Goal: Information Seeking & Learning: Check status

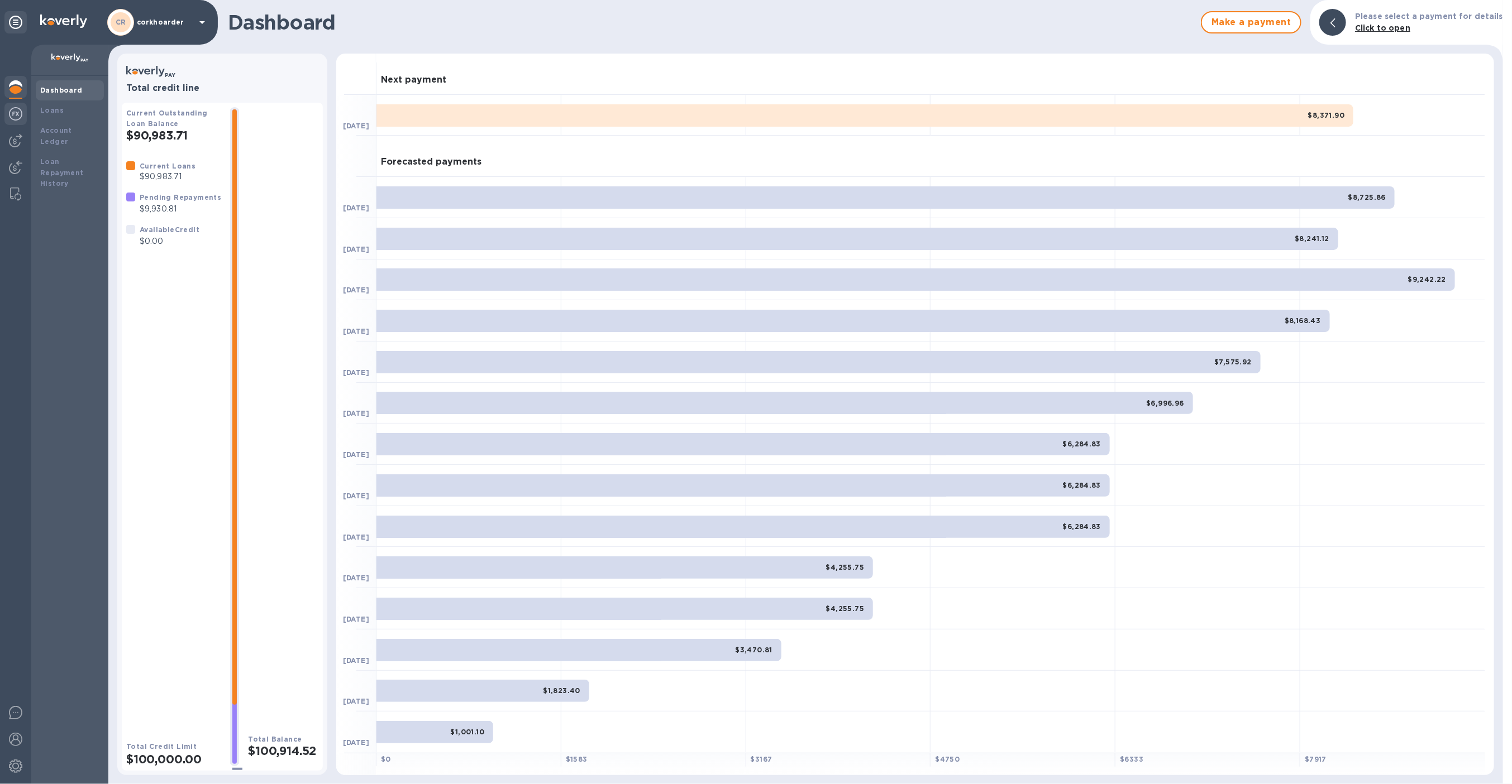
click at [18, 117] on img at bounding box center [15, 114] width 14 height 14
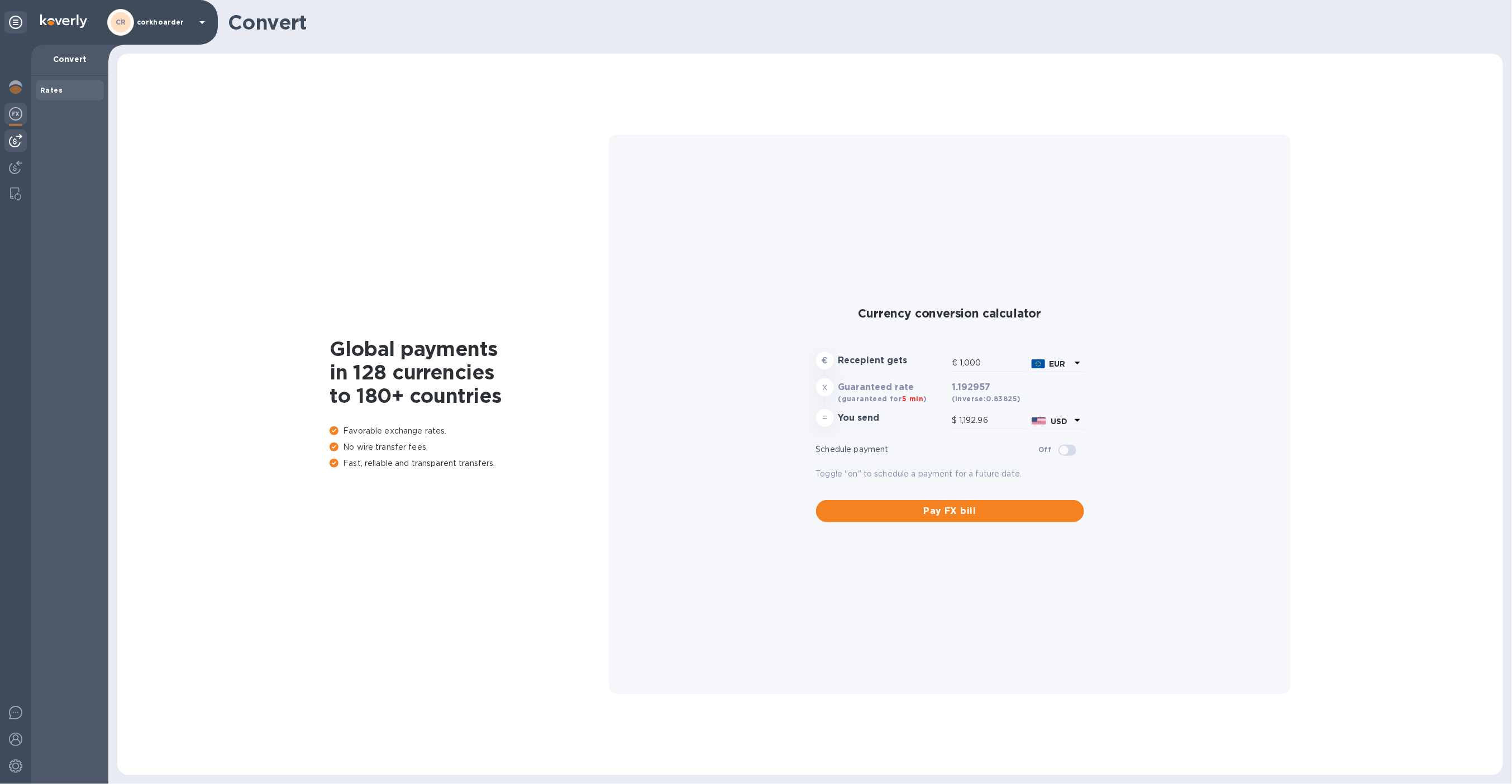
click at [15, 134] on img at bounding box center [15, 140] width 14 height 14
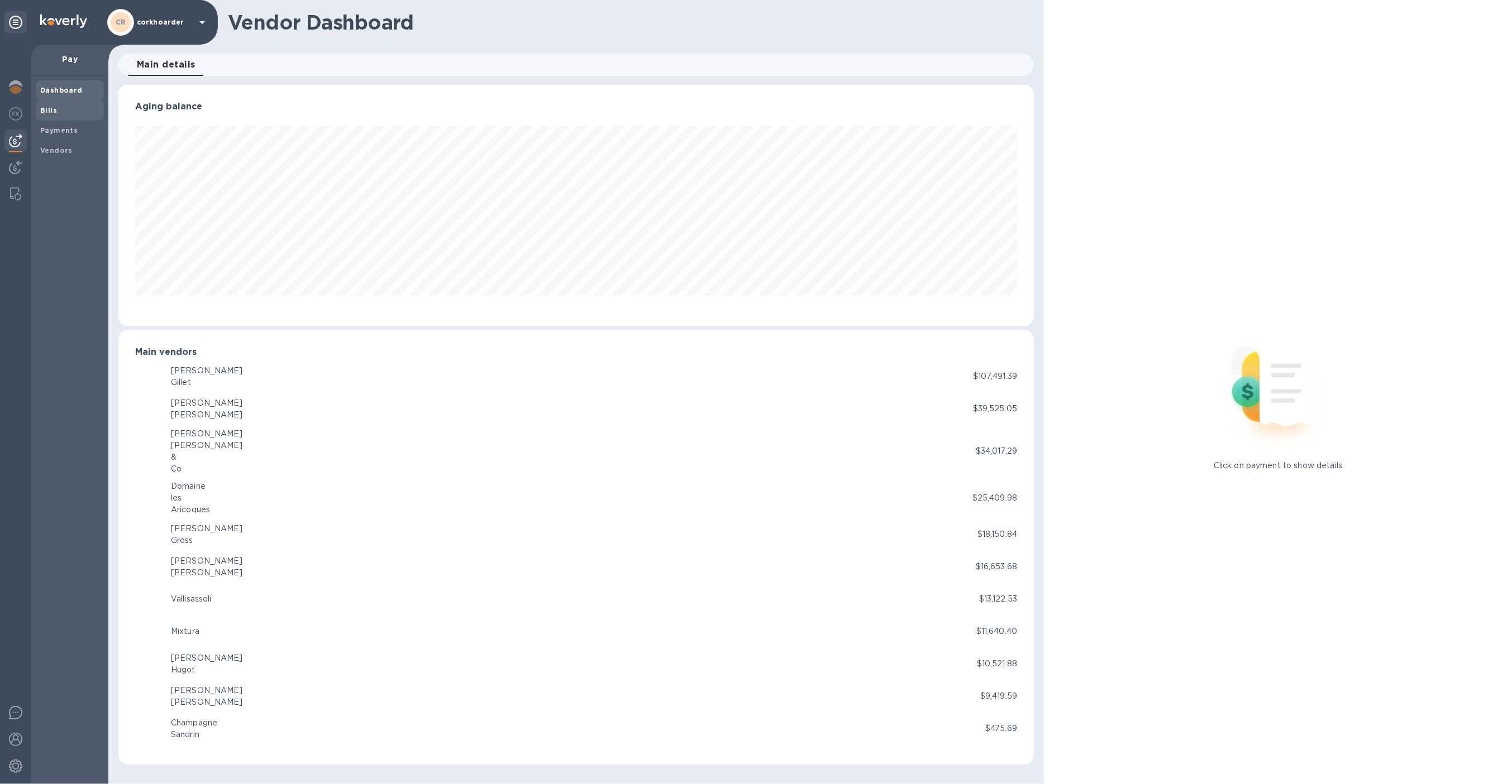
click at [56, 109] on span "Bills" at bounding box center [70, 110] width 60 height 11
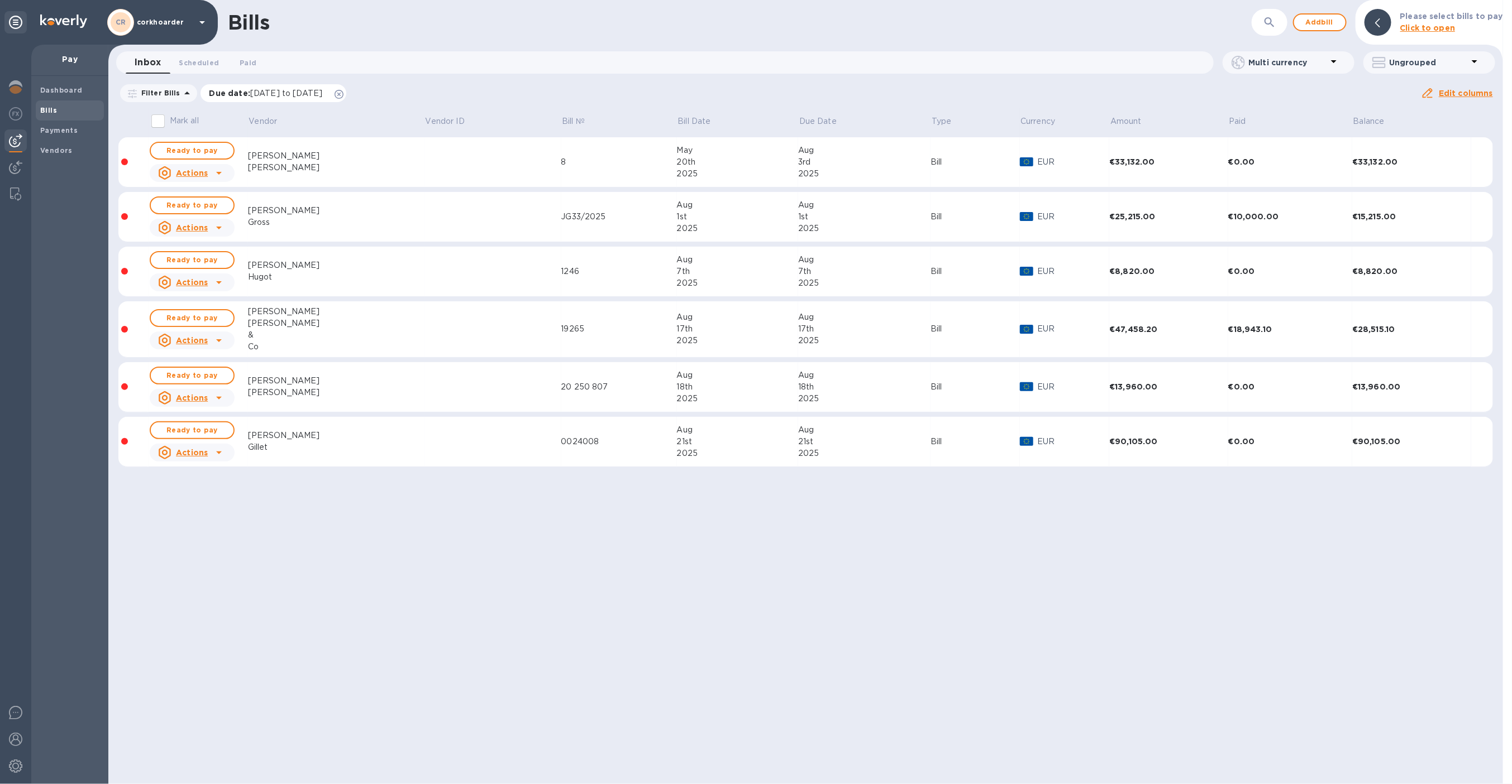
click at [343, 95] on icon at bounding box center [339, 95] width 9 height 9
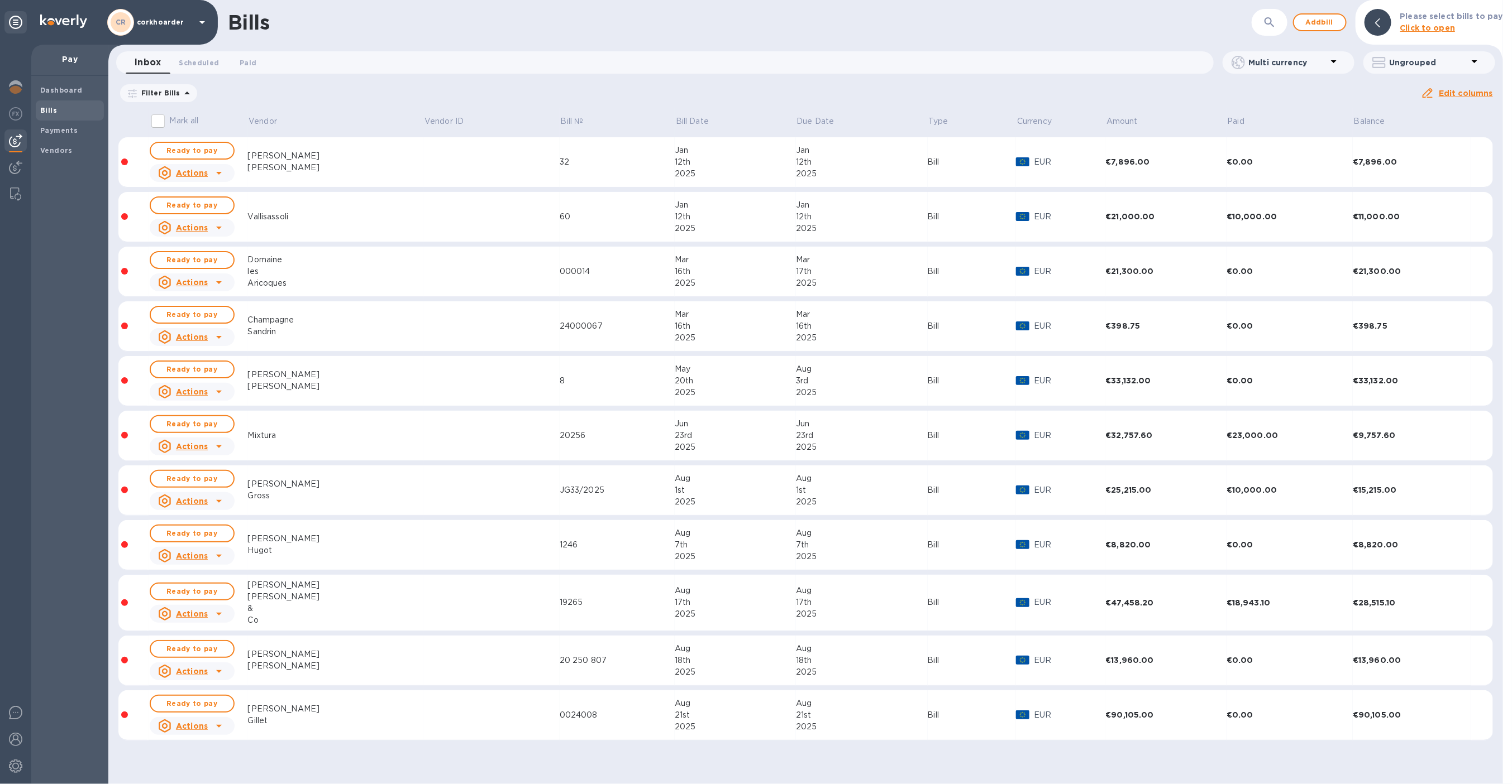
click at [372, 198] on td "Vallisassoli" at bounding box center [336, 217] width 176 height 51
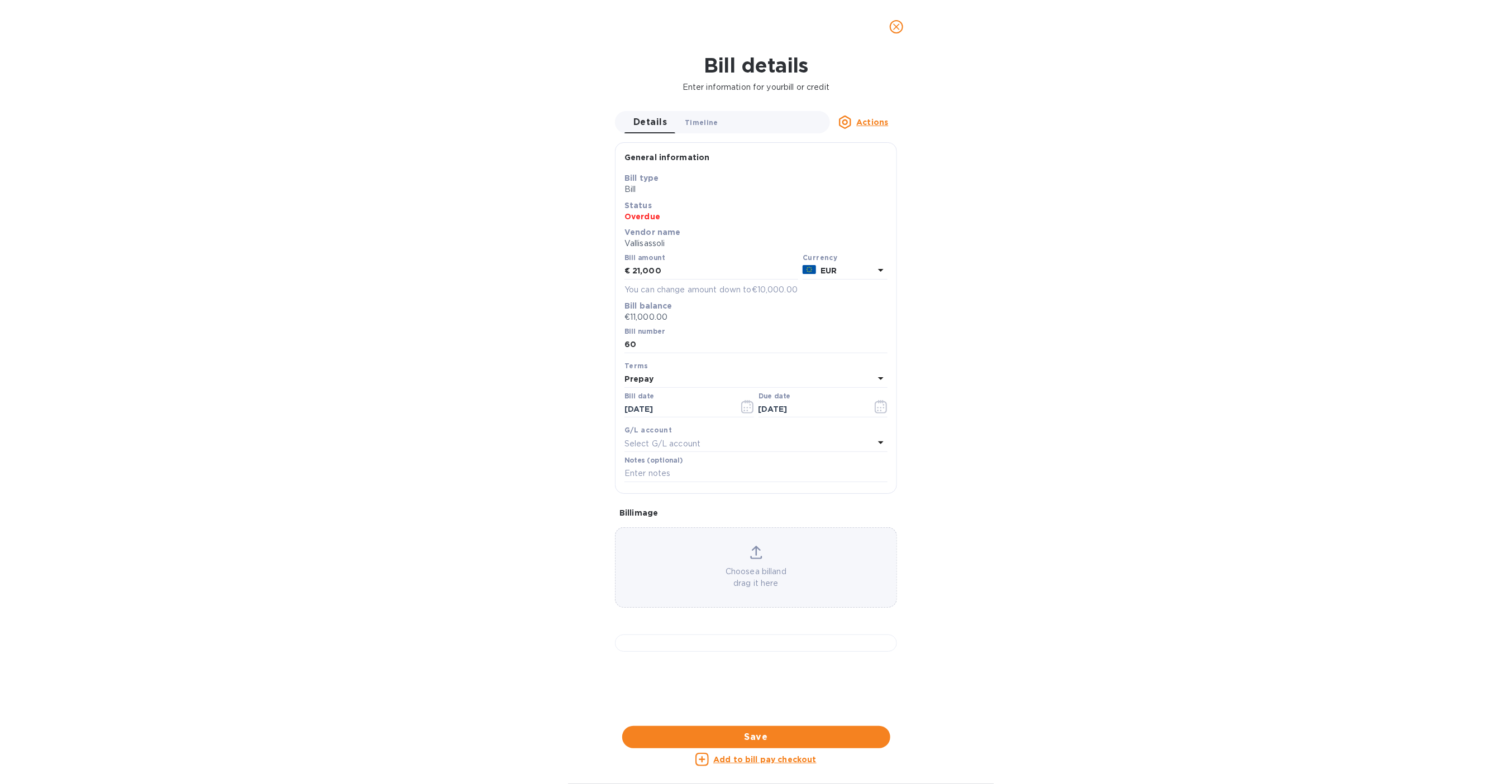
click at [698, 122] on span "Timeline 0" at bounding box center [700, 122] width 33 height 12
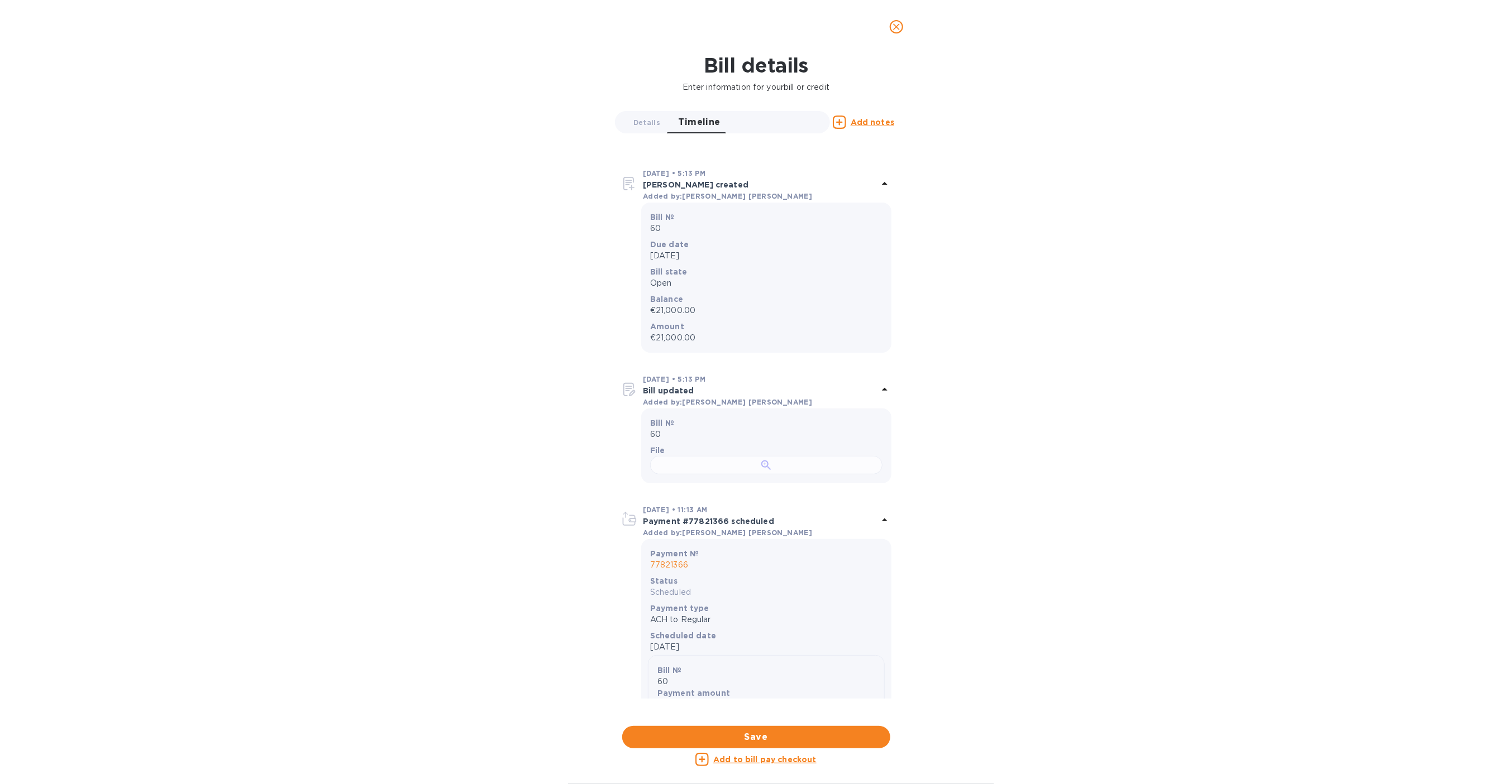
click at [767, 475] on div at bounding box center [765, 465] width 232 height 18
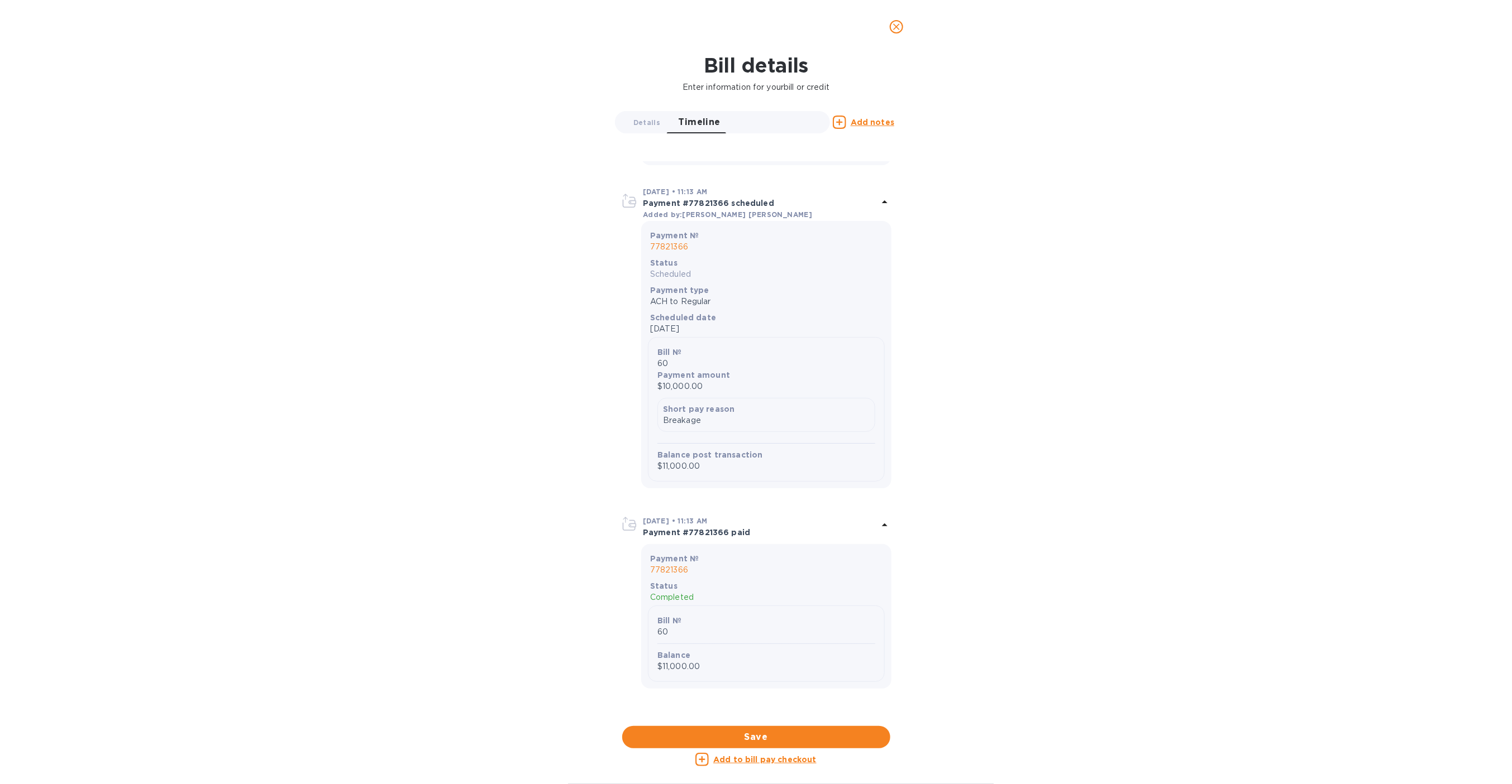
scroll to position [622, 0]
click at [905, 30] on button "close" at bounding box center [896, 27] width 27 height 27
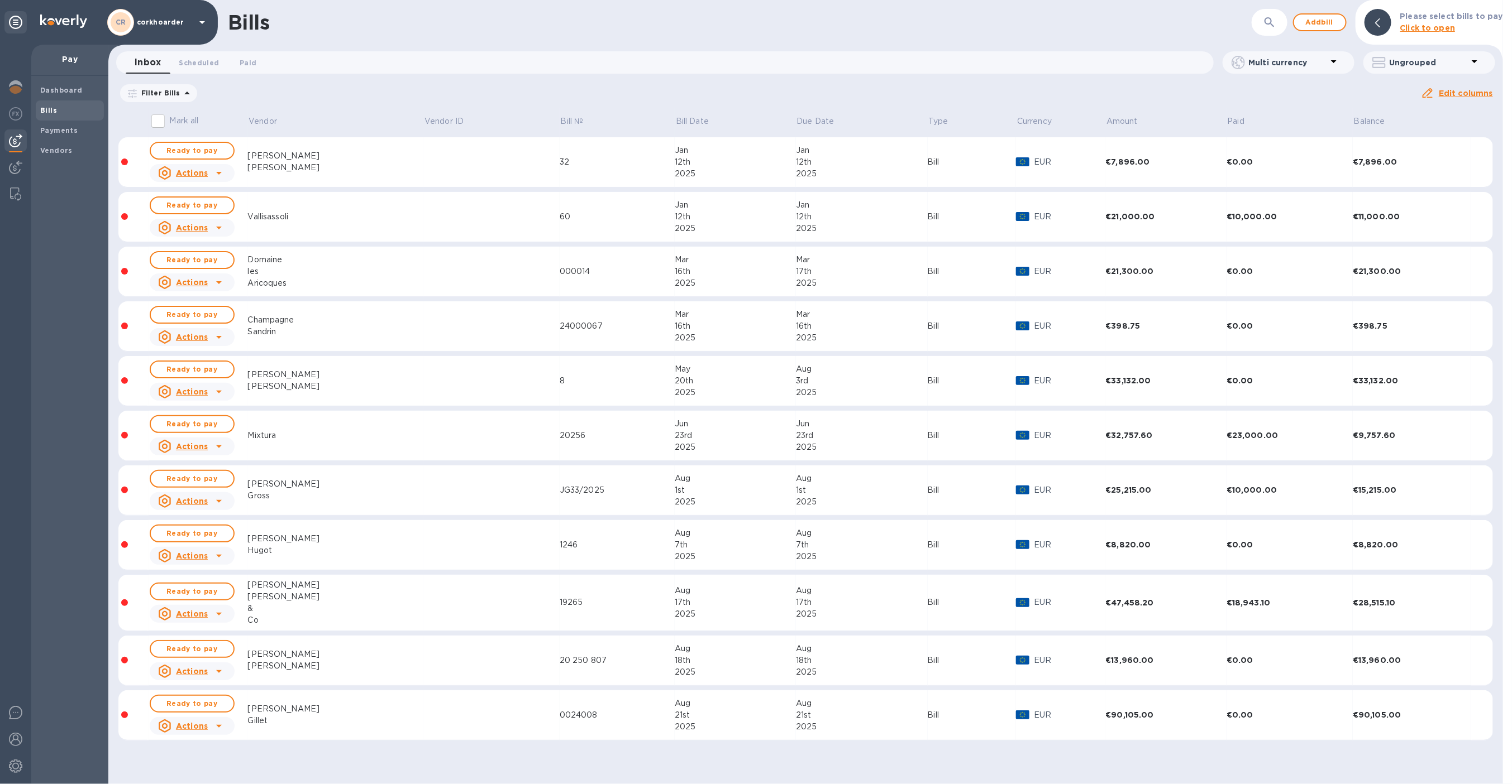
click at [560, 222] on div "60" at bounding box center [617, 217] width 115 height 12
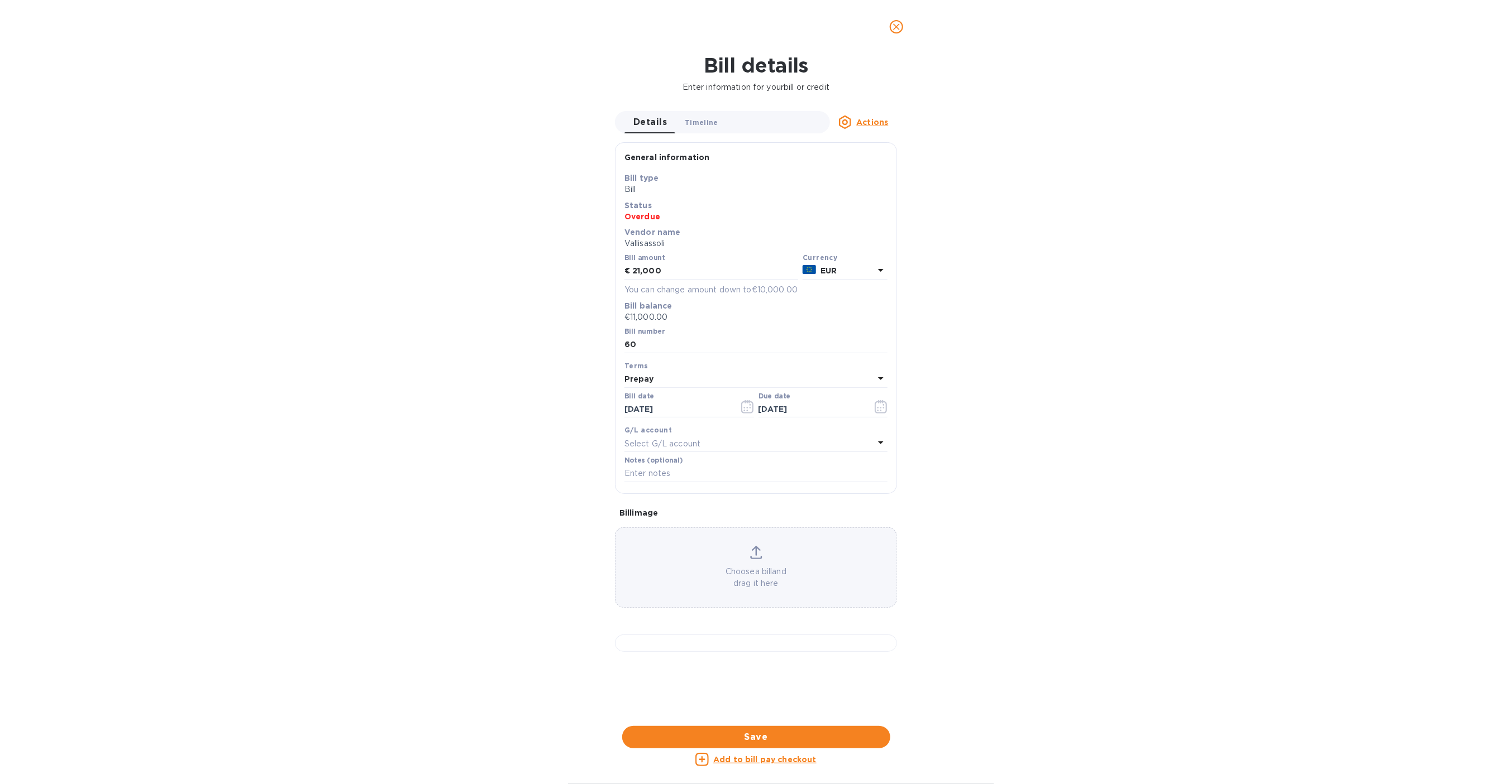
click at [716, 121] on button "Timeline 0" at bounding box center [701, 122] width 51 height 23
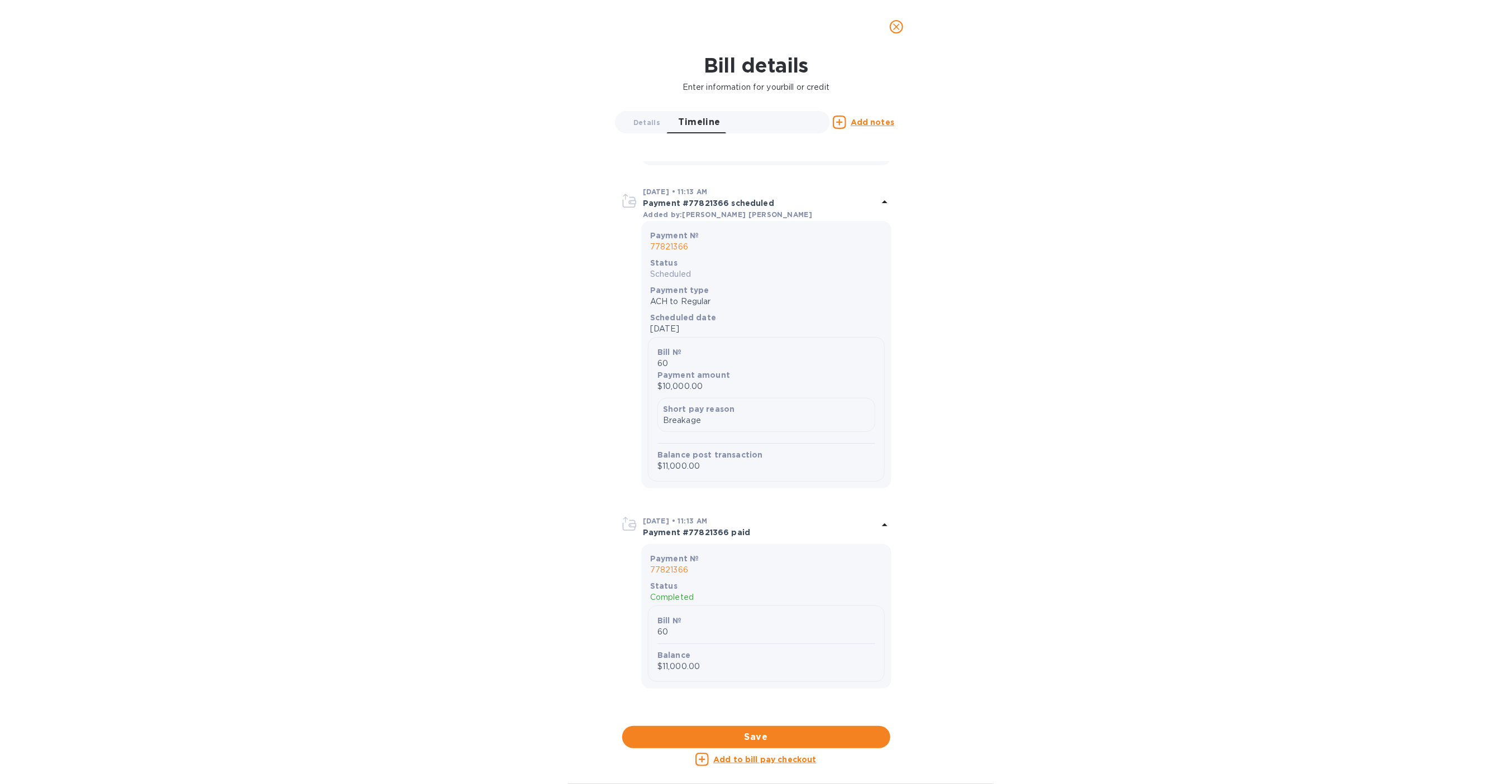
click at [886, 25] on button "close" at bounding box center [896, 27] width 27 height 27
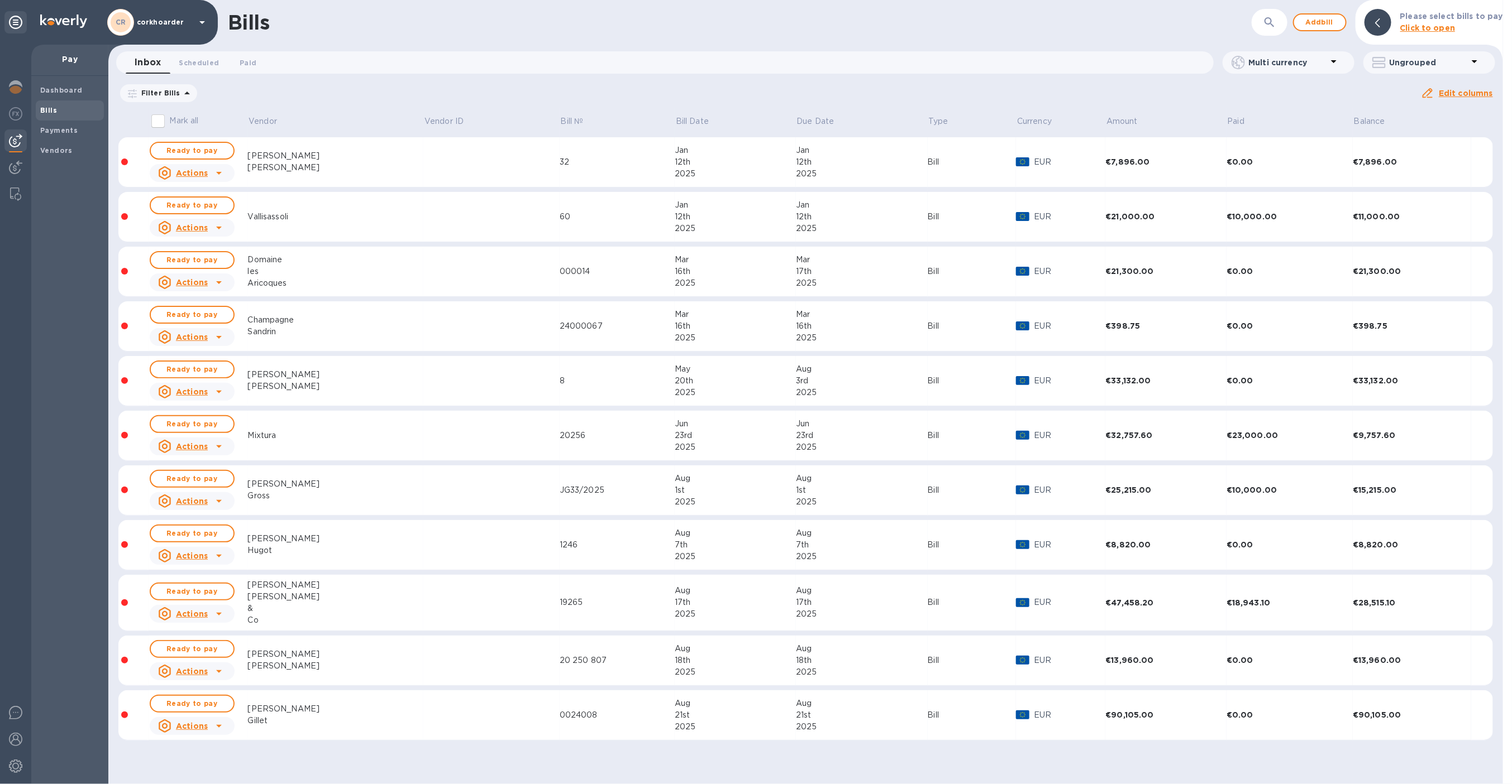
click at [329, 551] on div "Hugot" at bounding box center [336, 550] width 176 height 12
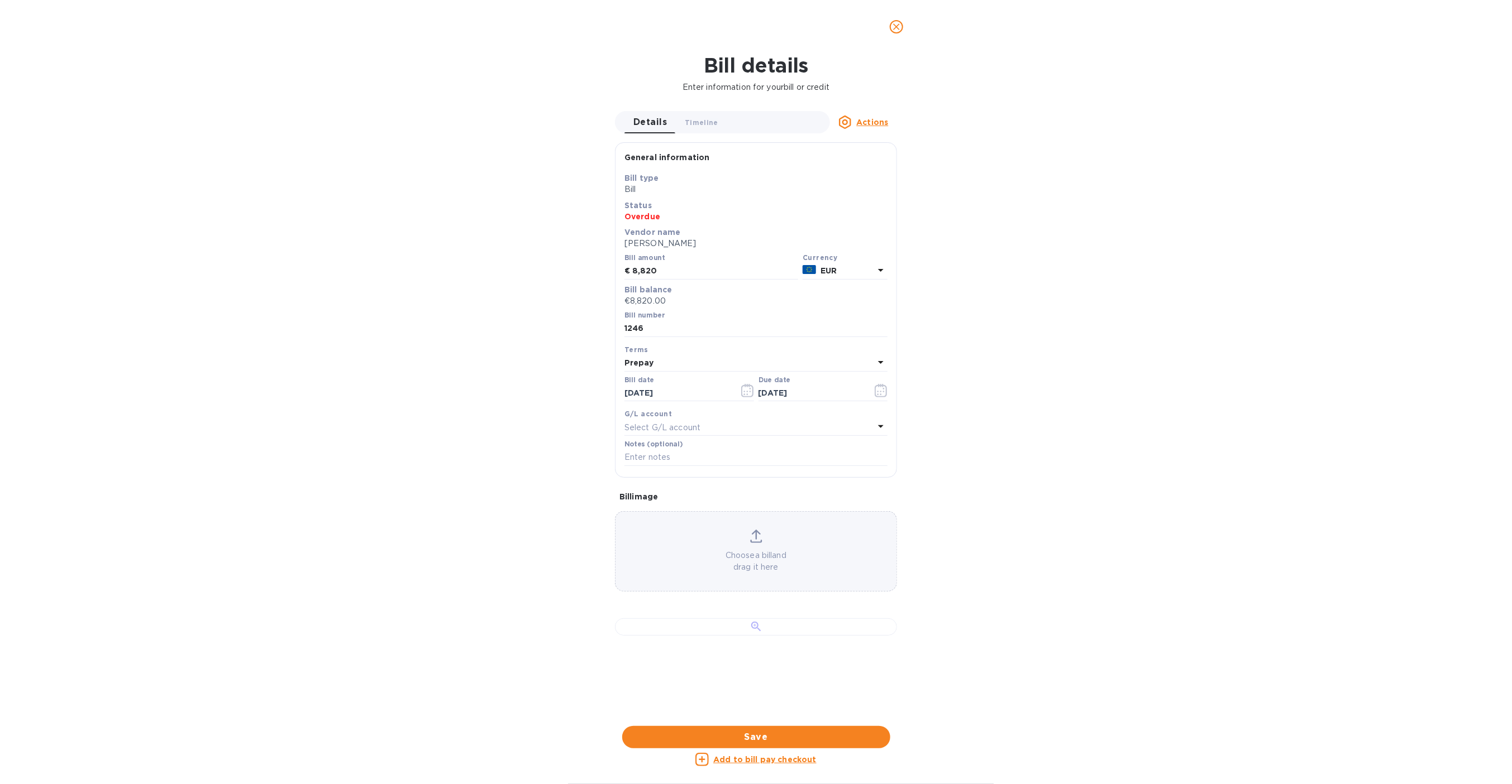
scroll to position [274, 0]
click at [755, 618] on div at bounding box center [756, 626] width 282 height 17
click at [891, 24] on icon "close" at bounding box center [896, 27] width 11 height 11
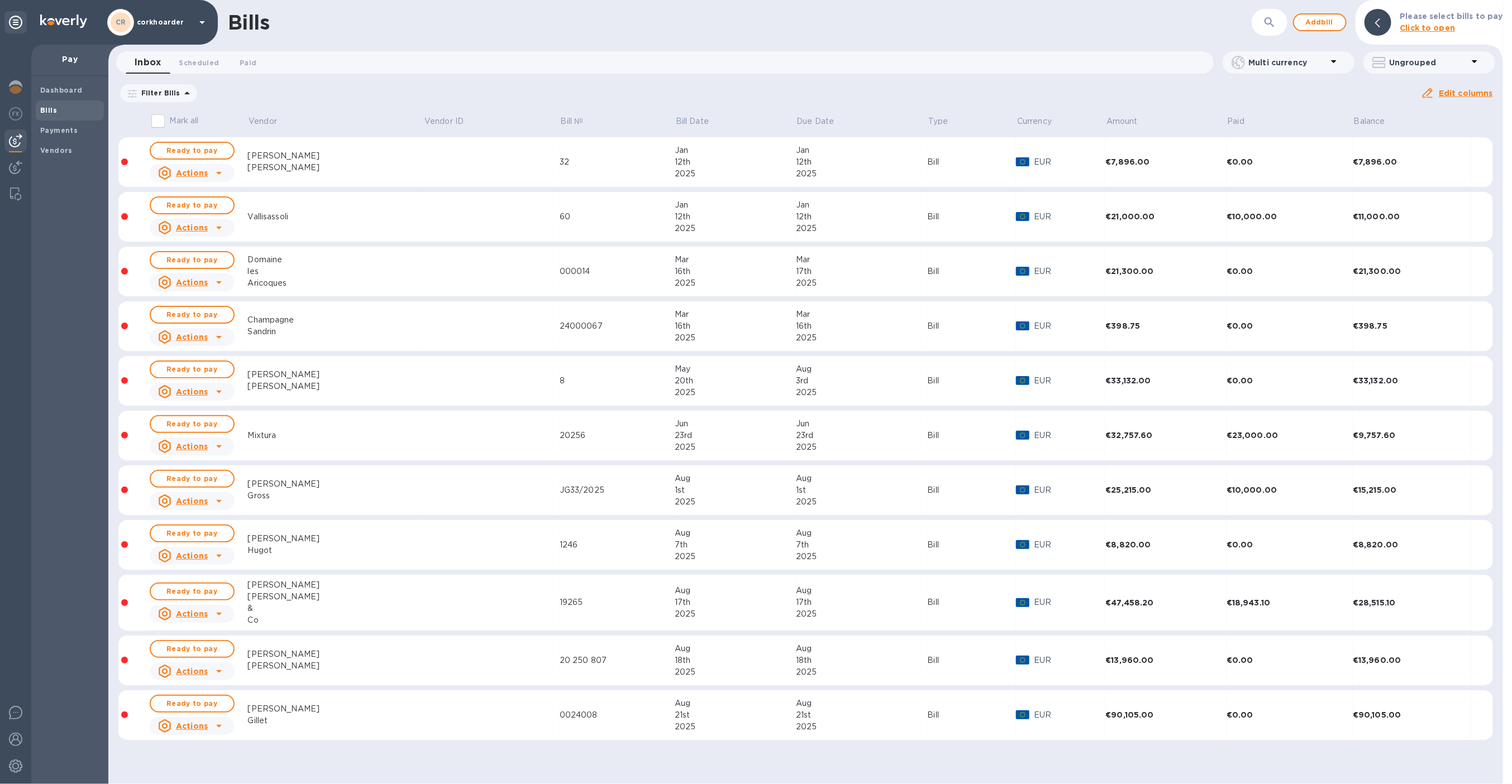
scroll to position [0, 0]
click at [423, 437] on td at bounding box center [491, 436] width 136 height 51
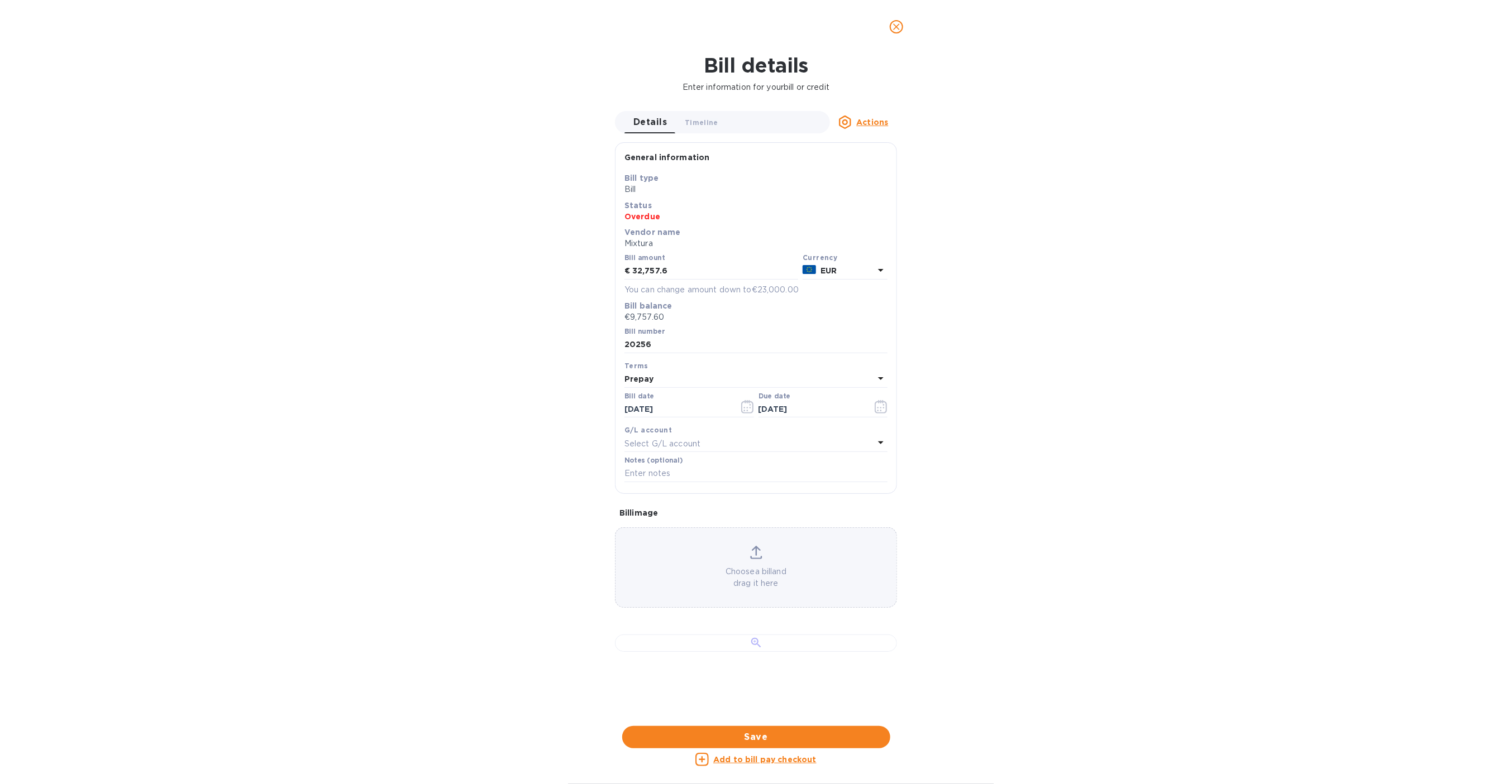
scroll to position [291, 0]
click at [763, 634] on div at bounding box center [756, 642] width 282 height 17
click at [701, 123] on span "Timeline 0" at bounding box center [700, 122] width 33 height 12
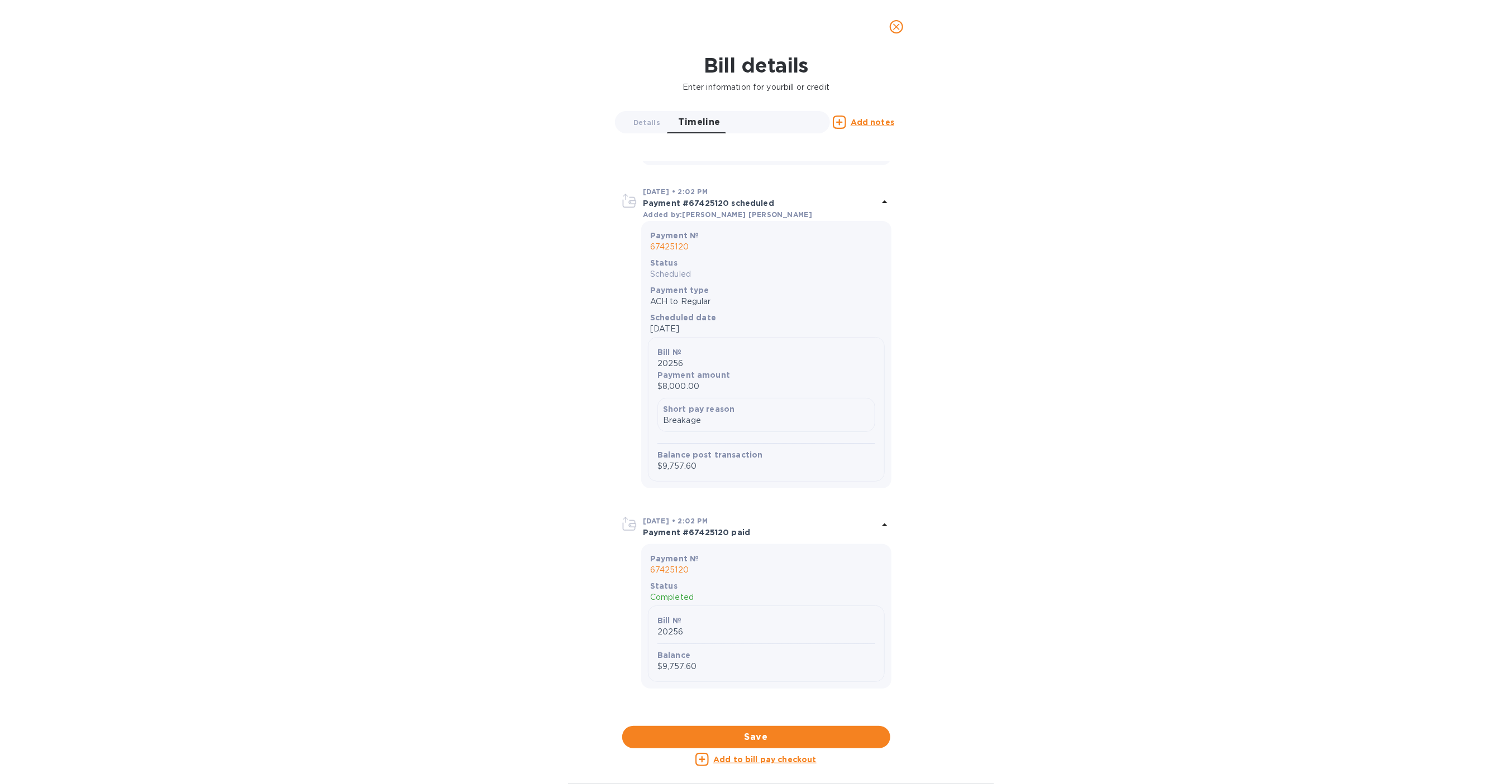
scroll to position [930, 0]
click at [723, 149] on p "$17,757.60" at bounding box center [765, 143] width 218 height 12
drag, startPoint x: 903, startPoint y: 24, endPoint x: 863, endPoint y: 78, distance: 67.2
click at [903, 24] on span "close" at bounding box center [896, 26] width 14 height 14
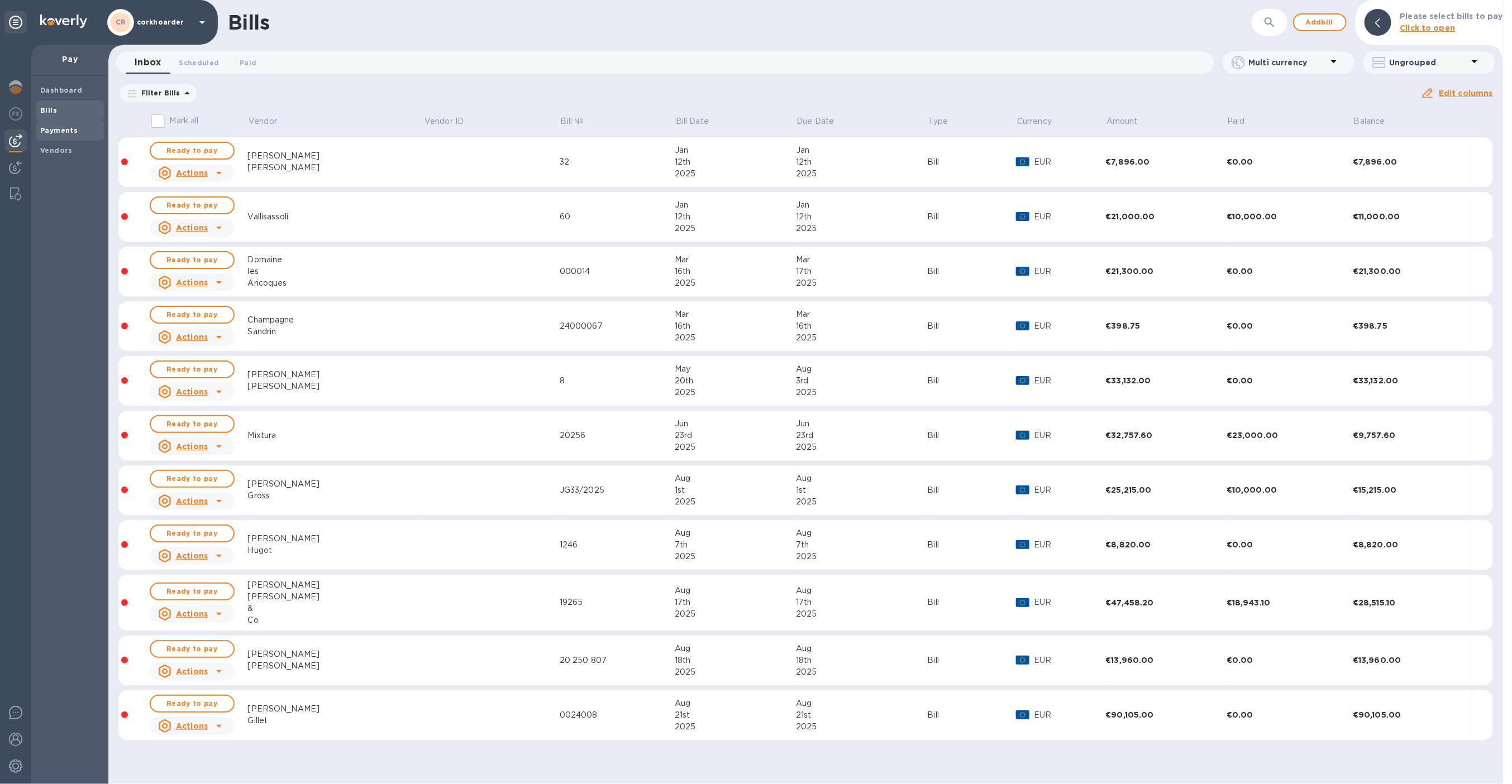
click at [88, 124] on div "Payments" at bounding box center [70, 131] width 68 height 20
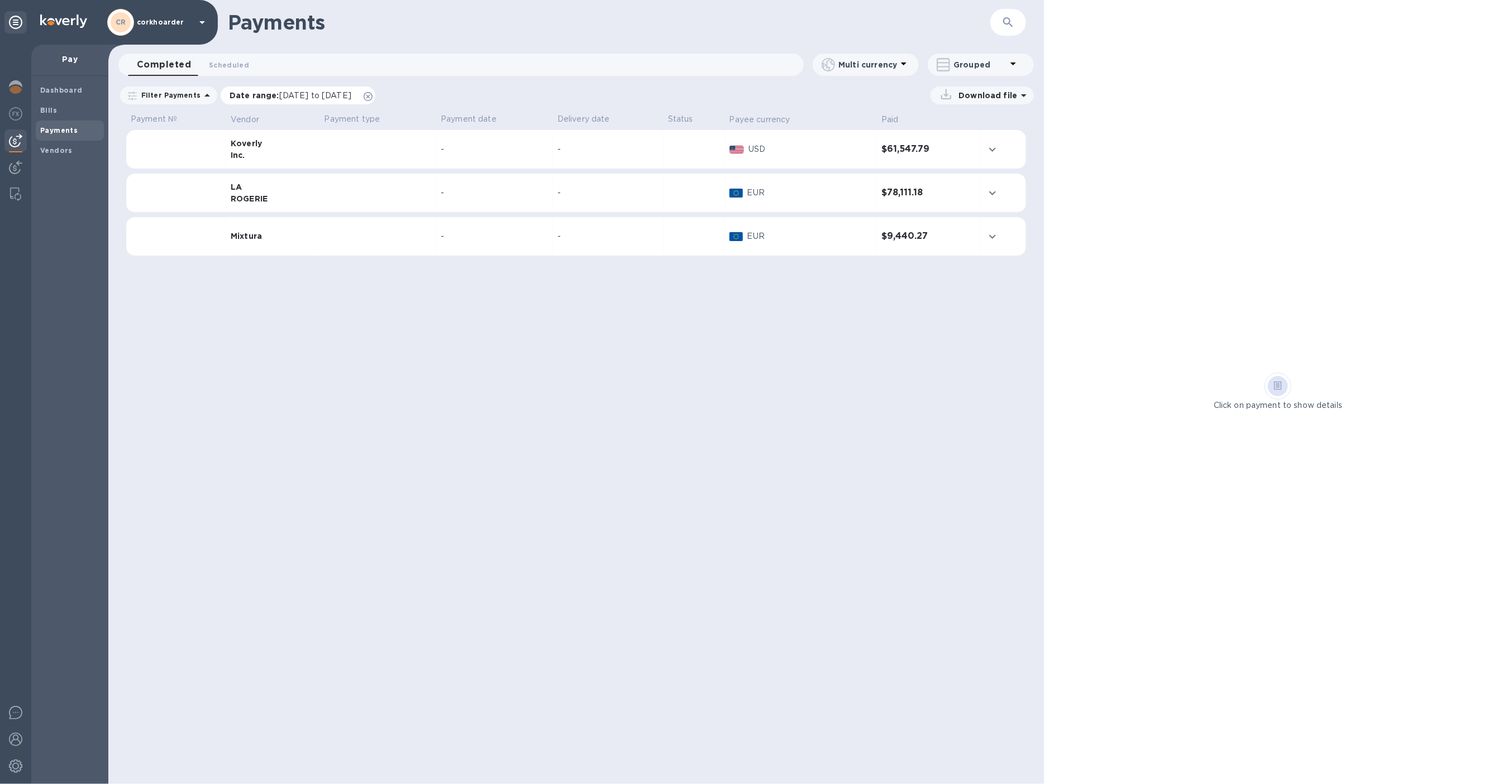
click at [373, 92] on icon at bounding box center [368, 97] width 9 height 9
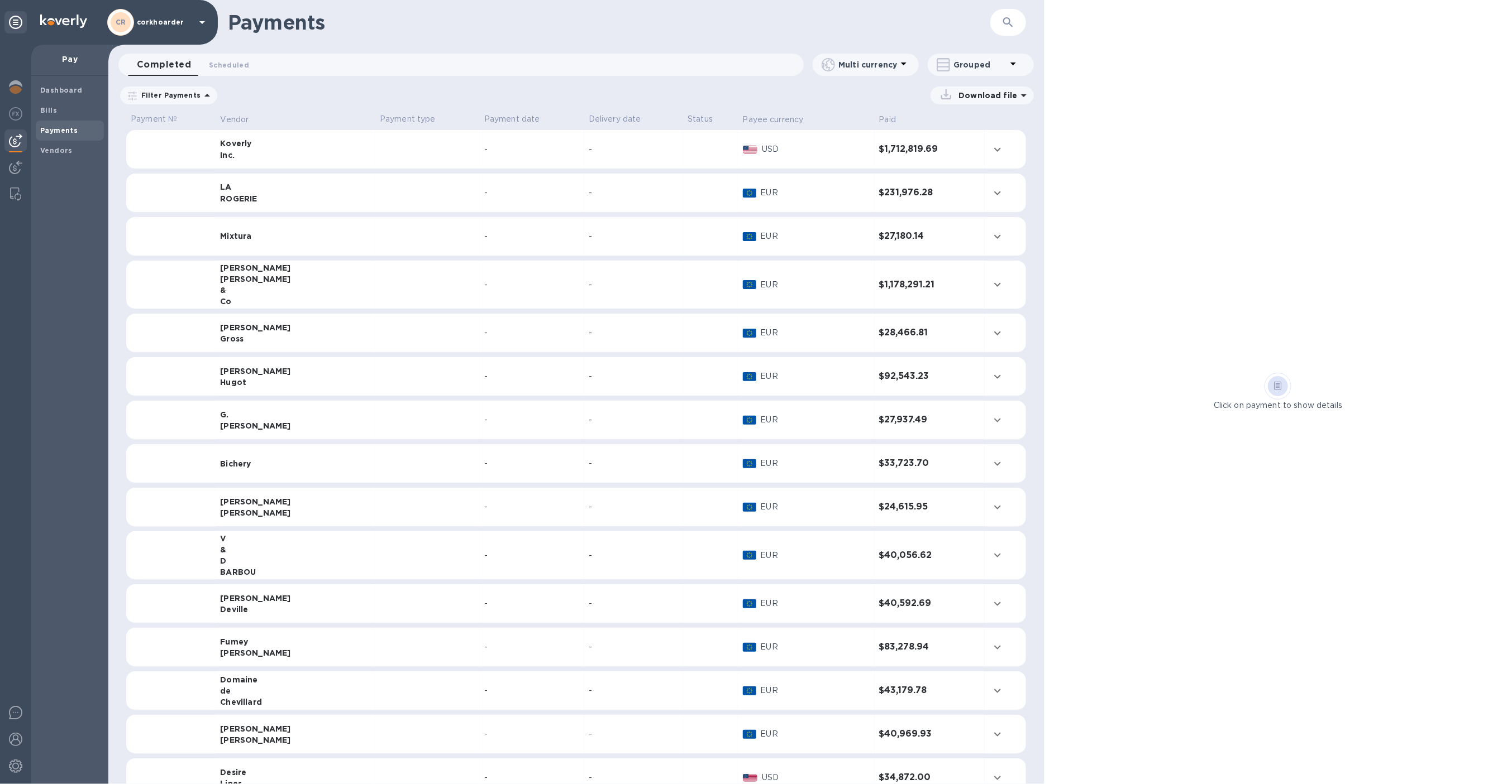
click at [1003, 63] on p "Grouped" at bounding box center [979, 65] width 53 height 11
drag, startPoint x: 872, startPoint y: 17, endPoint x: 707, endPoint y: 217, distance: 259.3
click at [869, 21] on div at bounding box center [756, 392] width 1512 height 784
click at [774, 232] on p "EUR" at bounding box center [815, 236] width 109 height 12
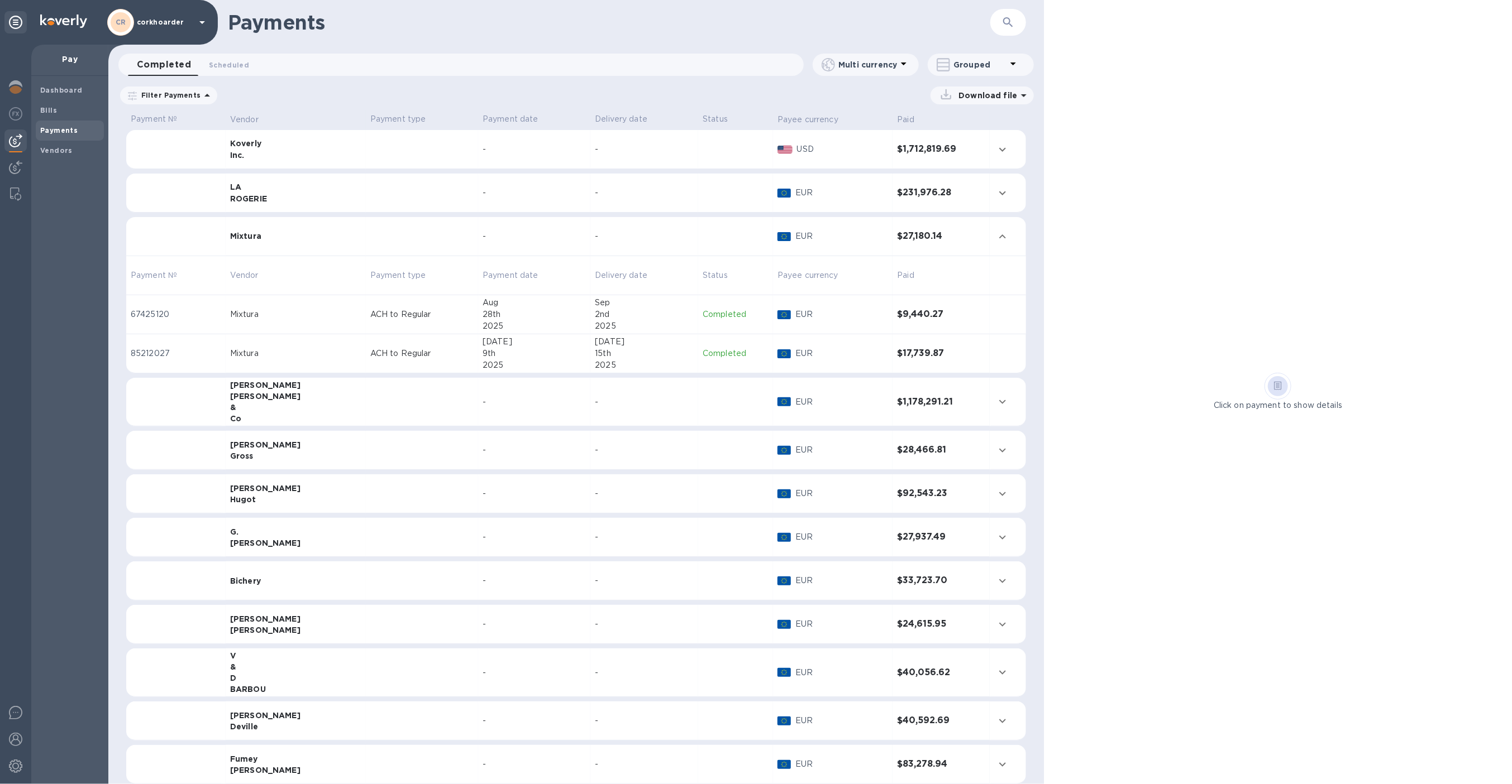
click at [653, 358] on div "15th" at bounding box center [645, 353] width 99 height 12
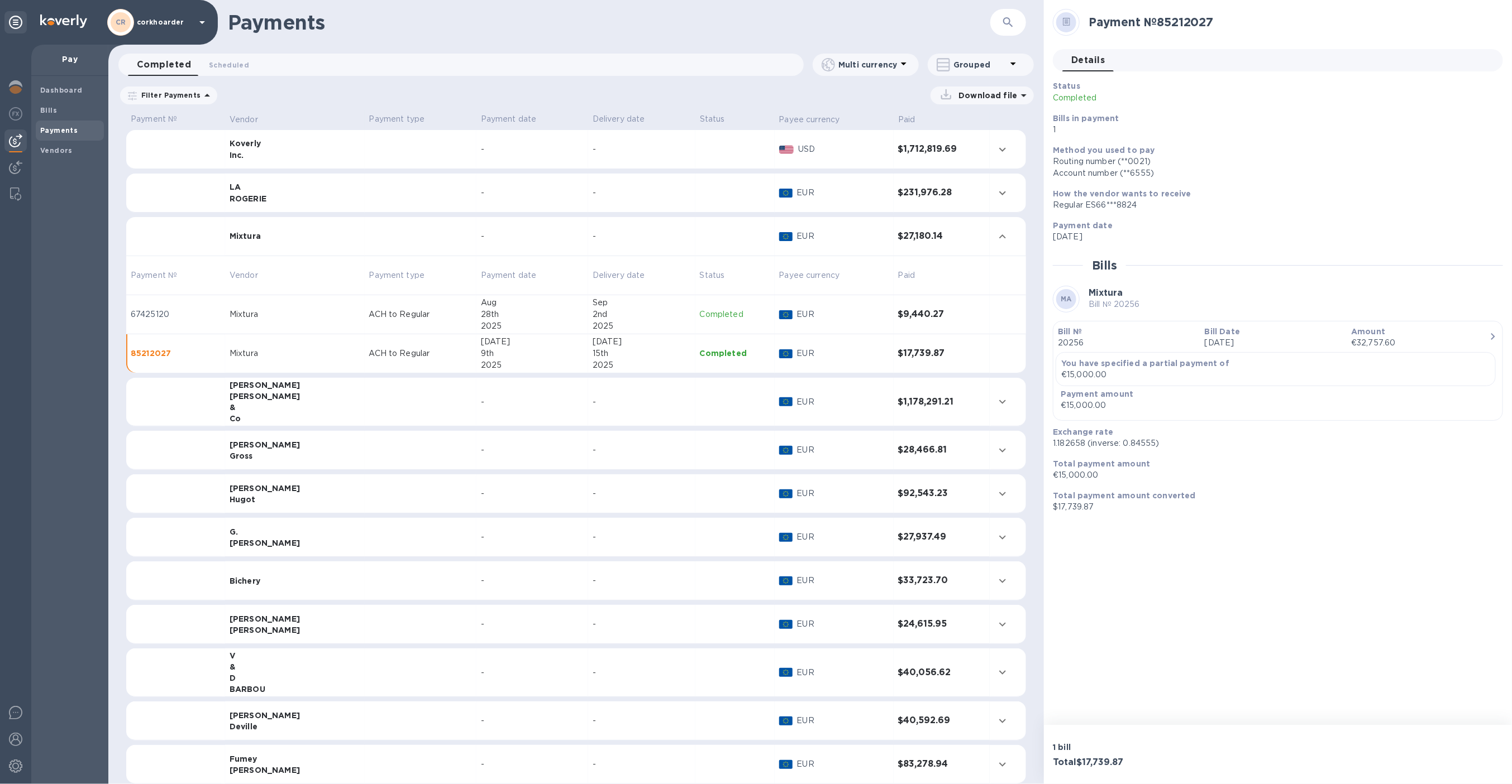
click at [493, 309] on div "28th" at bounding box center [533, 314] width 103 height 12
click at [989, 247] on td at bounding box center [1007, 236] width 36 height 39
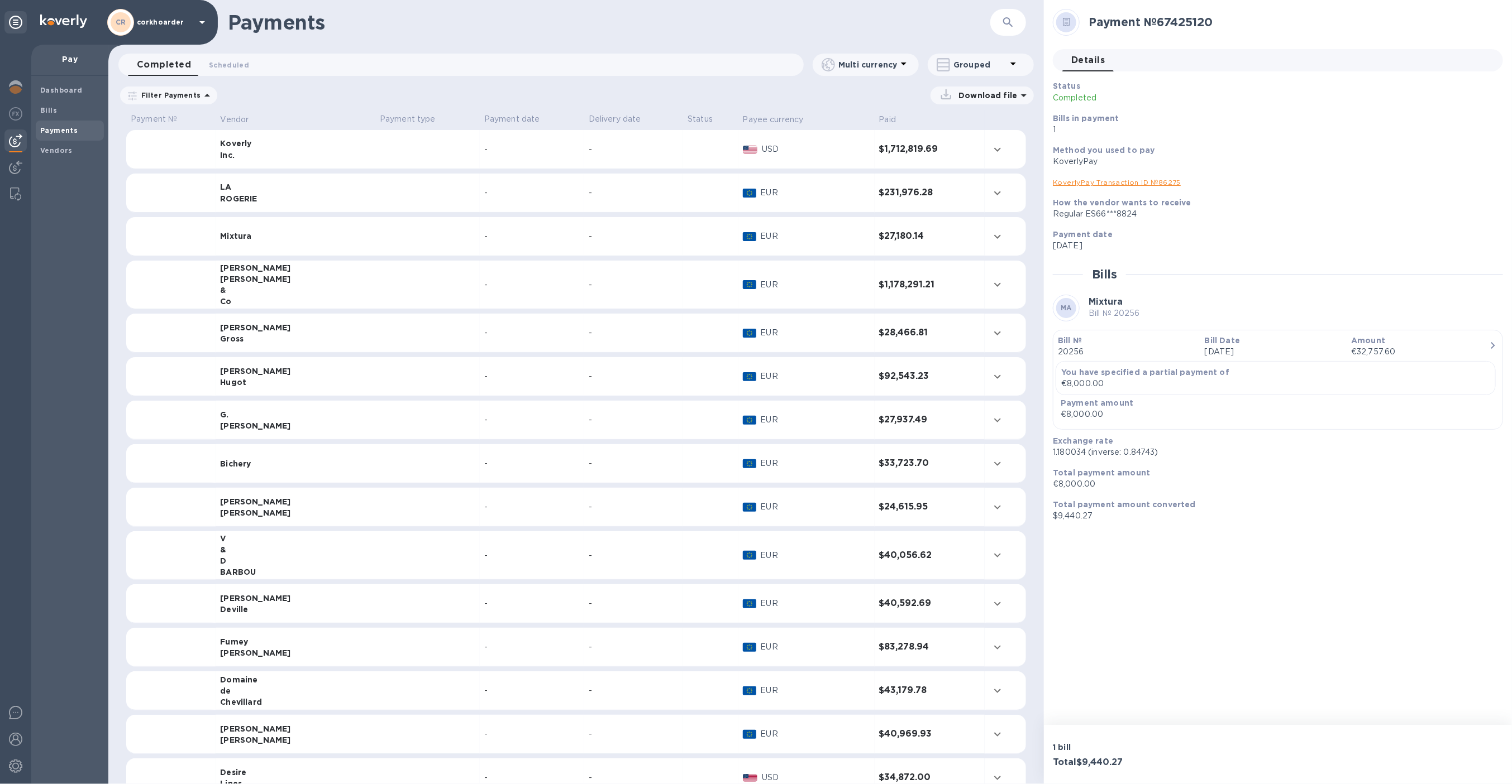
click at [64, 128] on b "Payments" at bounding box center [59, 130] width 37 height 8
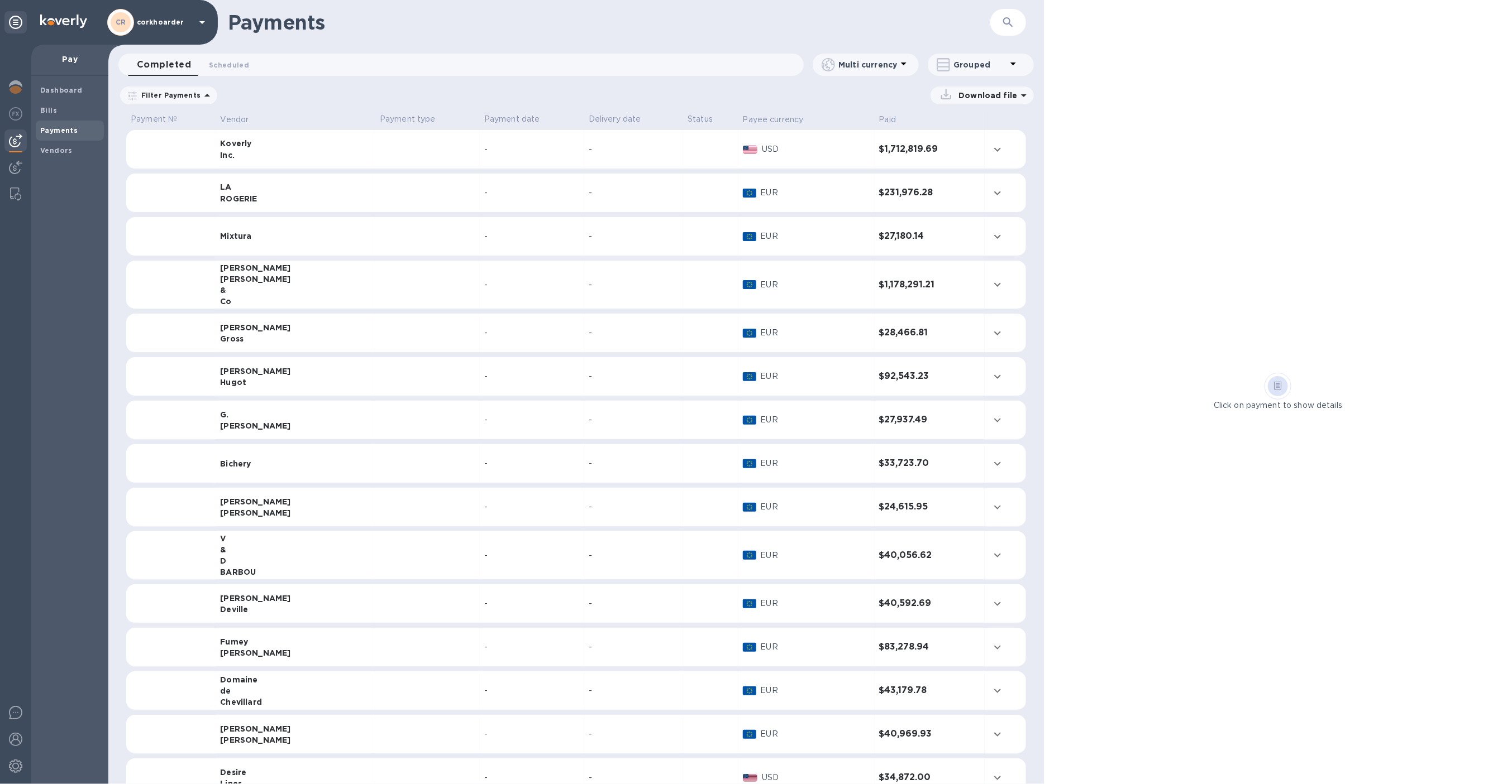
click at [997, 61] on p "Grouped" at bounding box center [979, 65] width 53 height 11
click at [971, 89] on li "Separate all payments" at bounding box center [988, 94] width 121 height 36
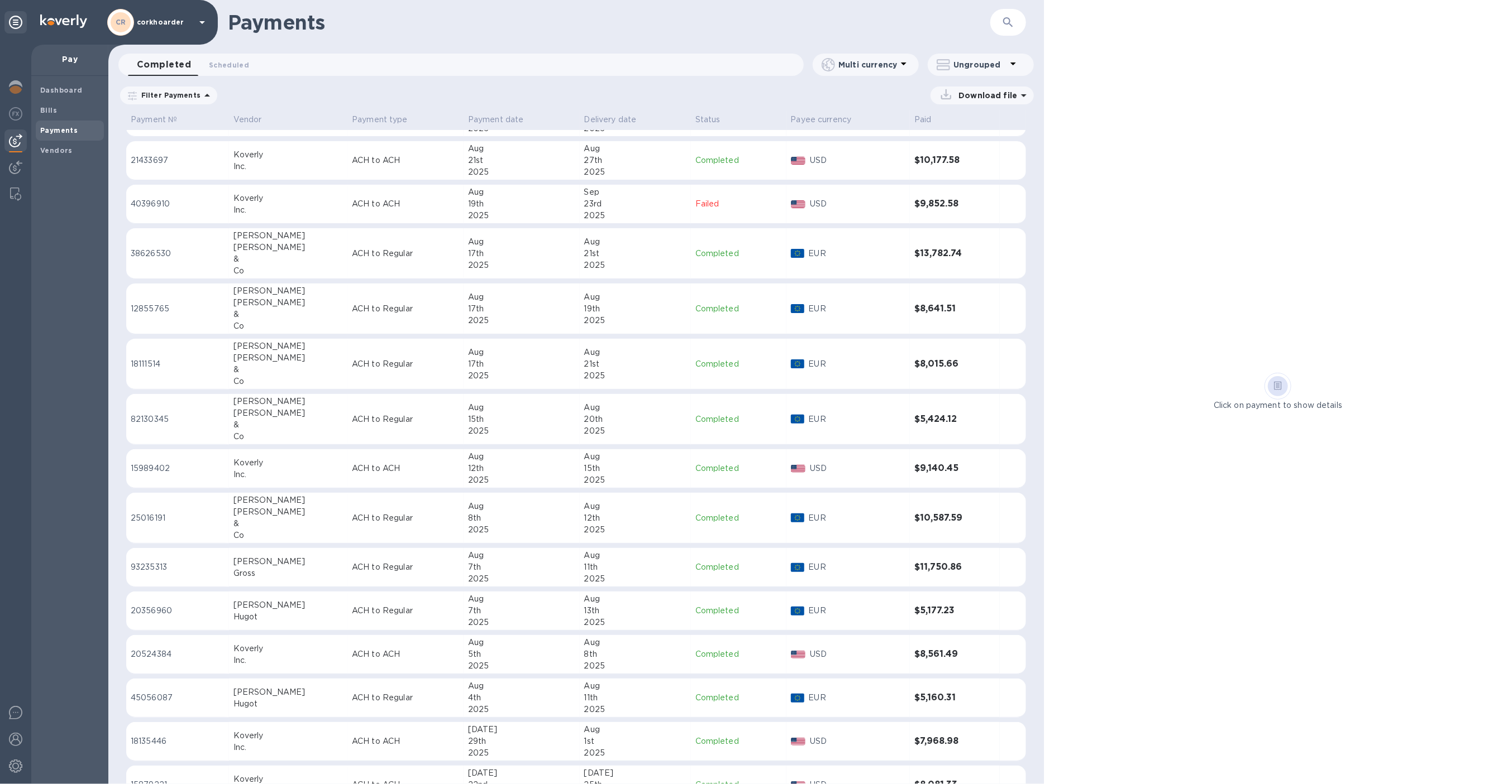
scroll to position [383, 0]
click at [289, 450] on td "Koverly Inc." at bounding box center [288, 466] width 118 height 39
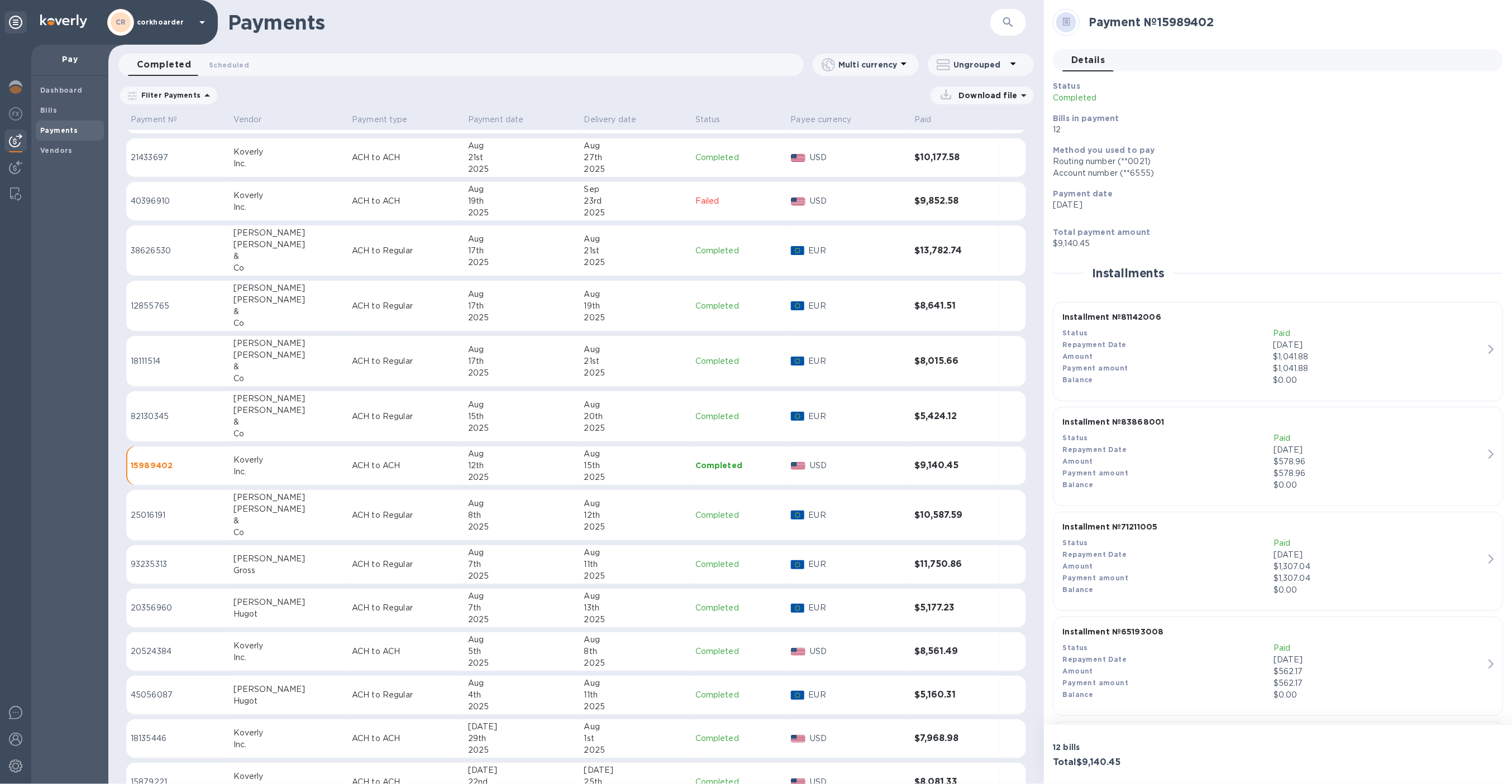
click at [289, 450] on td "Koverly Inc." at bounding box center [288, 466] width 118 height 39
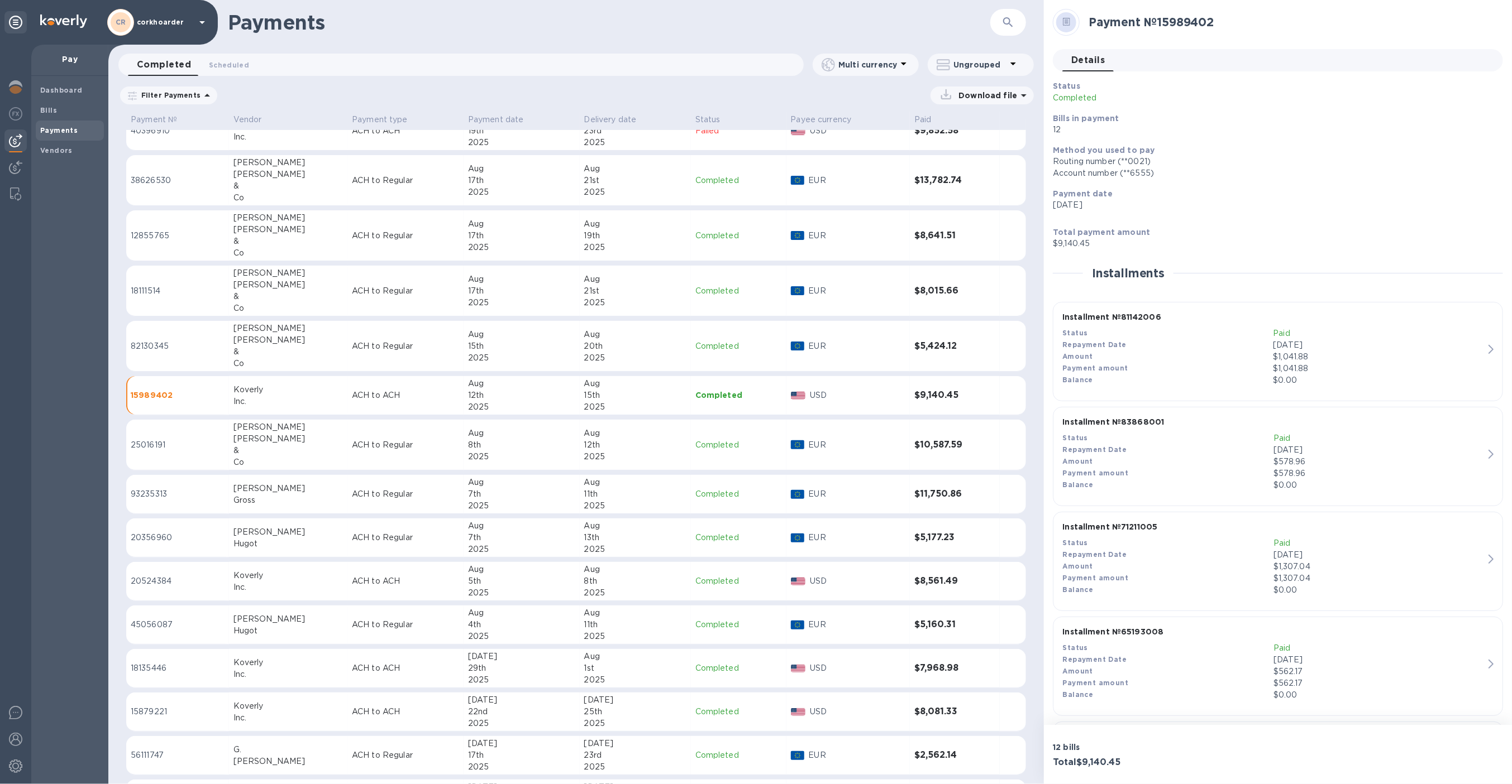
scroll to position [459, 0]
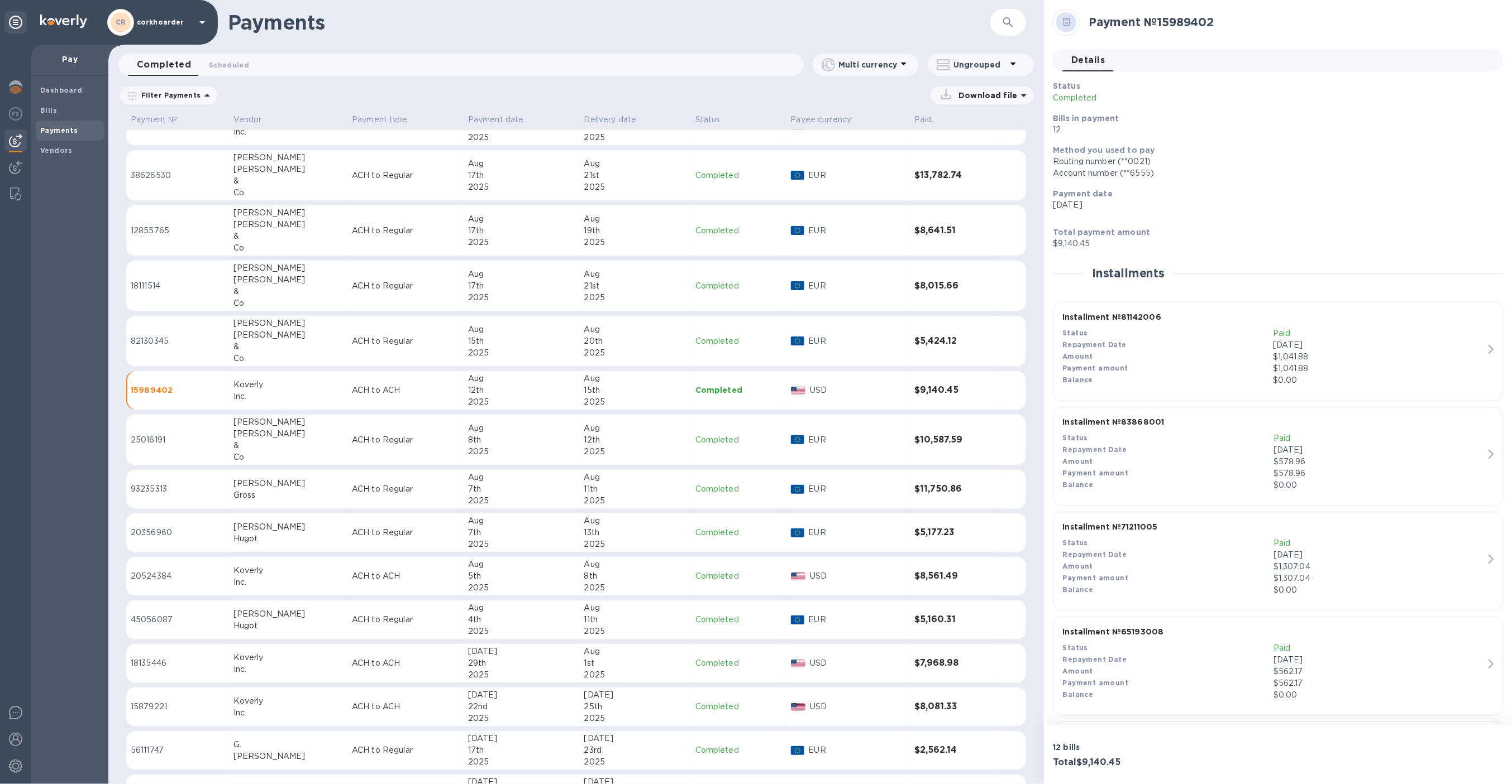
click at [282, 474] on td "[PERSON_NAME]" at bounding box center [288, 489] width 118 height 39
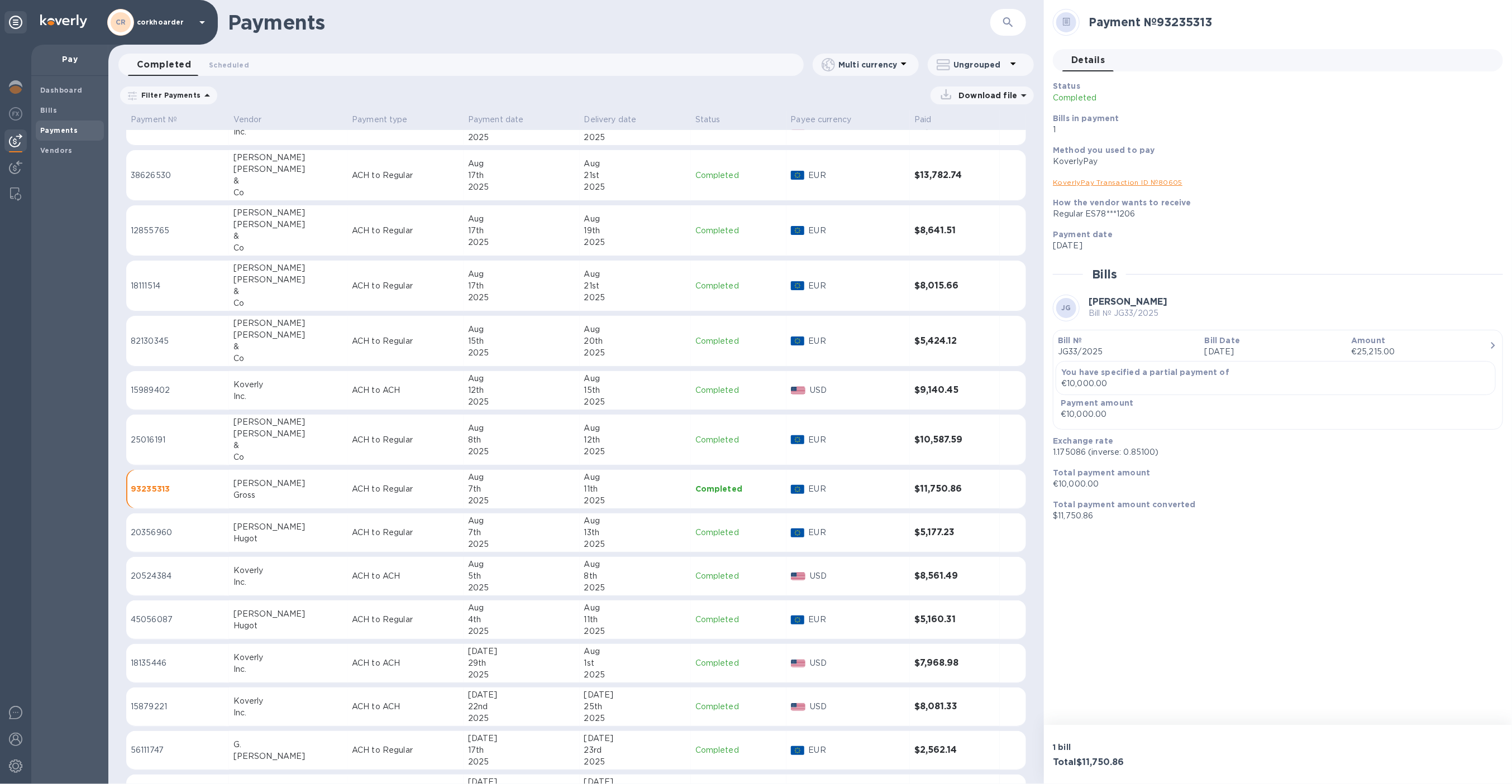
click at [242, 535] on div "Hugot" at bounding box center [288, 539] width 109 height 12
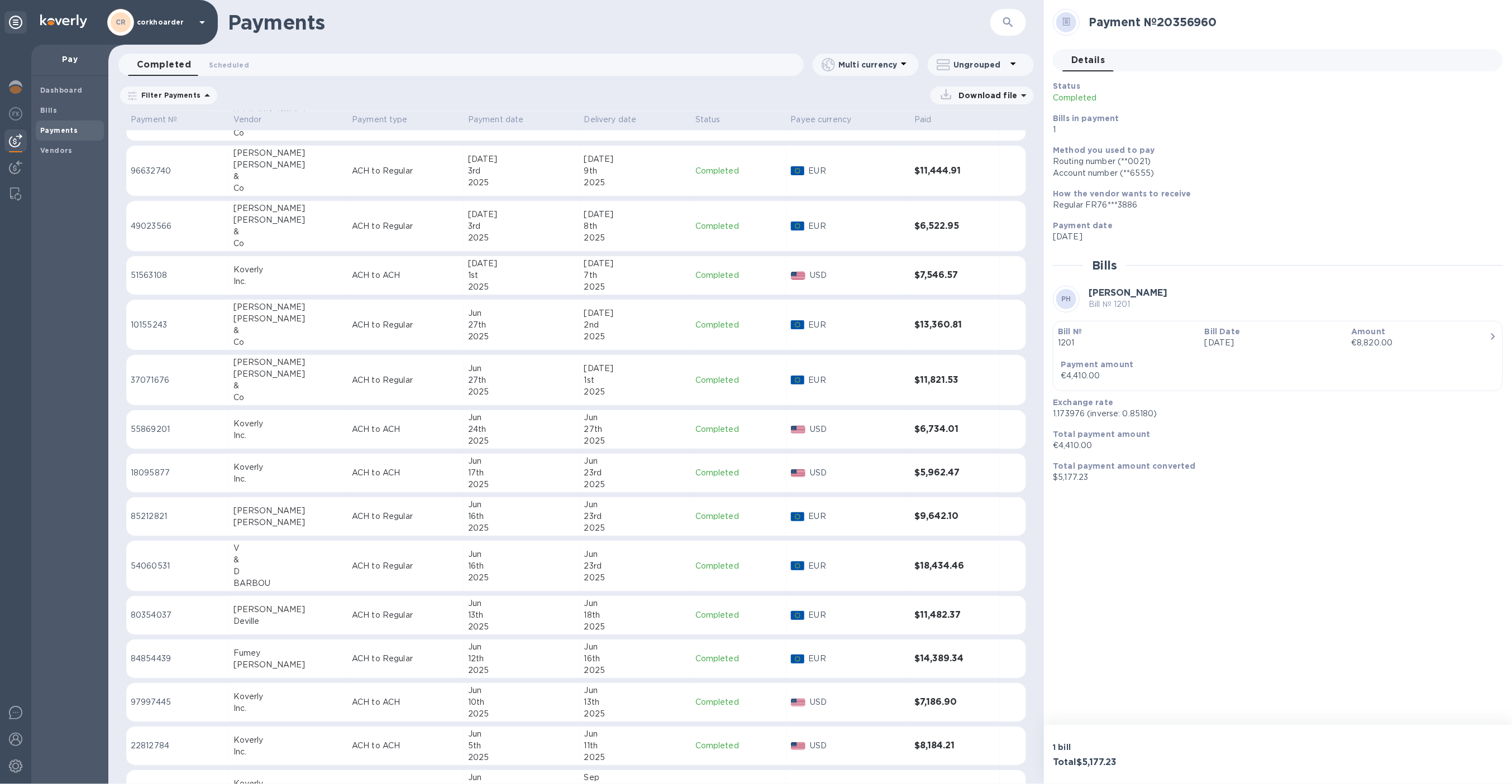
scroll to position [1682, 0]
click at [262, 517] on div "[PERSON_NAME]" at bounding box center [288, 521] width 109 height 12
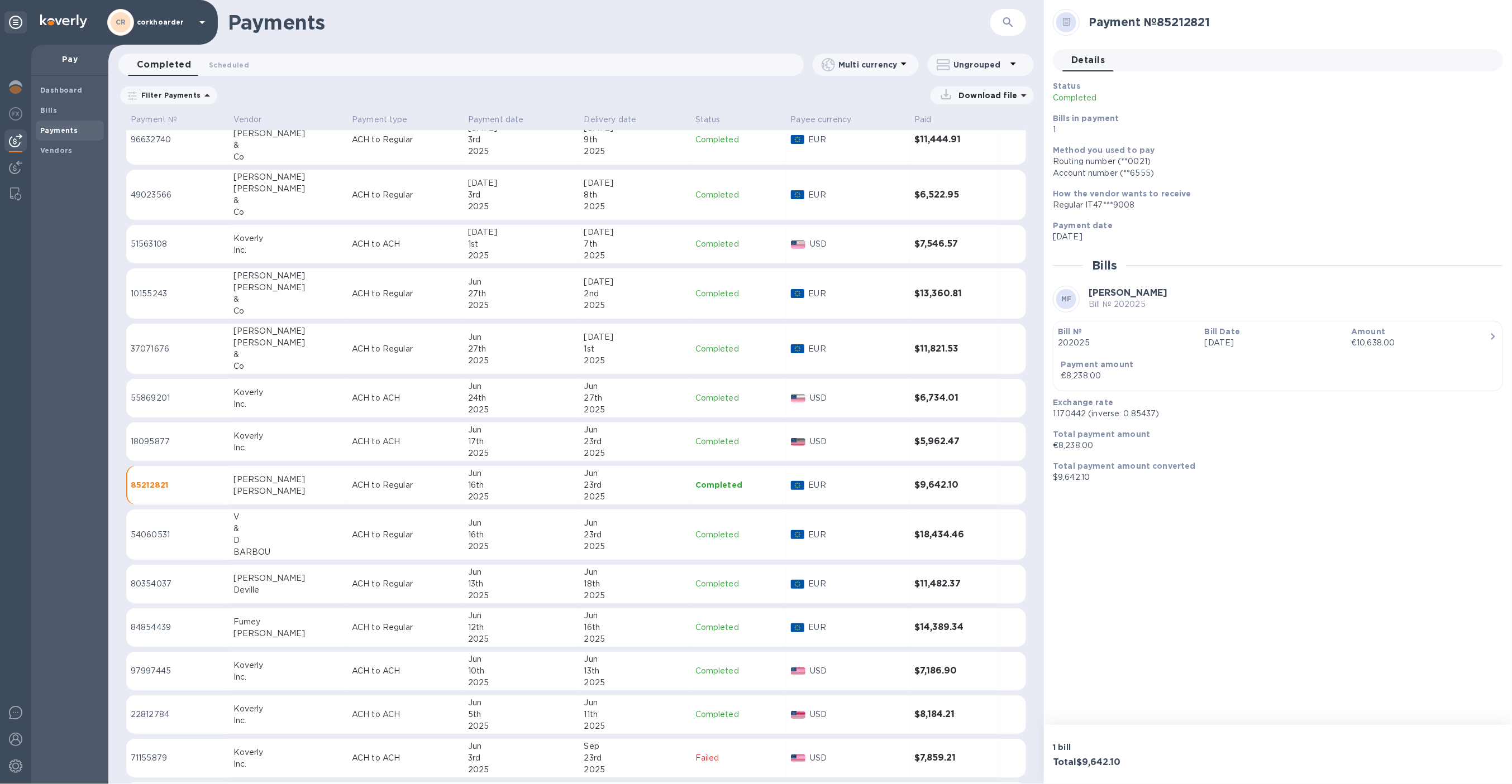
click at [242, 573] on div "[PERSON_NAME]" at bounding box center [288, 578] width 109 height 12
click at [1215, 339] on p "[DATE]" at bounding box center [1273, 343] width 138 height 12
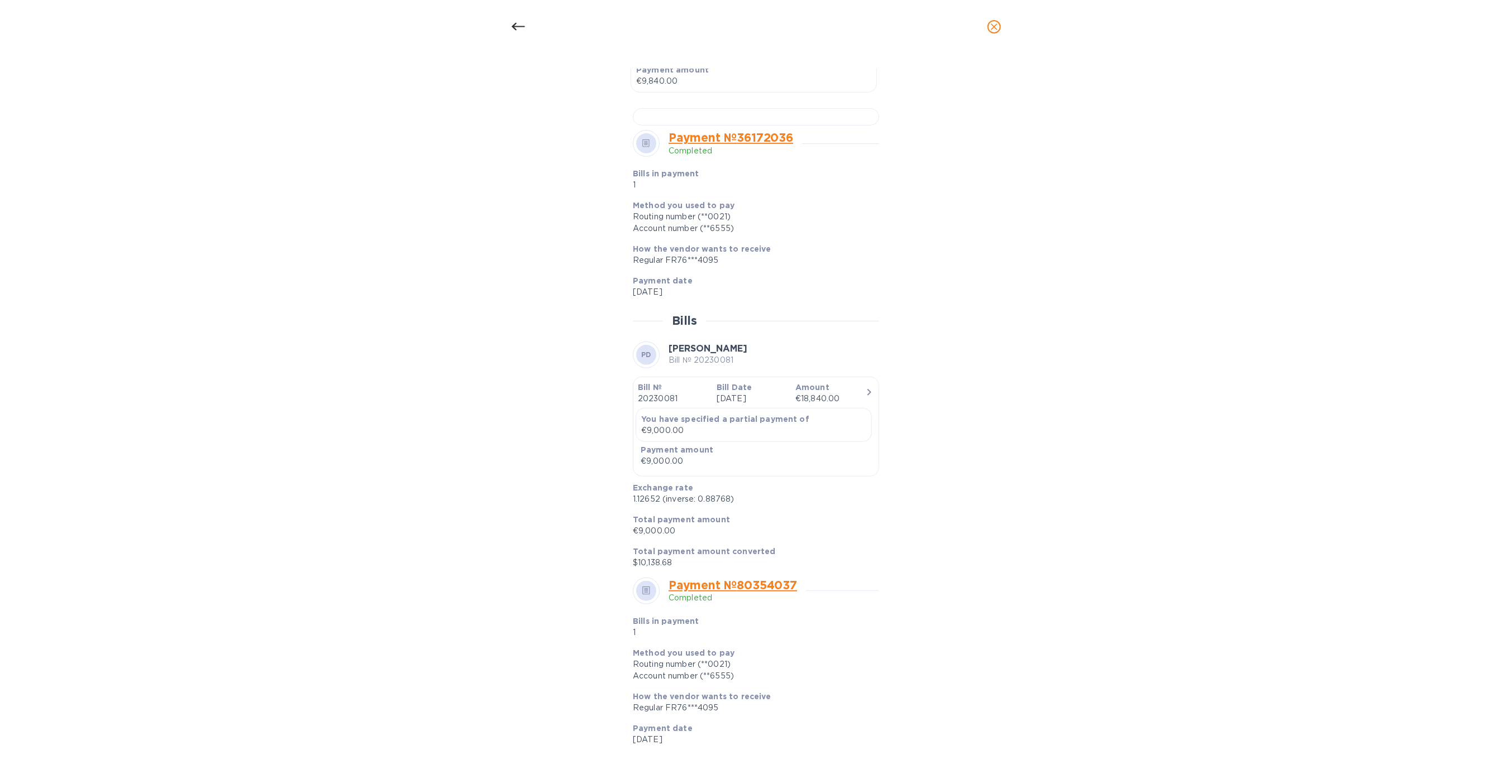
scroll to position [420, 0]
click at [751, 130] on div at bounding box center [756, 121] width 246 height 17
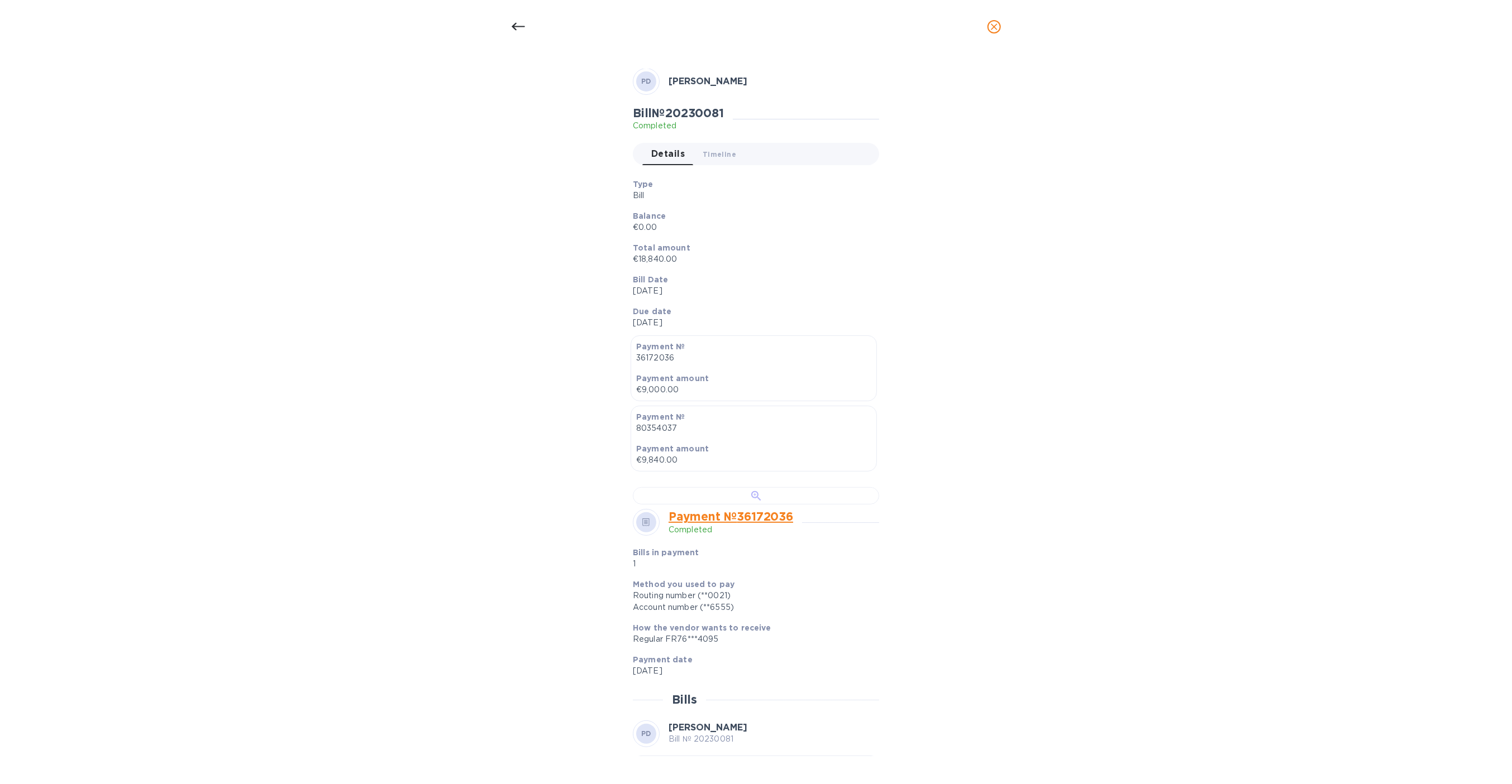
scroll to position [44, 0]
click at [721, 163] on button "Timeline 0" at bounding box center [719, 155] width 51 height 23
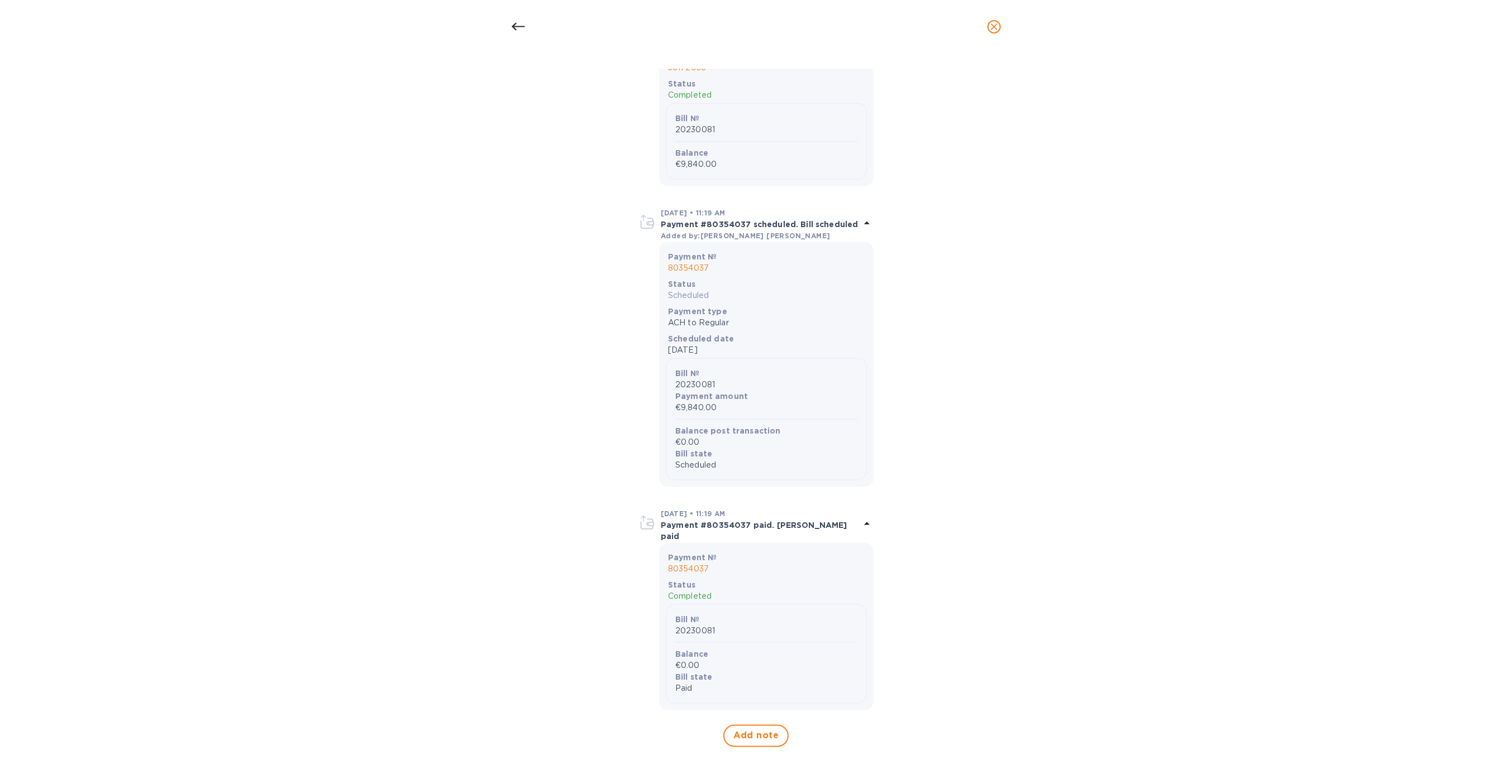
scroll to position [1138, 0]
click at [516, 30] on icon at bounding box center [518, 26] width 14 height 14
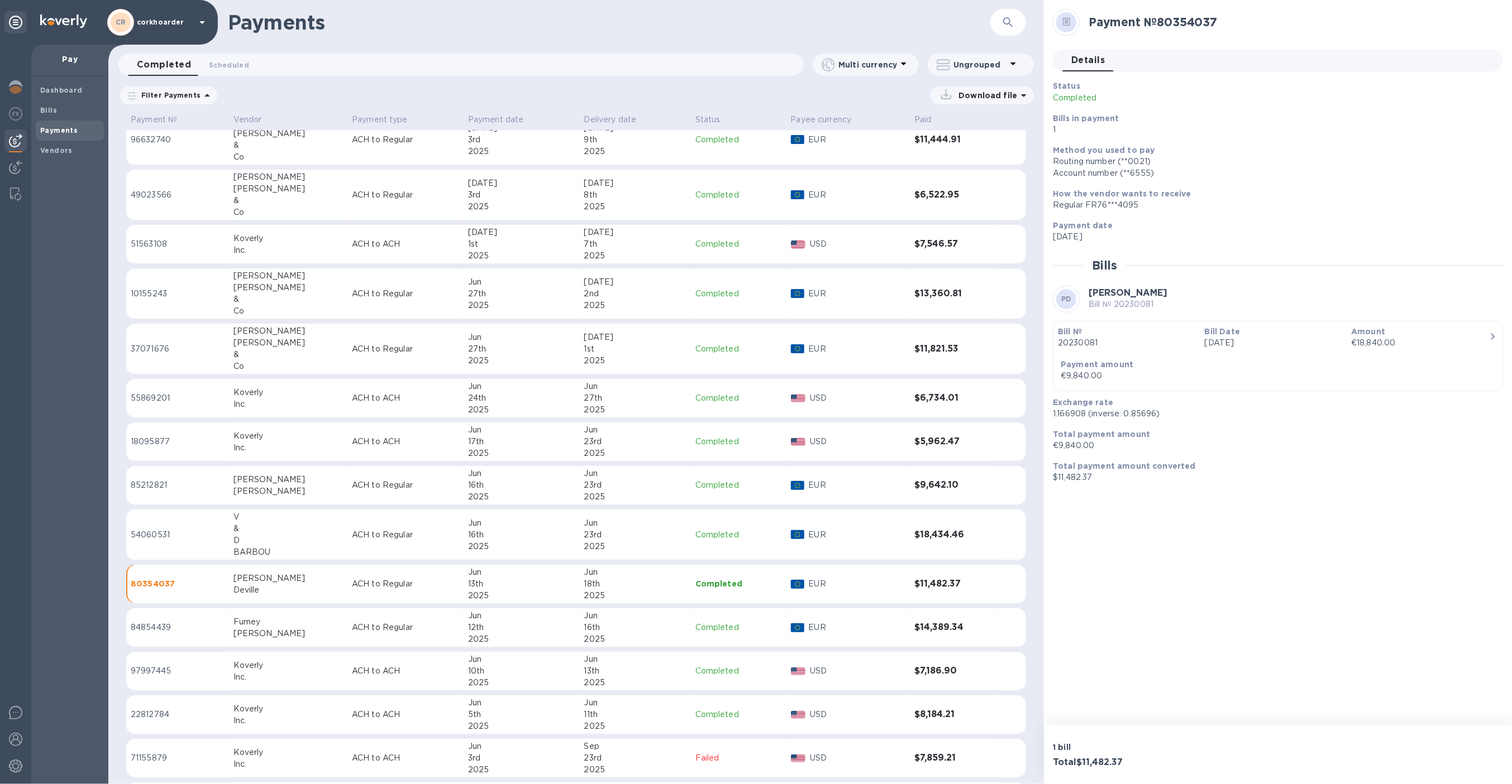
click at [227, 616] on td "84854439" at bounding box center [178, 627] width 103 height 39
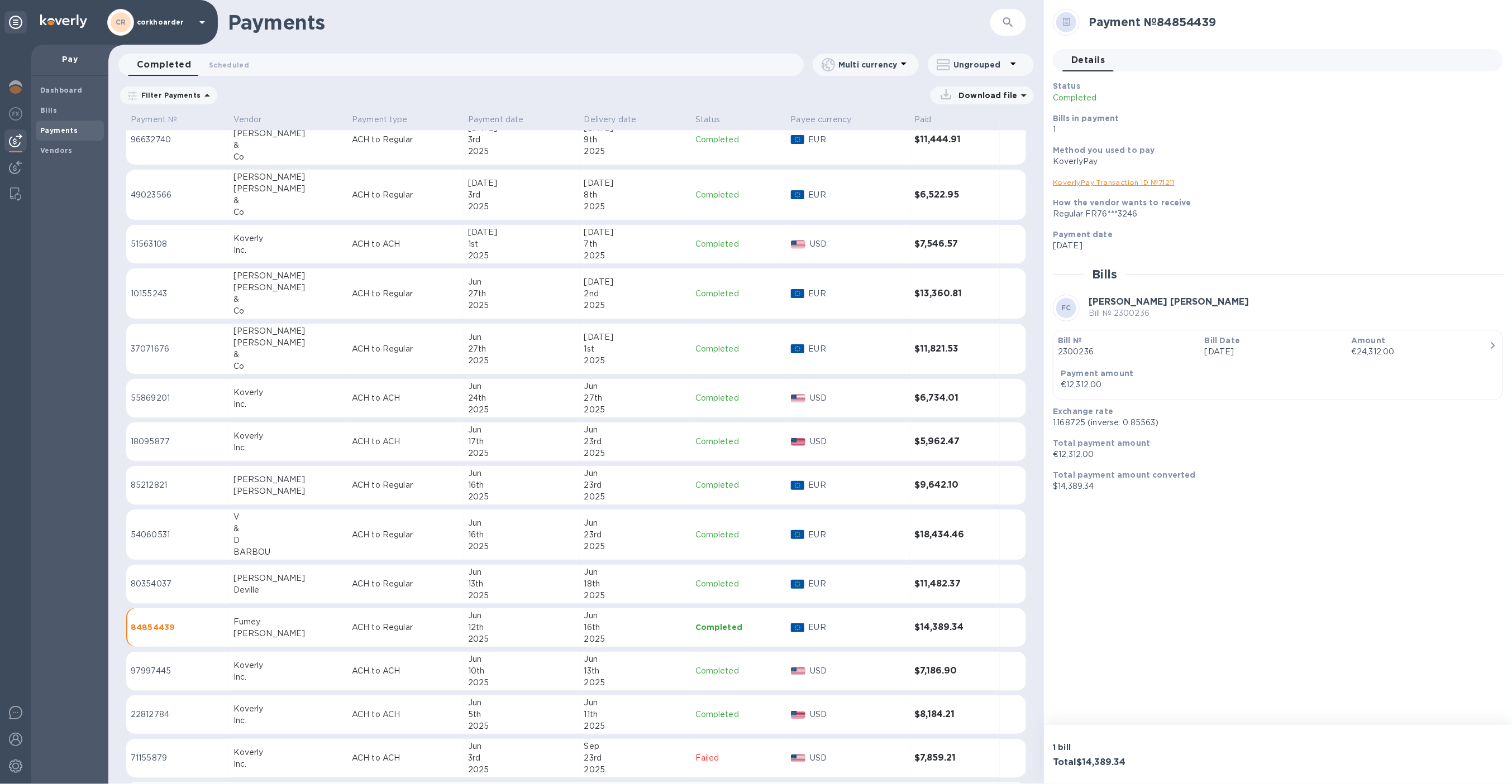
click at [1163, 361] on div "button" at bounding box center [1278, 361] width 441 height 5
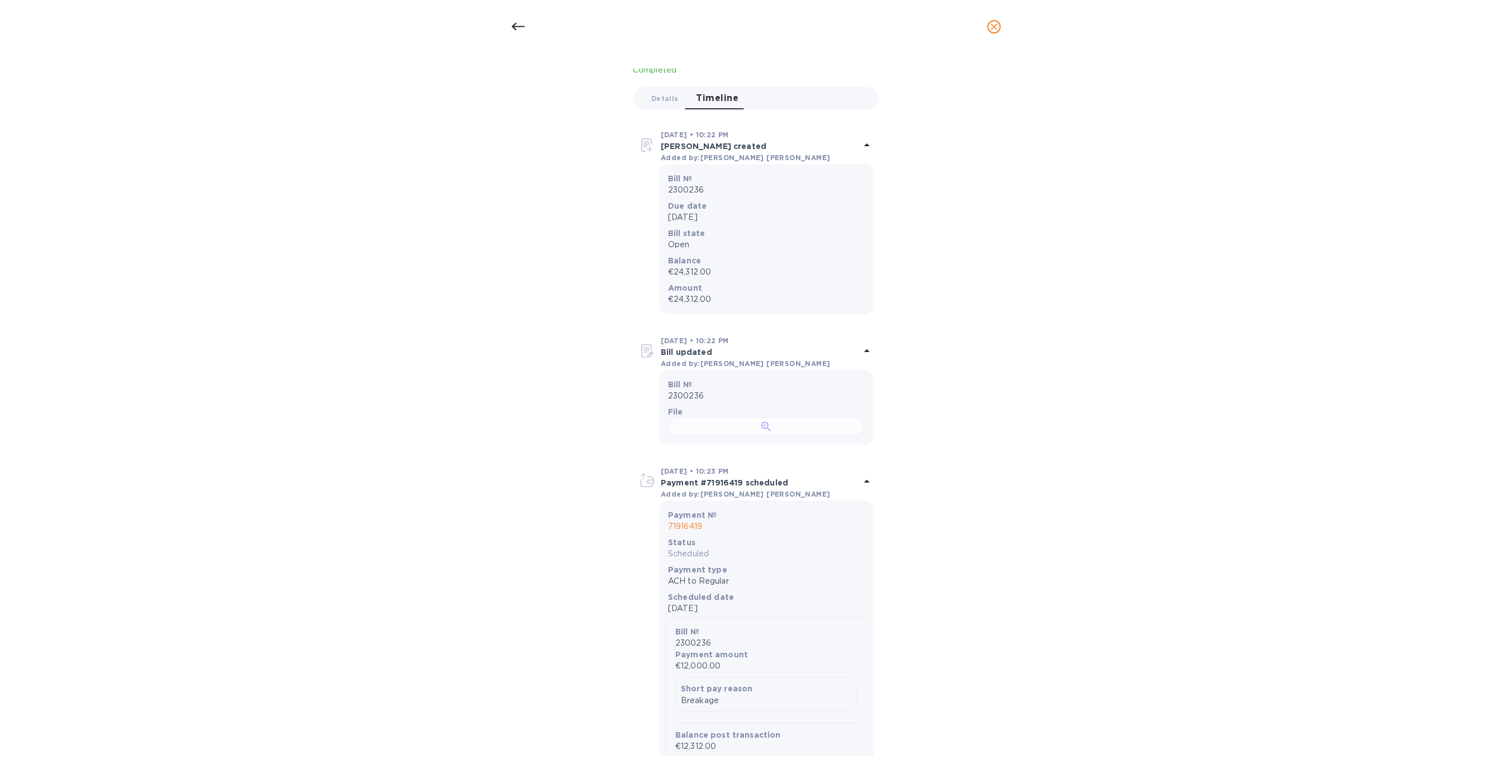
scroll to position [101, 0]
drag, startPoint x: 709, startPoint y: 300, endPoint x: 671, endPoint y: 300, distance: 38.0
click at [671, 300] on p "€24,312.00" at bounding box center [766, 300] width 197 height 12
copy p "24,312.00"
click at [768, 437] on div at bounding box center [766, 427] width 197 height 18
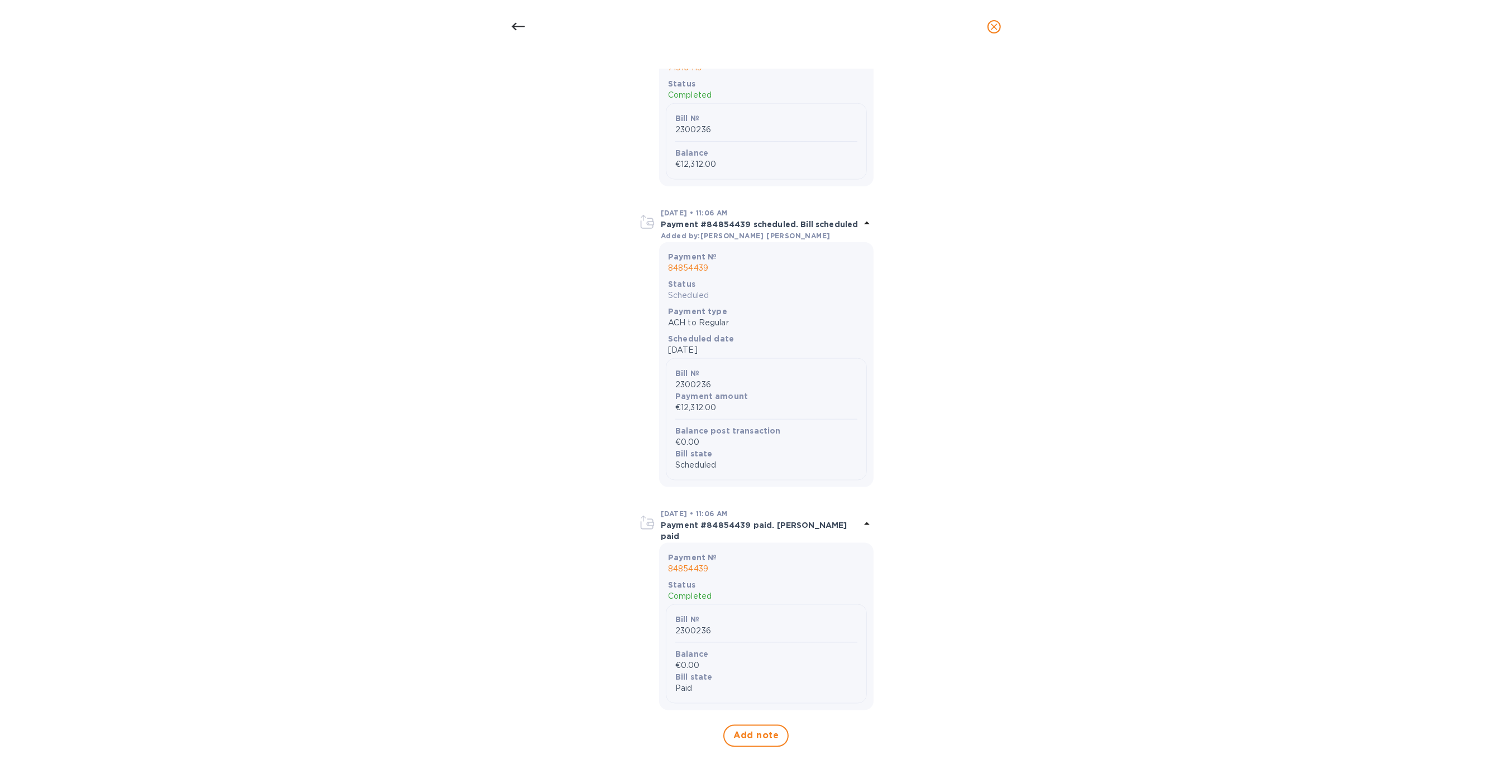
scroll to position [1026, 0]
click at [1500, 415] on div "Bill details [PERSON_NAME] [PERSON_NAME] № 2300236 Completed Details 0 Timeline…" at bounding box center [756, 419] width 1512 height 731
click at [512, 22] on icon at bounding box center [518, 26] width 14 height 14
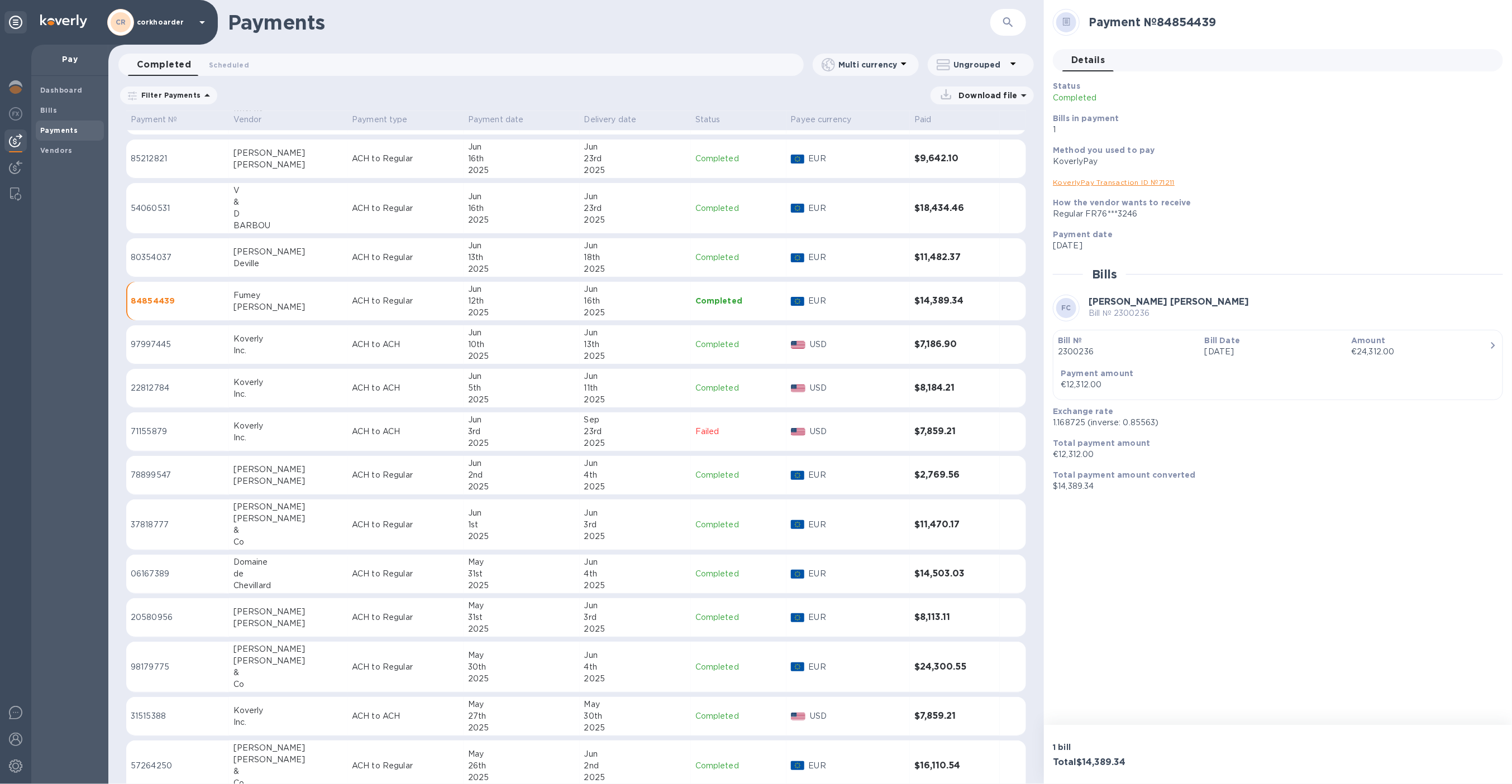
scroll to position [2042, 0]
click at [286, 579] on div "Chevillard" at bounding box center [288, 582] width 109 height 12
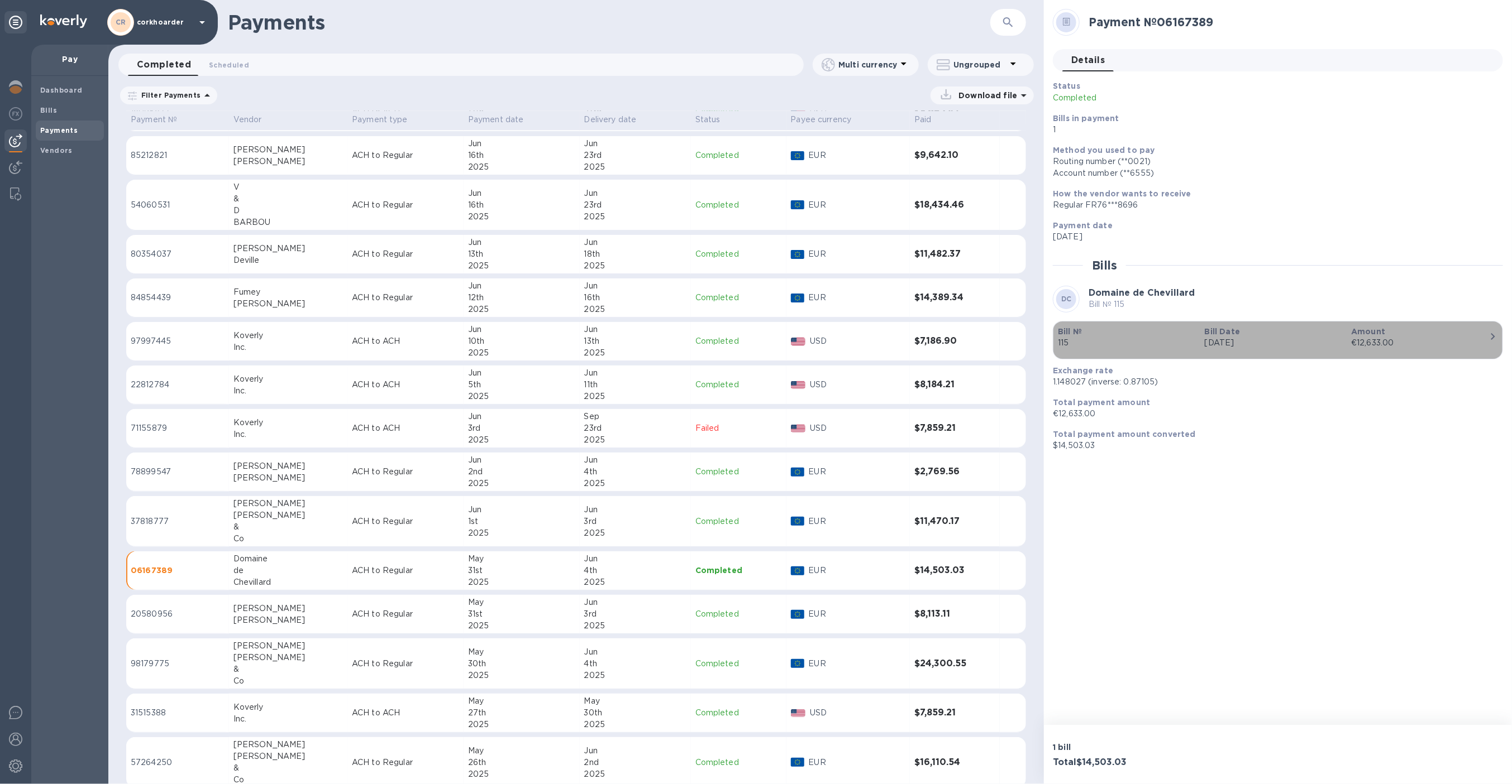
click at [1243, 348] on p "[DATE]" at bounding box center [1273, 343] width 138 height 12
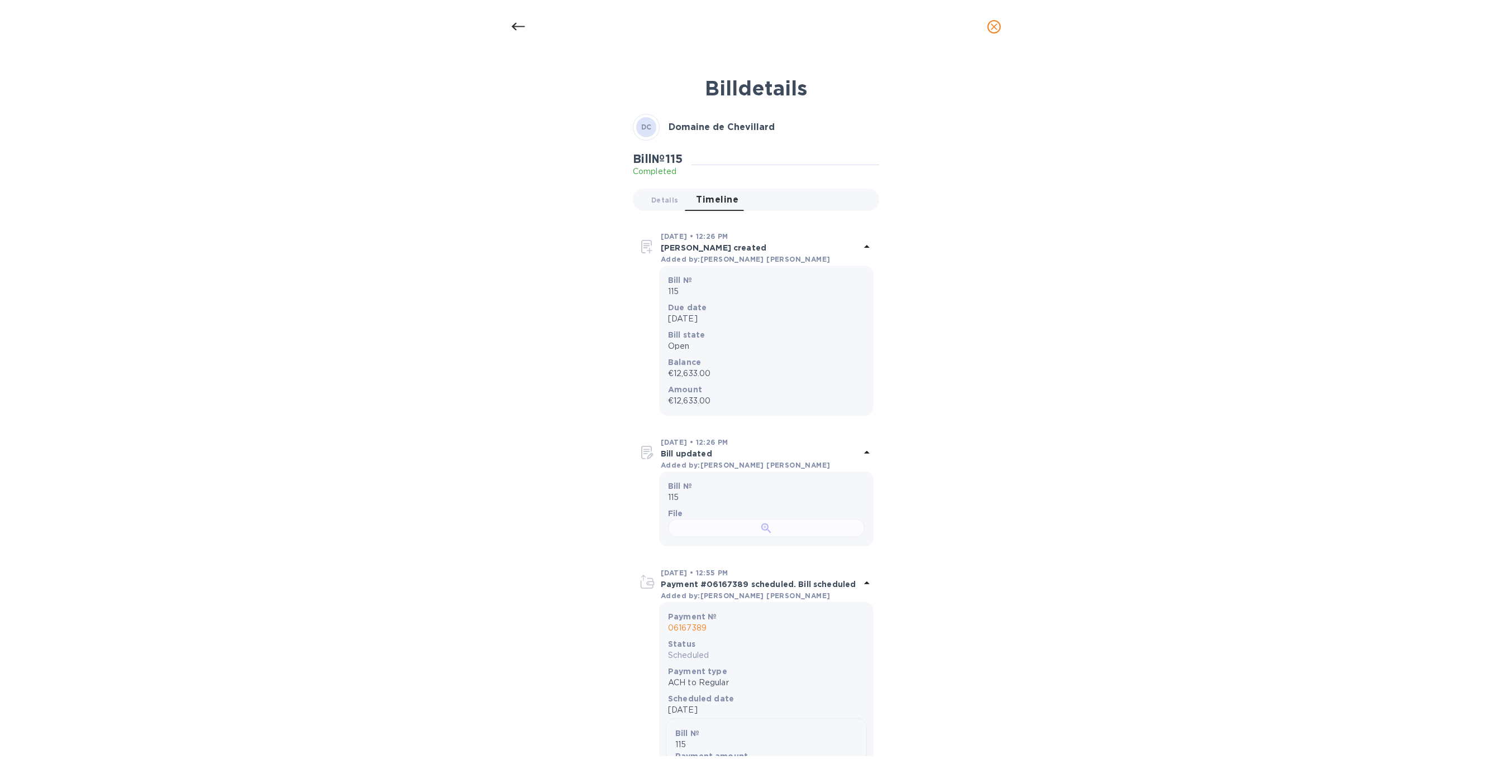
click at [790, 538] on div at bounding box center [766, 528] width 197 height 18
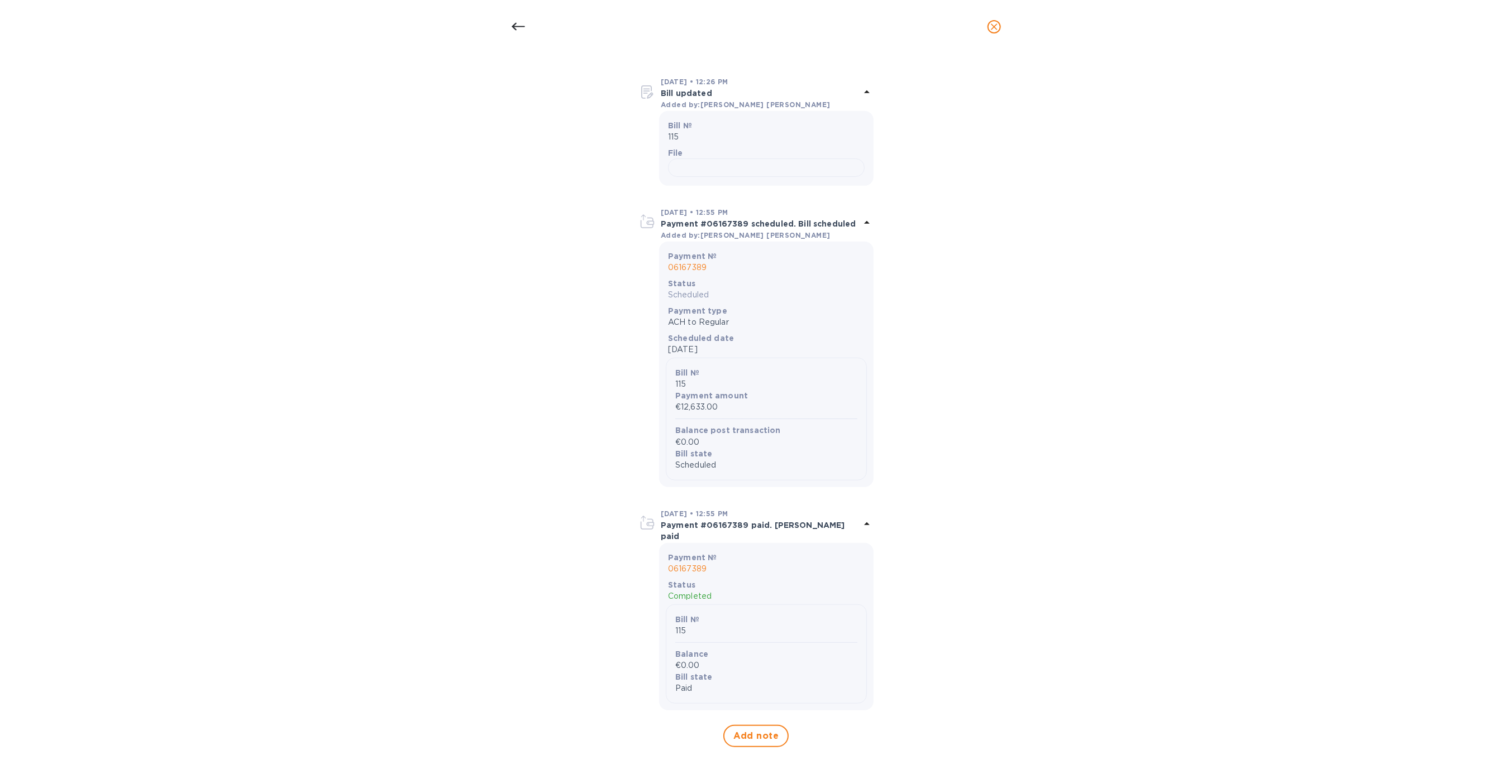
scroll to position [615, 0]
click at [518, 29] on icon at bounding box center [518, 26] width 14 height 14
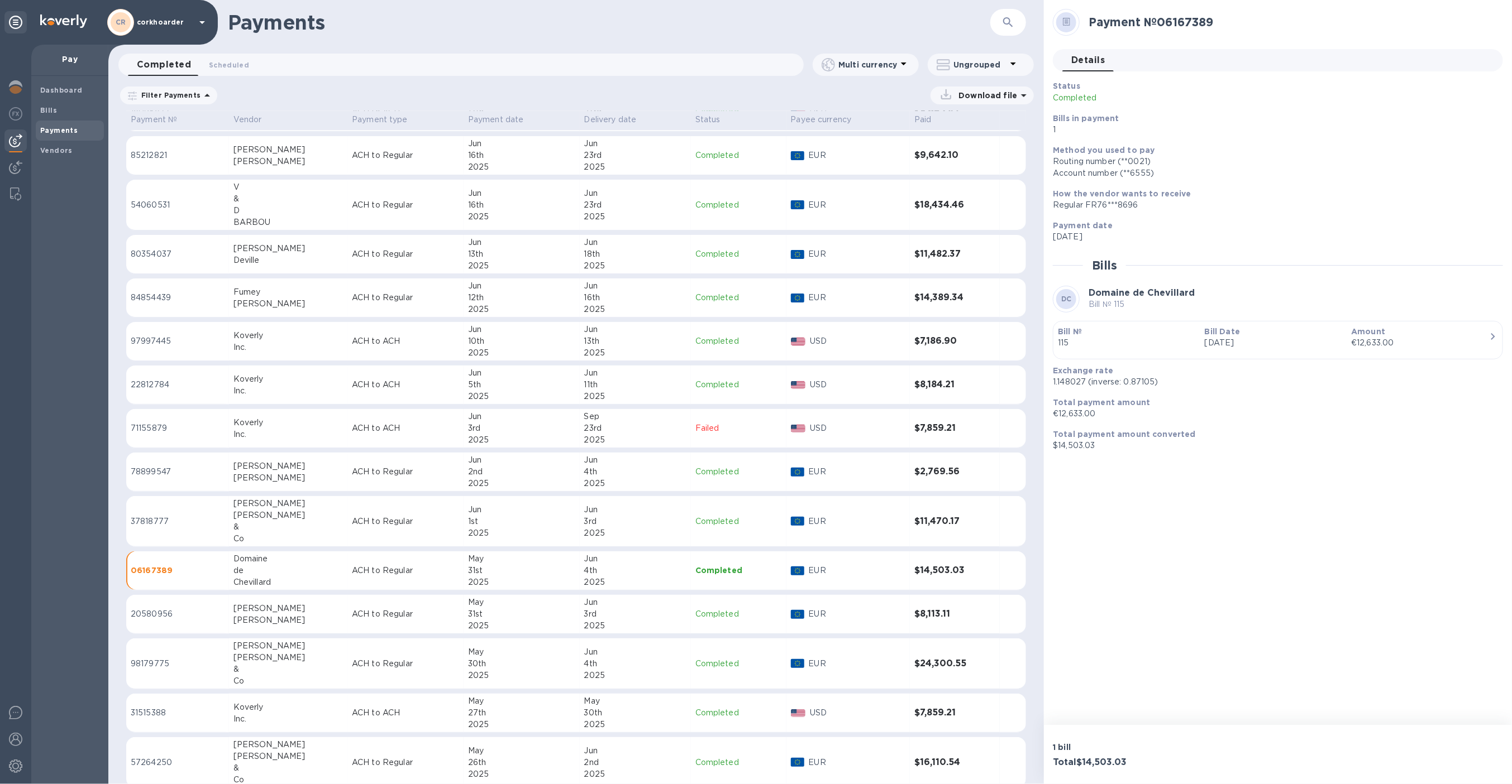
click at [352, 613] on p "ACH to Regular" at bounding box center [405, 613] width 107 height 12
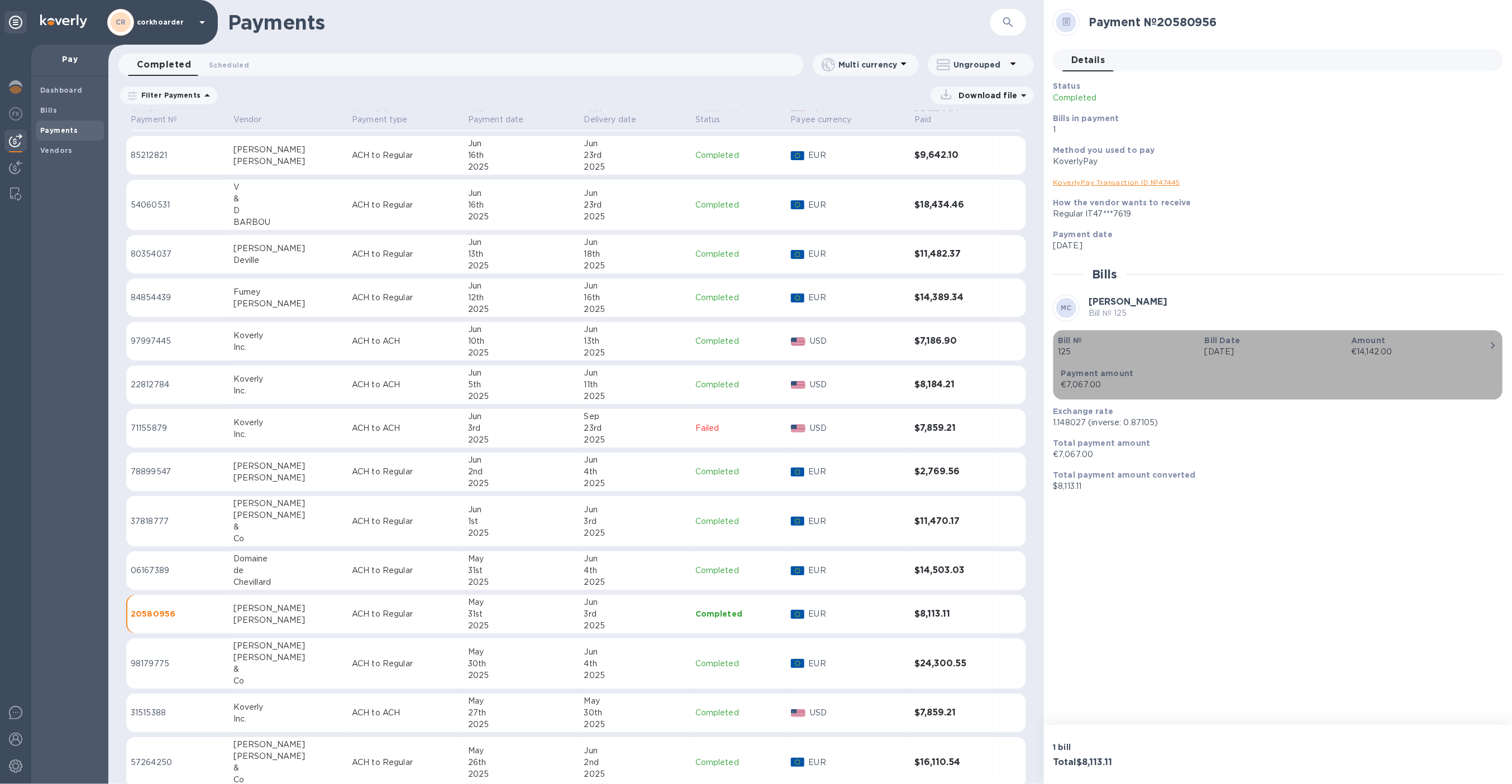
click at [1401, 352] on div "€14,142.00" at bounding box center [1420, 352] width 138 height 12
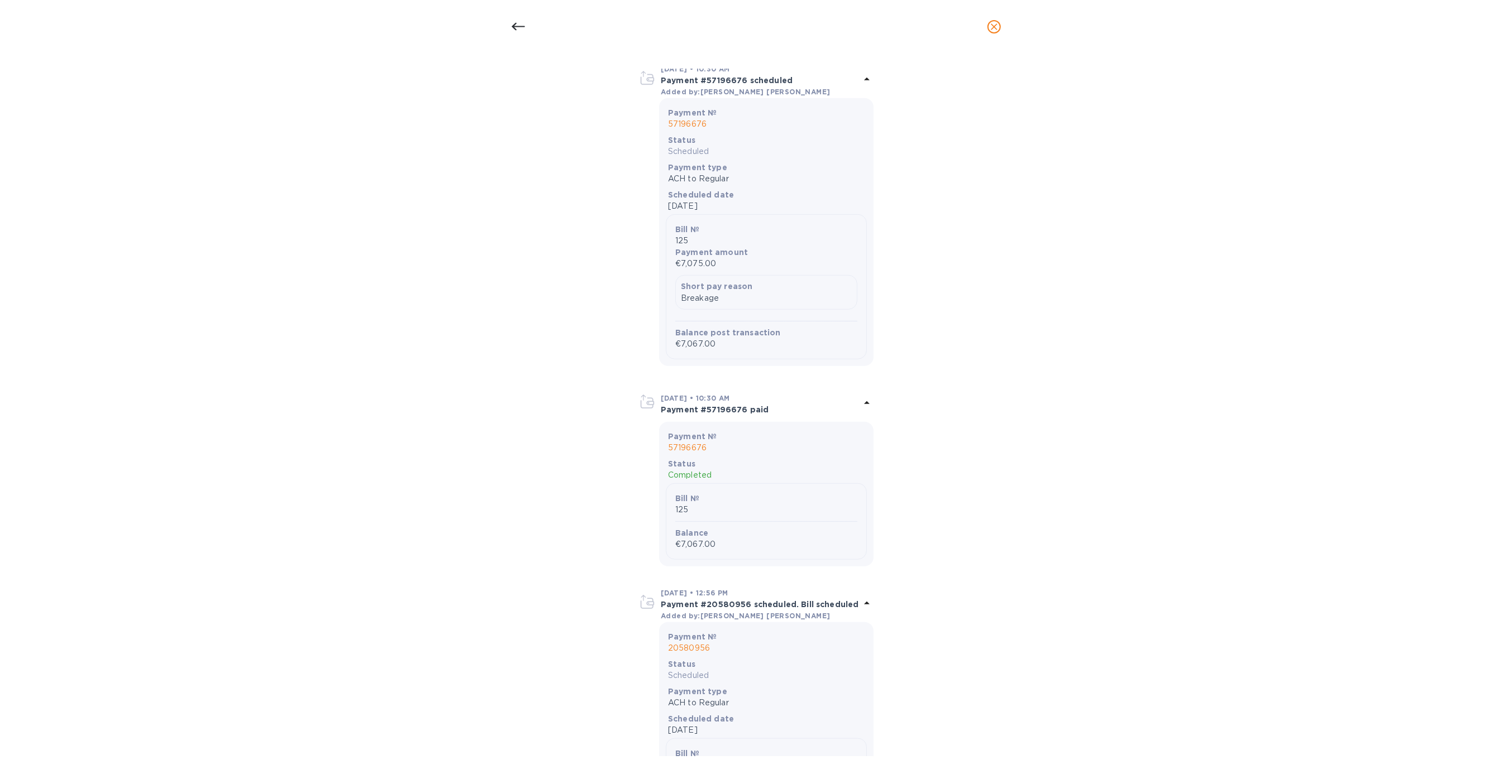
scroll to position [505, 0]
click at [704, 349] on p "€7,067.00" at bounding box center [766, 343] width 182 height 12
drag, startPoint x: 713, startPoint y: 599, endPoint x: 676, endPoint y: 601, distance: 37.1
click at [676, 349] on p "€7,067.00" at bounding box center [766, 343] width 182 height 12
copy p "€7,067.00"
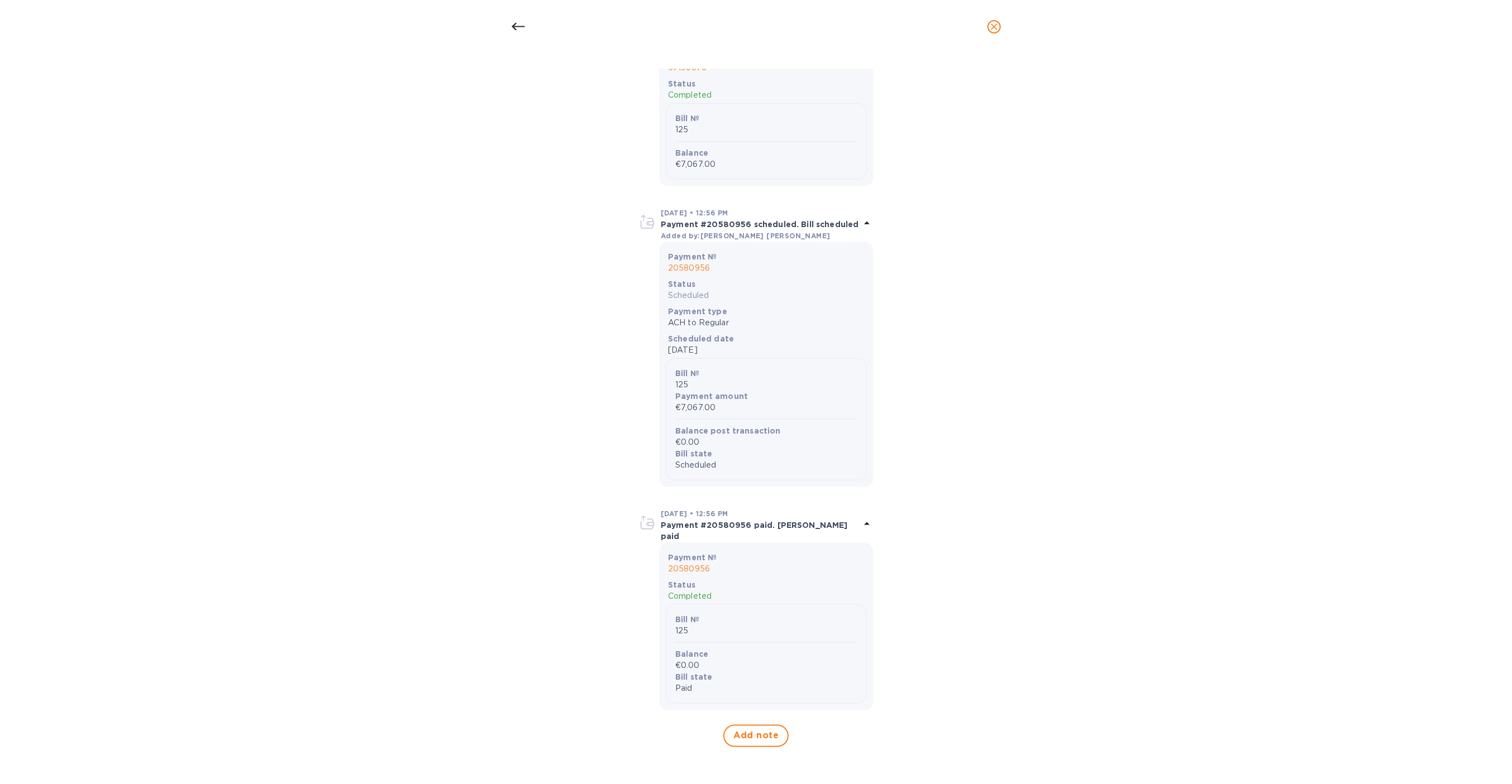
scroll to position [1138, 0]
click at [989, 23] on icon "close" at bounding box center [994, 27] width 11 height 11
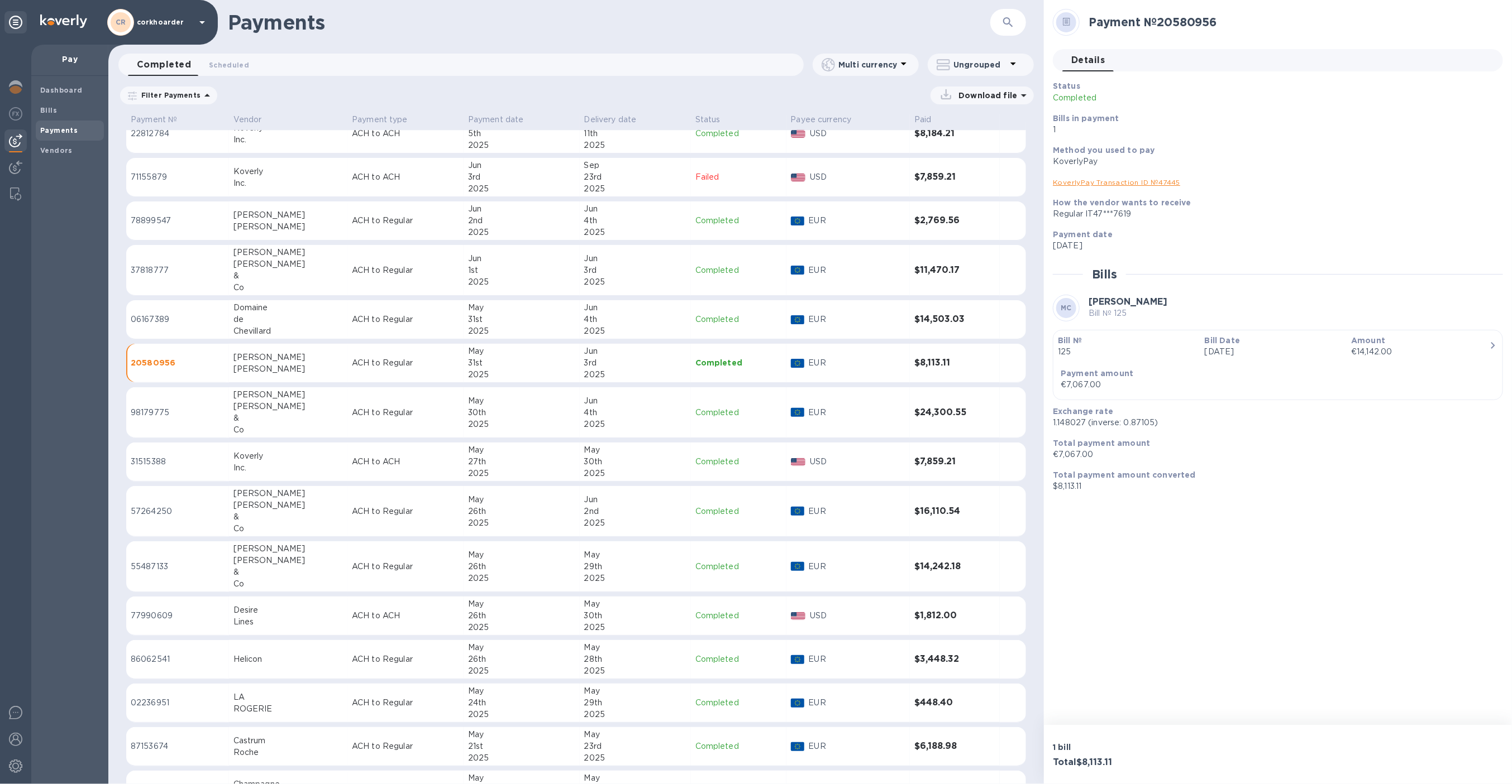
scroll to position [2296, 0]
click at [254, 620] on div "Lines" at bounding box center [288, 619] width 109 height 12
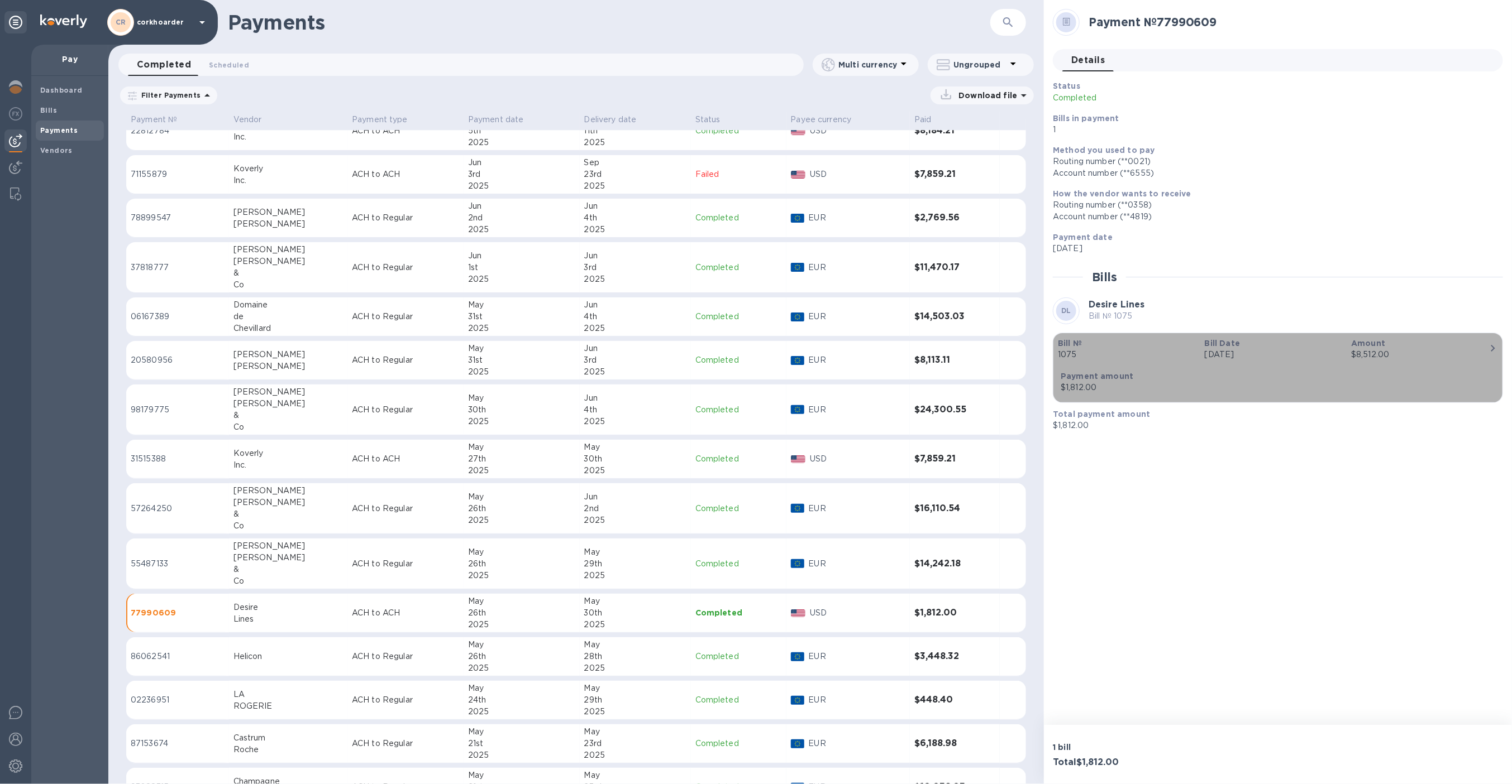
click at [1375, 352] on div "$8,512.00" at bounding box center [1420, 355] width 138 height 12
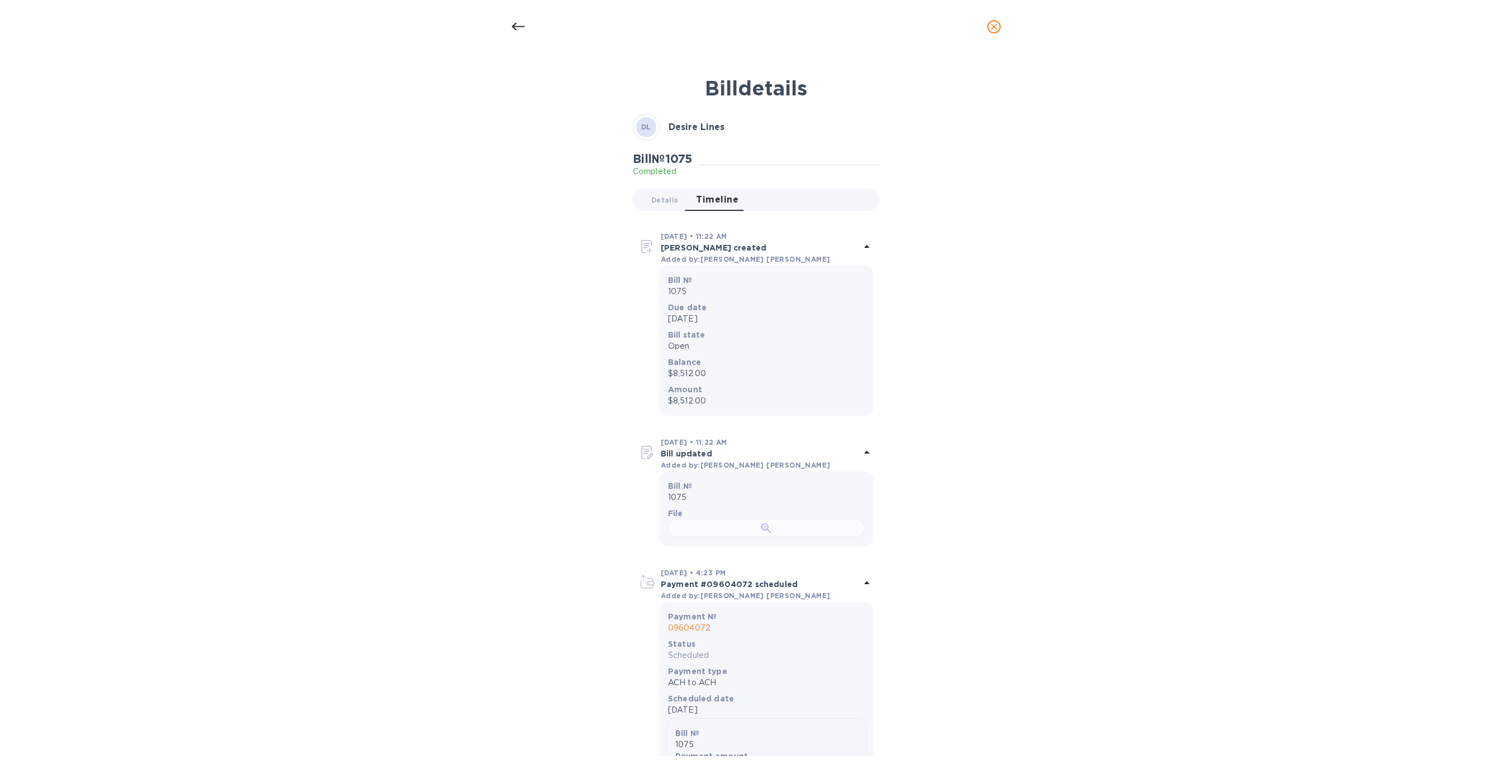
click at [777, 538] on div at bounding box center [766, 528] width 197 height 18
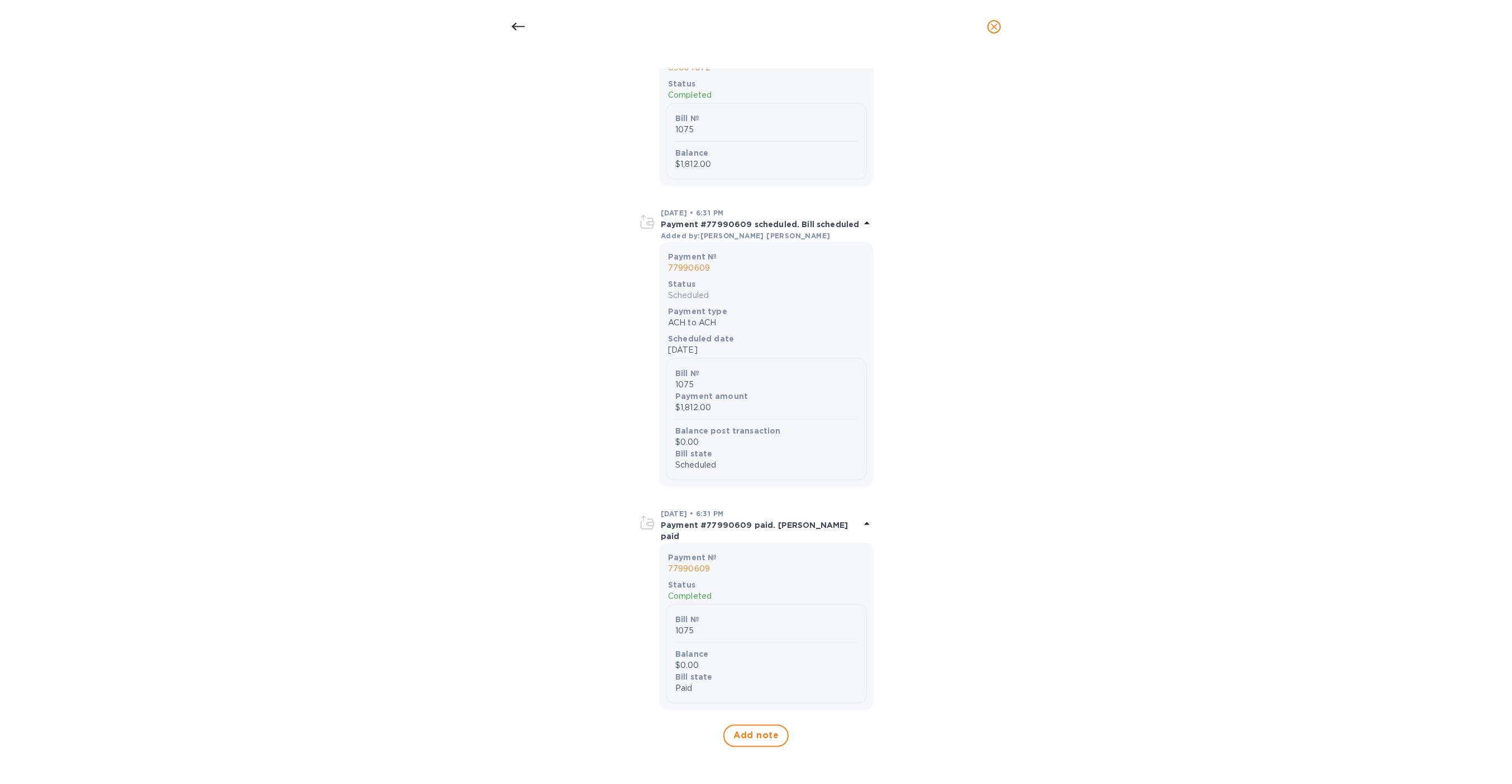
scroll to position [1115, 0]
click at [503, 29] on div at bounding box center [756, 26] width 1512 height 53
click at [516, 26] on icon at bounding box center [517, 26] width 14 height 8
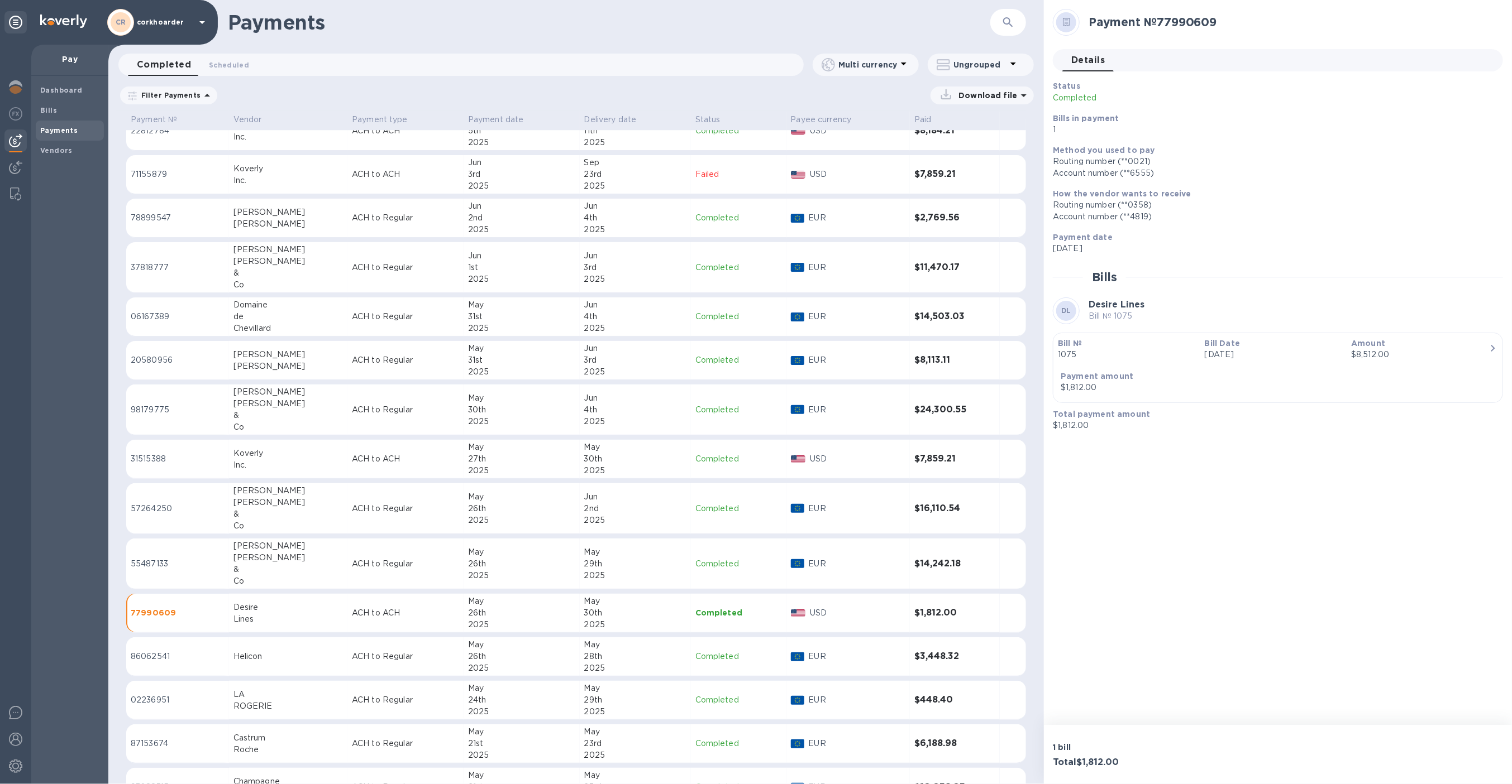
click at [292, 638] on td "Helicon" at bounding box center [288, 657] width 118 height 39
click at [270, 700] on div "ROGERIE" at bounding box center [288, 706] width 109 height 12
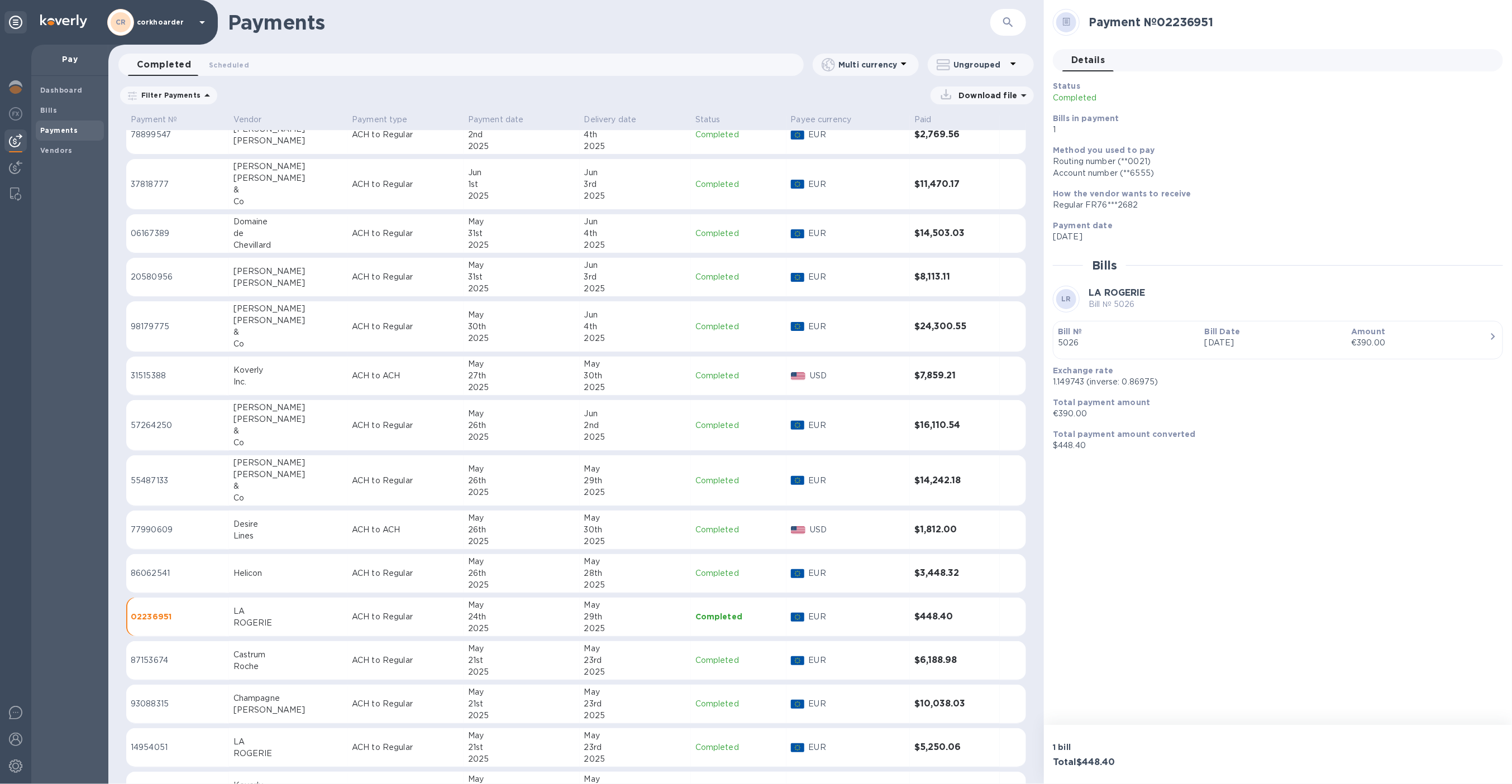
scroll to position [2381, 0]
click at [271, 659] on div "Roche" at bounding box center [288, 664] width 109 height 12
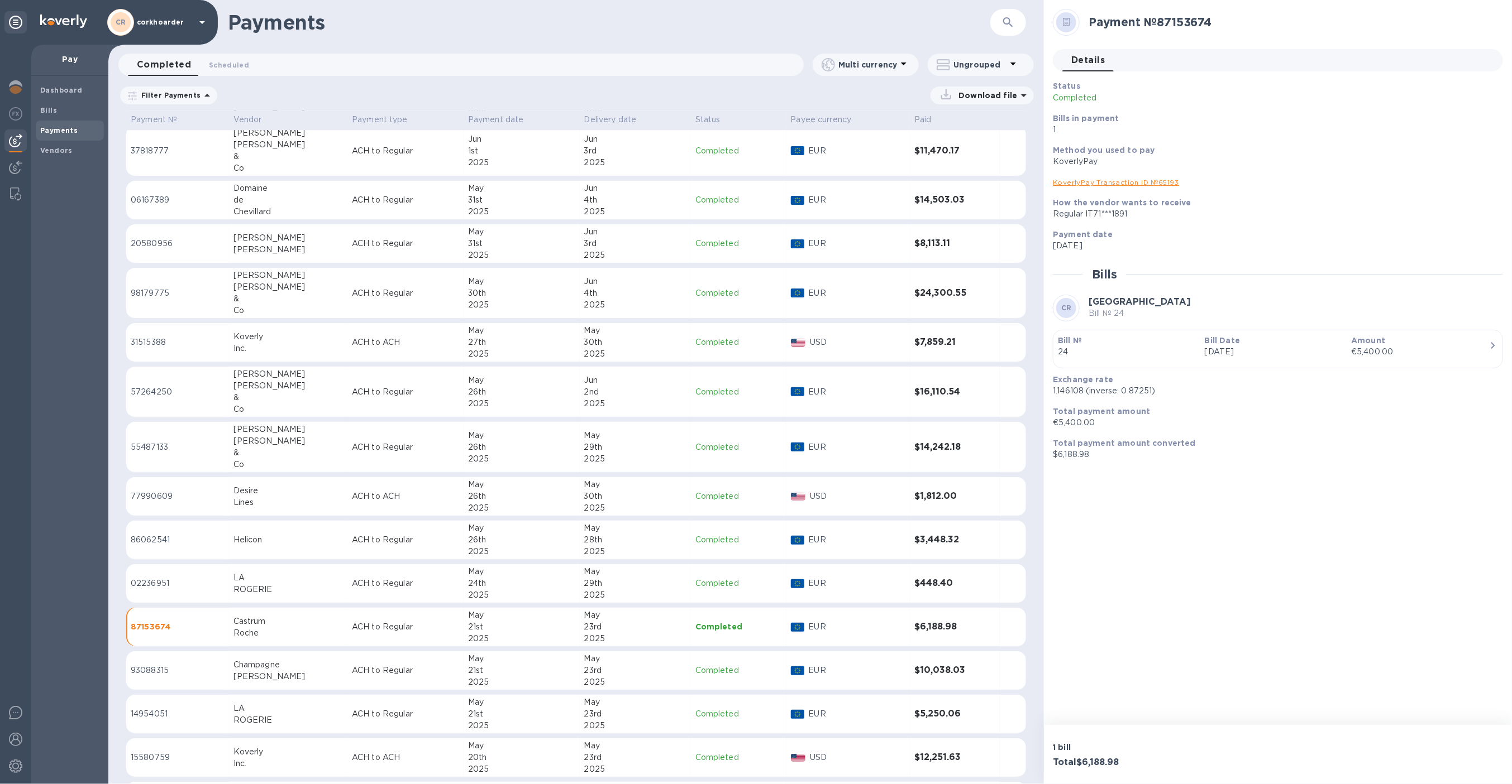
scroll to position [2417, 0]
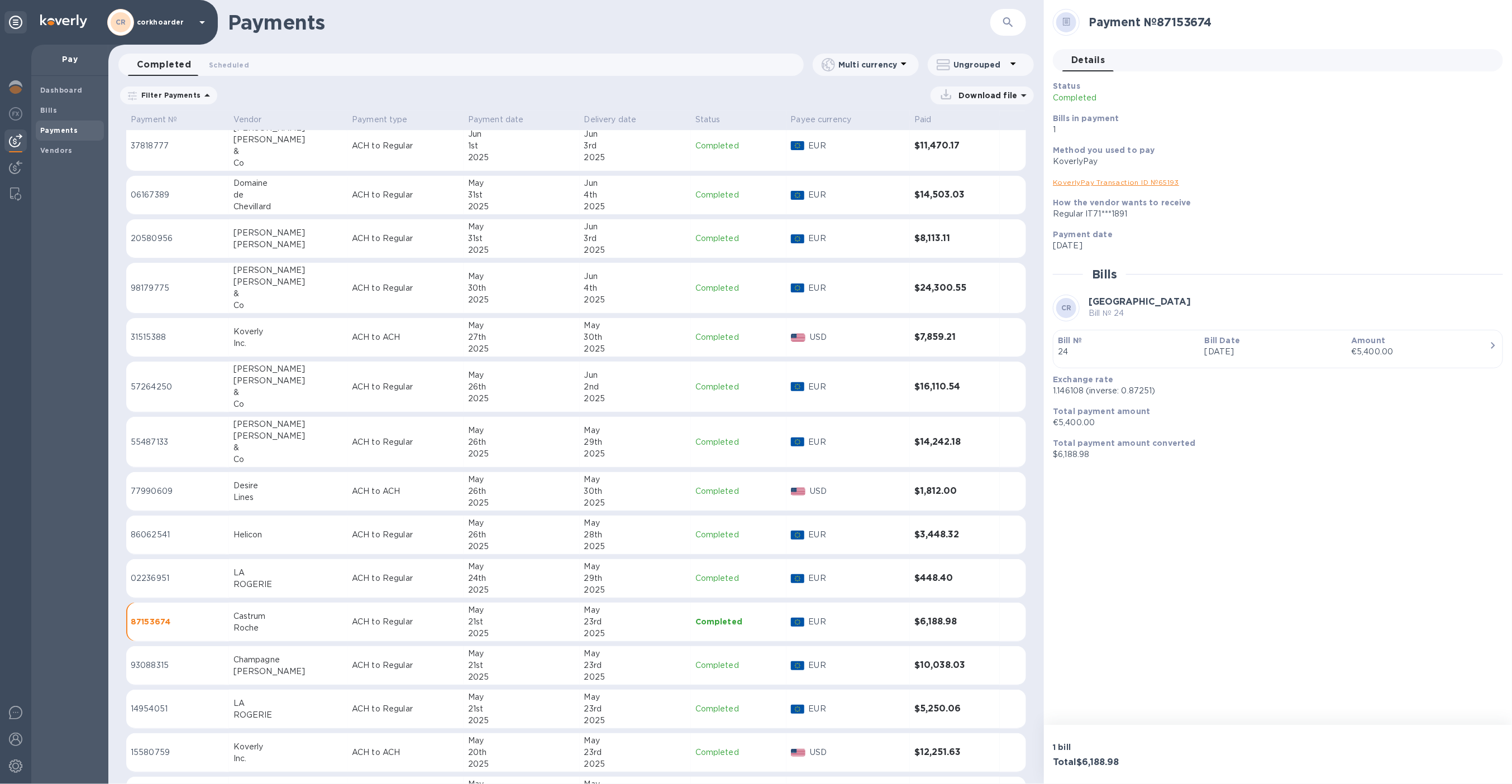
click at [262, 654] on div "Champagne" at bounding box center [288, 659] width 109 height 12
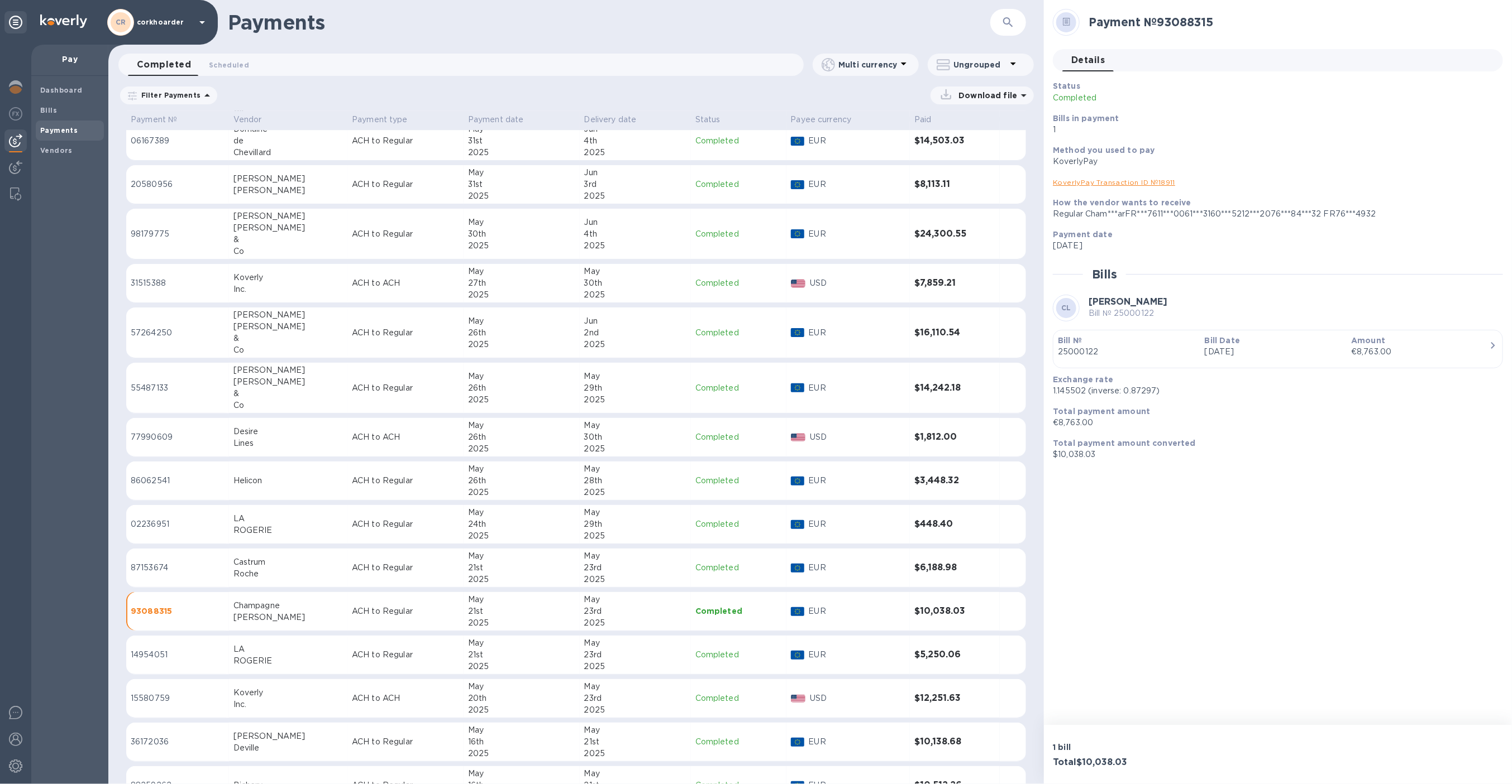
scroll to position [2487, 0]
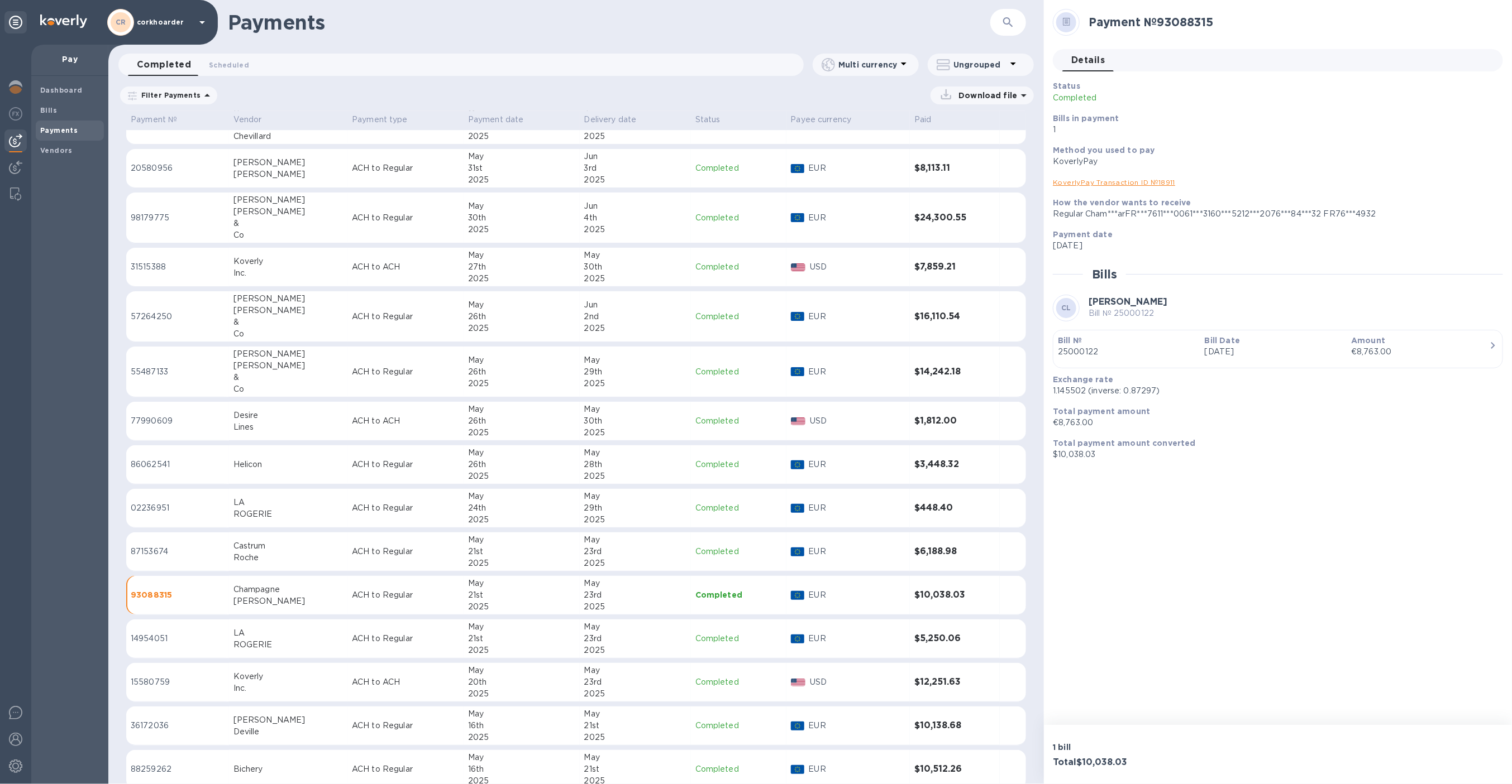
click at [264, 642] on div "ROGERIE" at bounding box center [288, 644] width 109 height 12
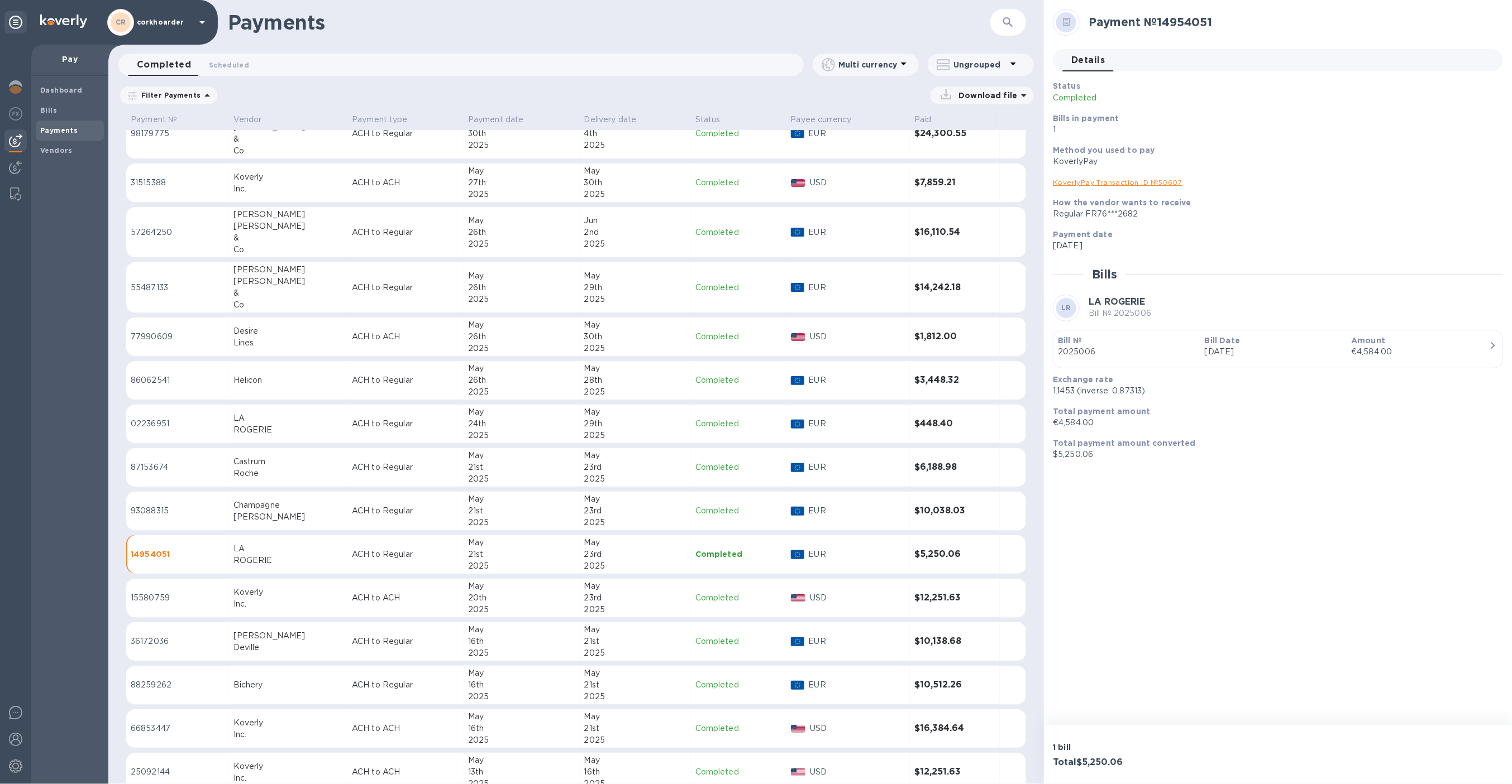
scroll to position [2574, 0]
click at [258, 596] on div "Inc." at bounding box center [288, 602] width 109 height 12
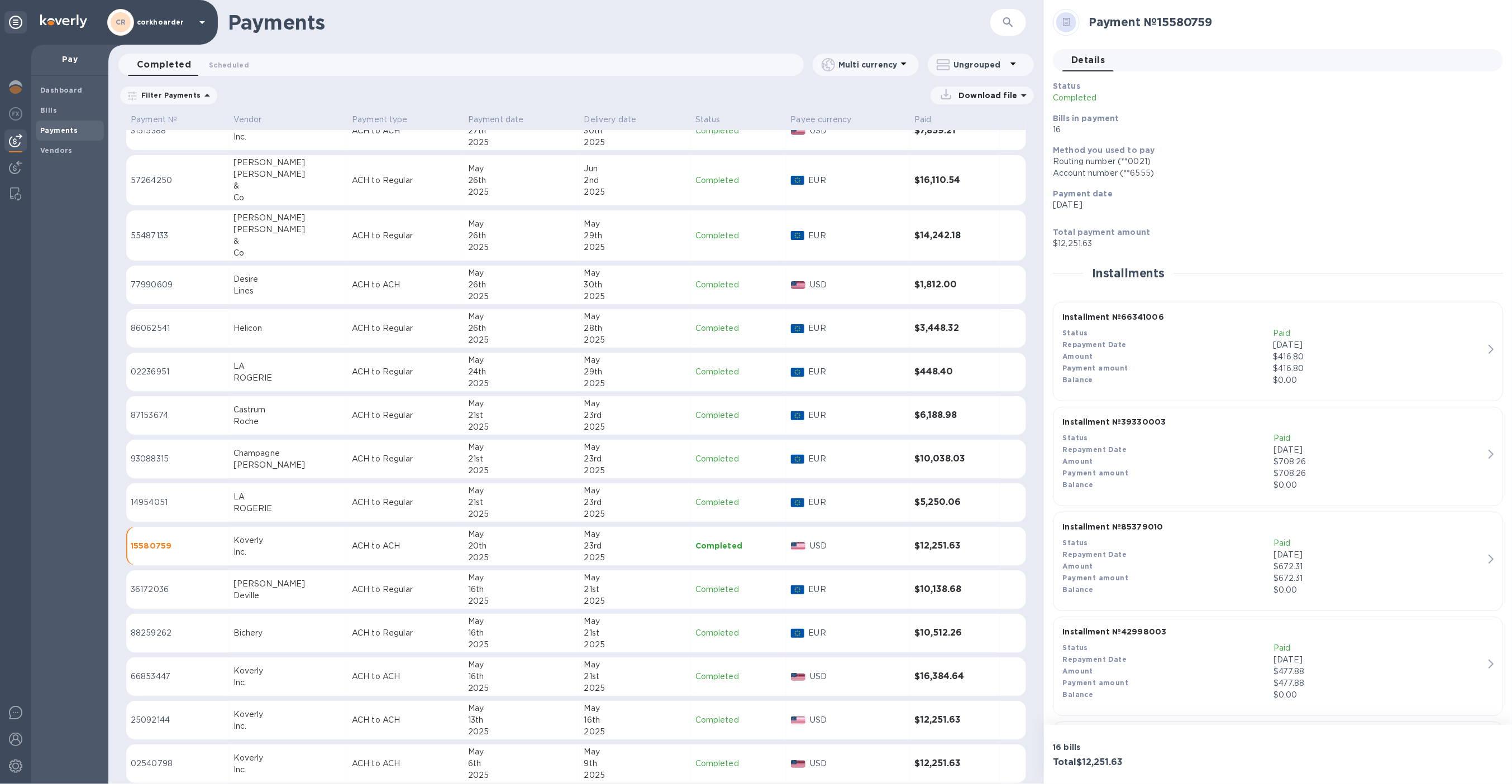
scroll to position [2629, 0]
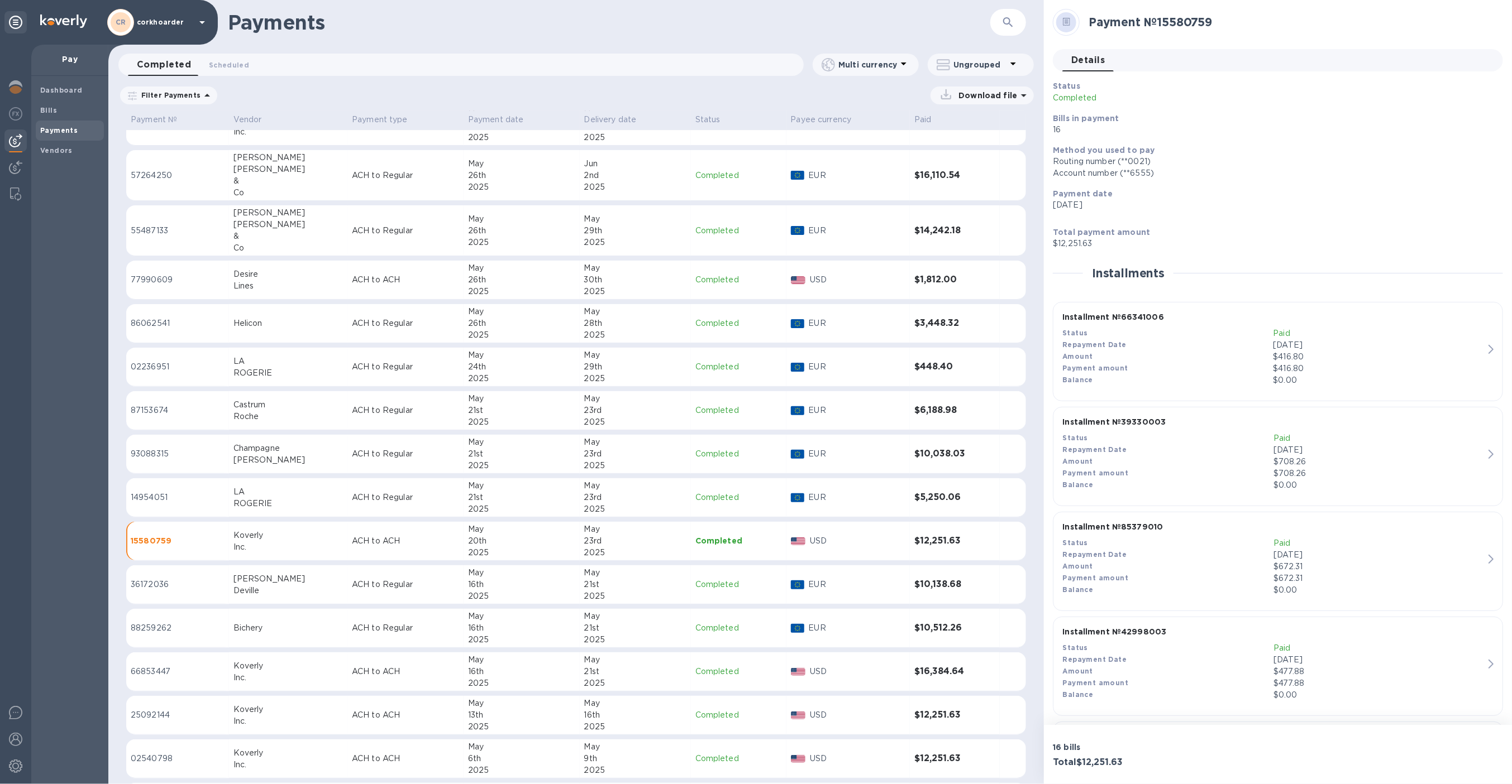
click at [258, 613] on td "Bichery" at bounding box center [288, 628] width 118 height 39
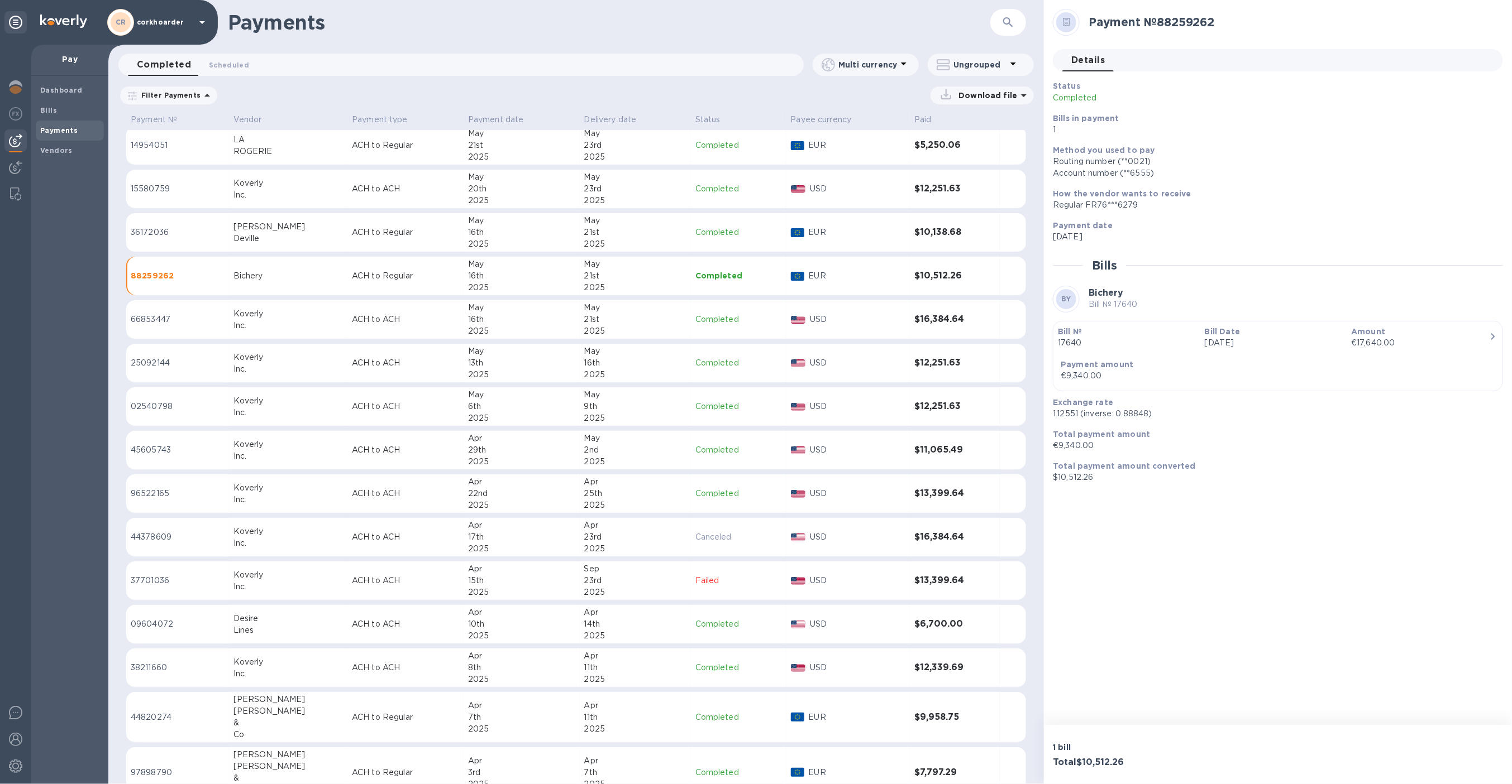
scroll to position [2982, 0]
click at [1291, 347] on p "[DATE]" at bounding box center [1273, 343] width 138 height 12
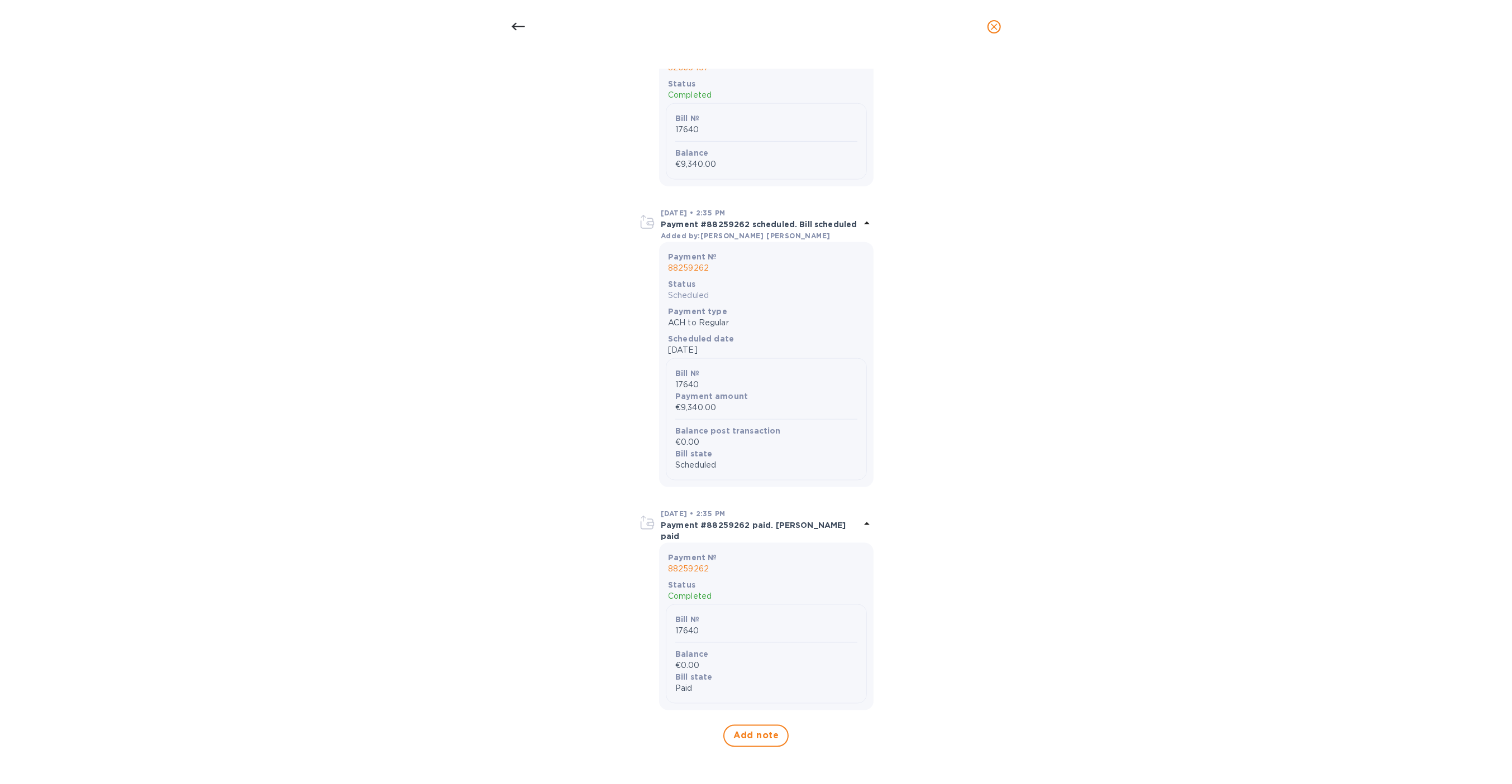
scroll to position [1138, 0]
click at [533, 32] on div at bounding box center [756, 27] width 503 height 27
click at [525, 23] on div at bounding box center [518, 27] width 27 height 27
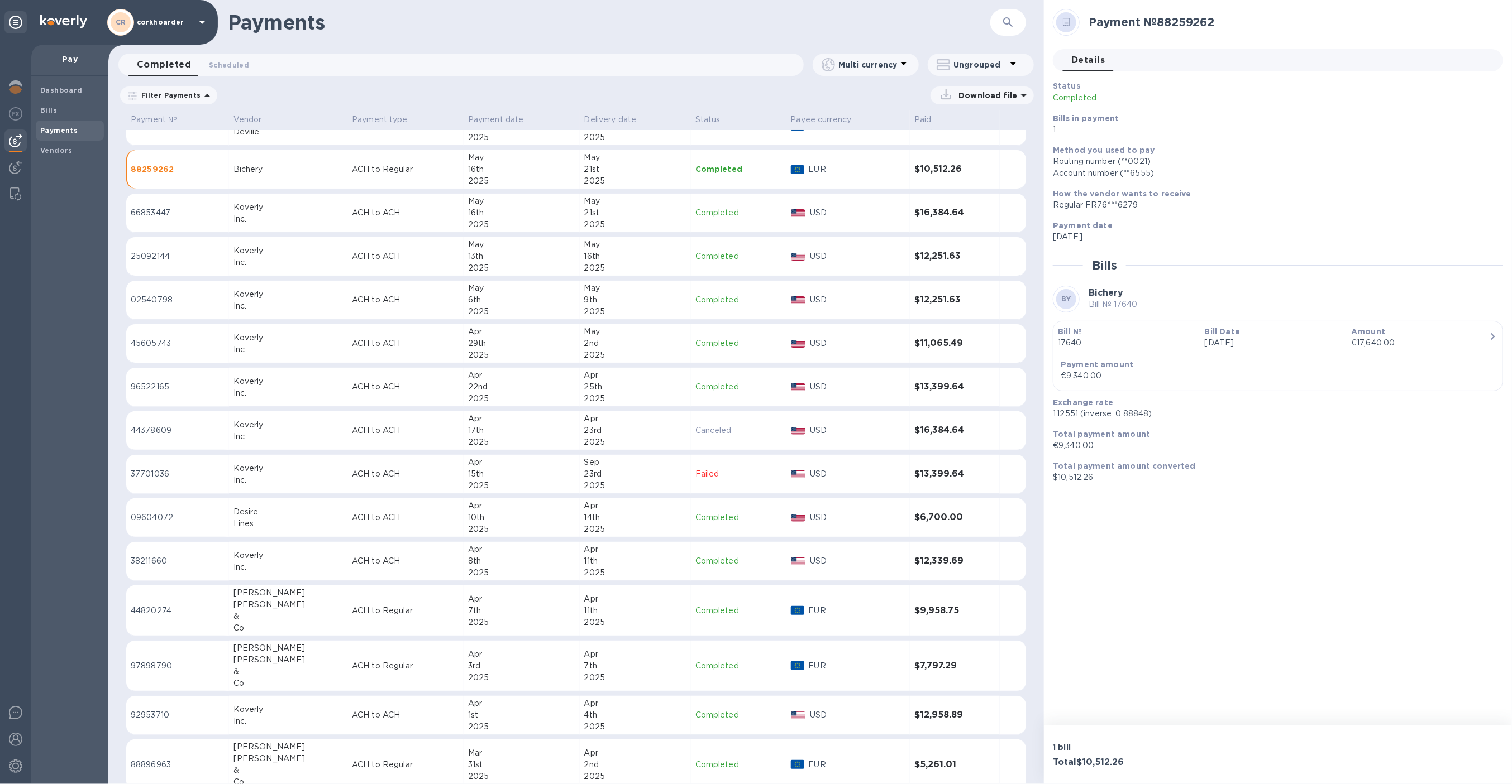
scroll to position [3092, 0]
click at [229, 495] on td "09604072" at bounding box center [178, 513] width 103 height 39
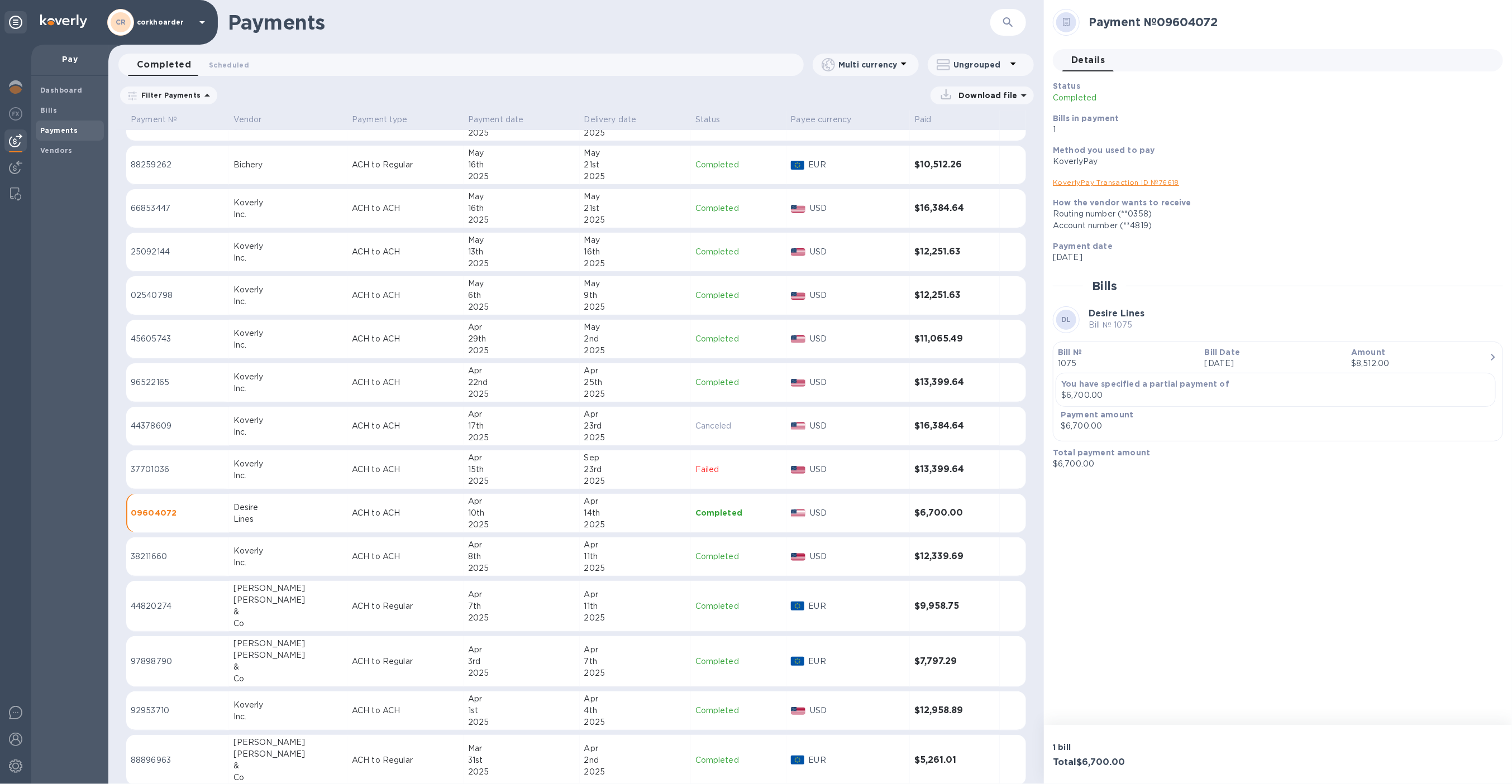
click at [1218, 363] on p "[DATE]" at bounding box center [1273, 364] width 138 height 12
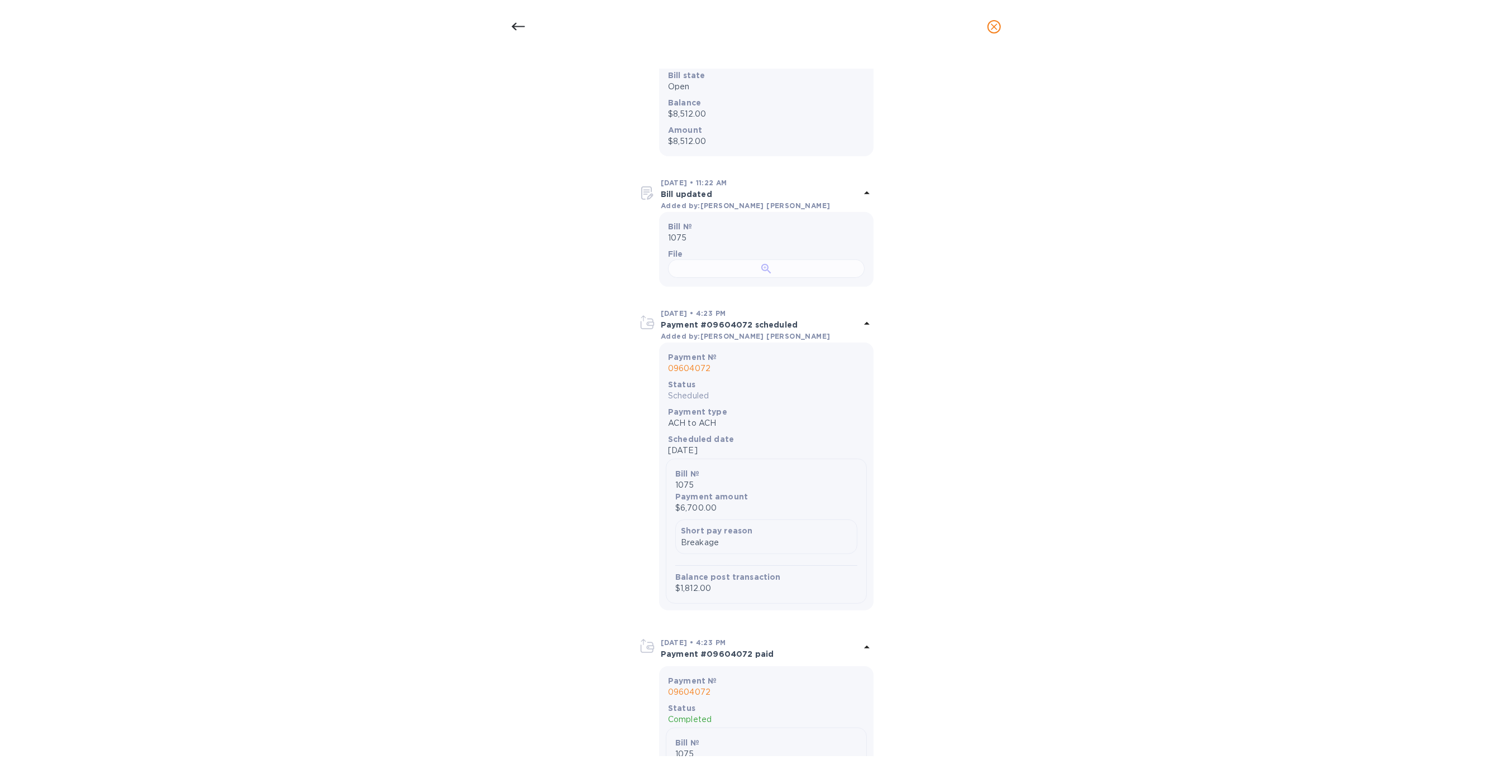
scroll to position [263, 0]
click at [761, 274] on div at bounding box center [766, 264] width 197 height 18
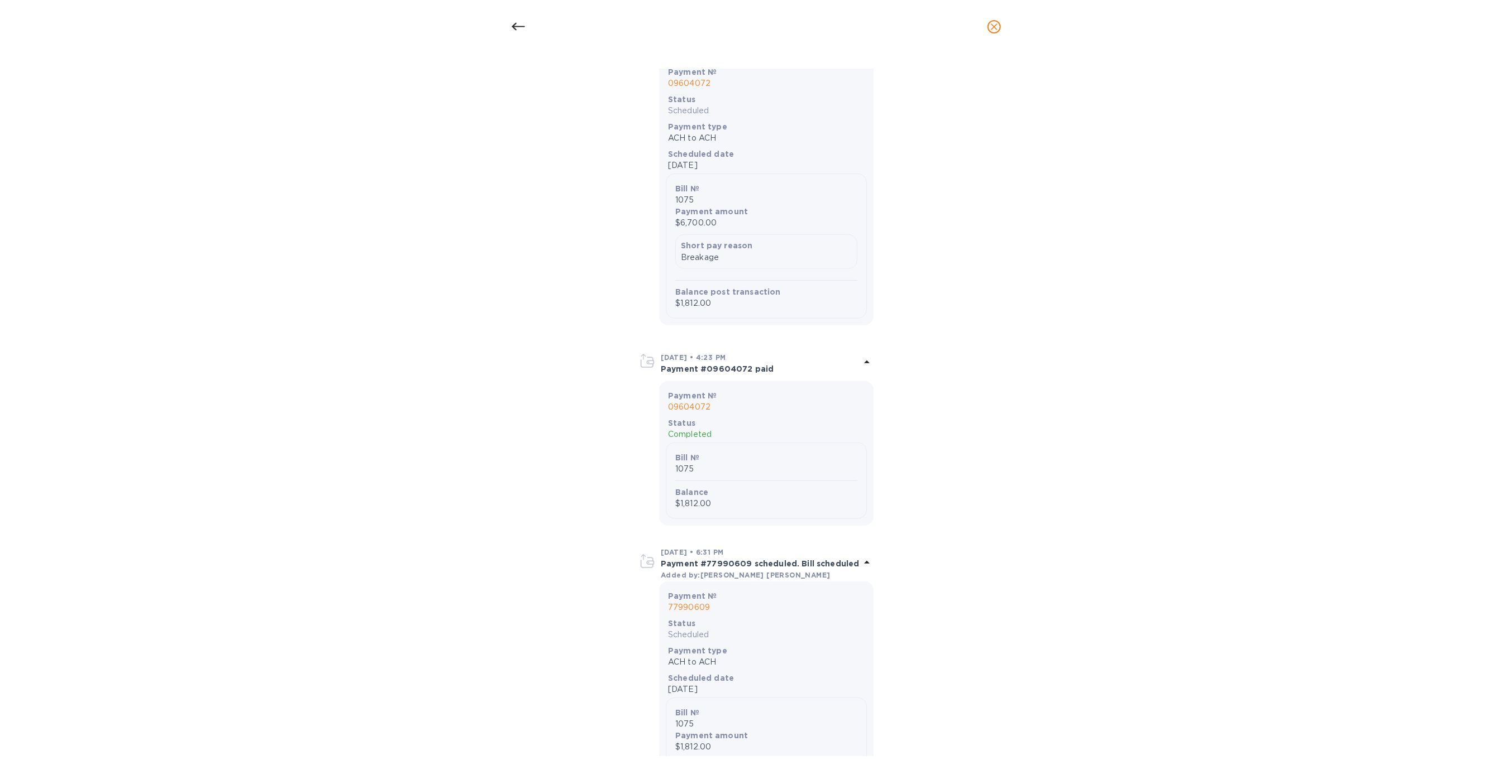
scroll to position [546, 0]
click at [523, 23] on icon at bounding box center [518, 26] width 14 height 14
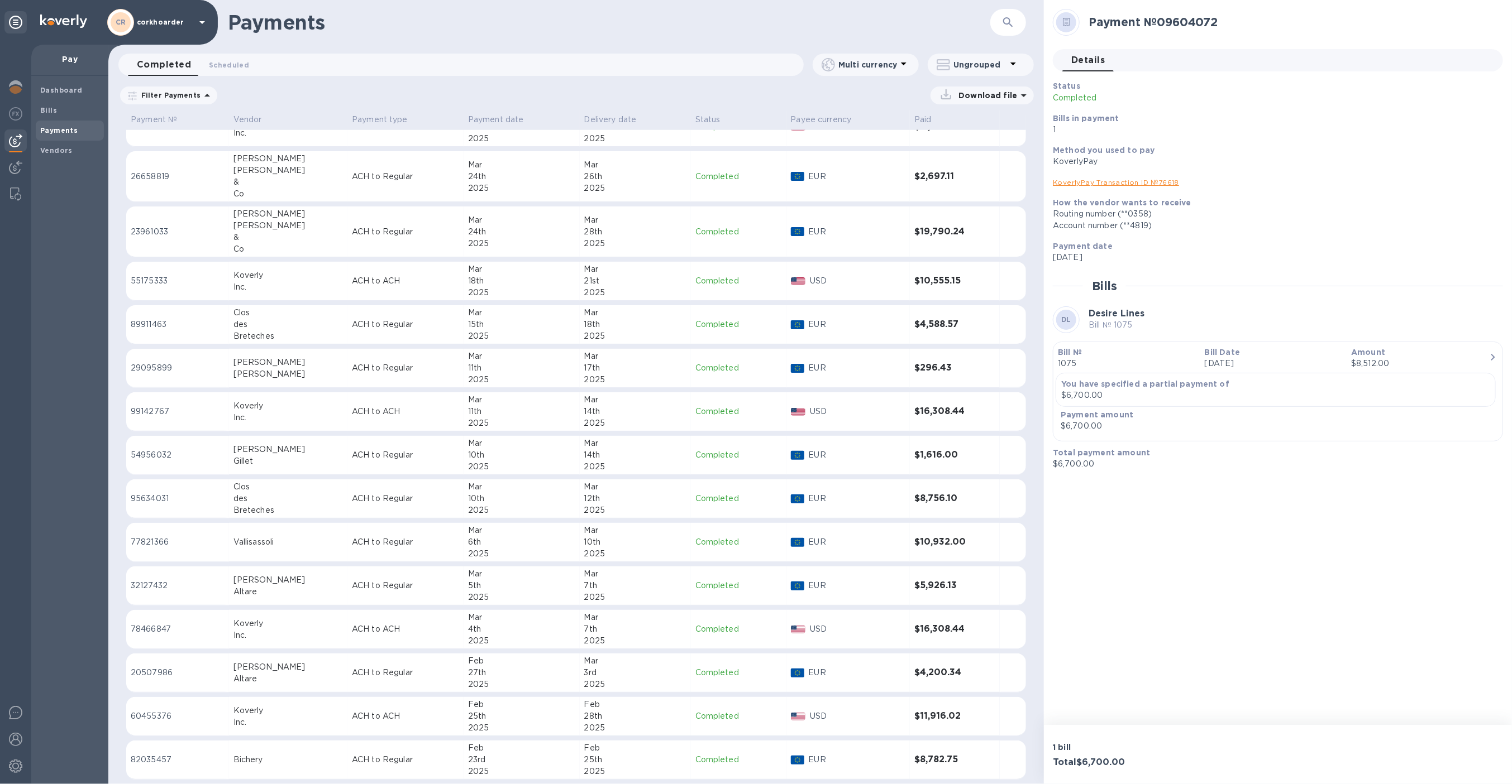
scroll to position [3777, 0]
click at [279, 572] on div "[PERSON_NAME]" at bounding box center [288, 577] width 109 height 12
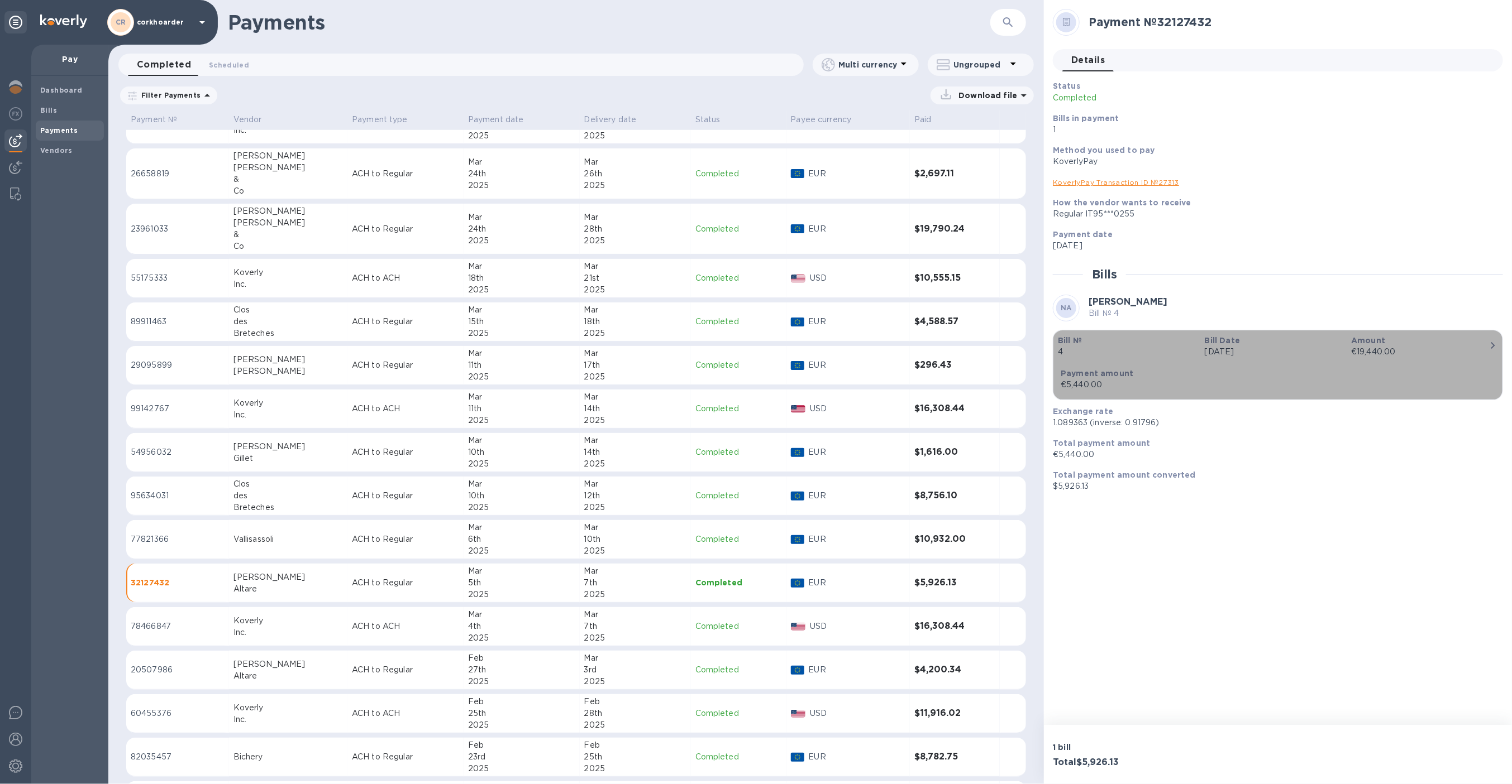
click at [1189, 363] on div "button" at bounding box center [1278, 361] width 441 height 5
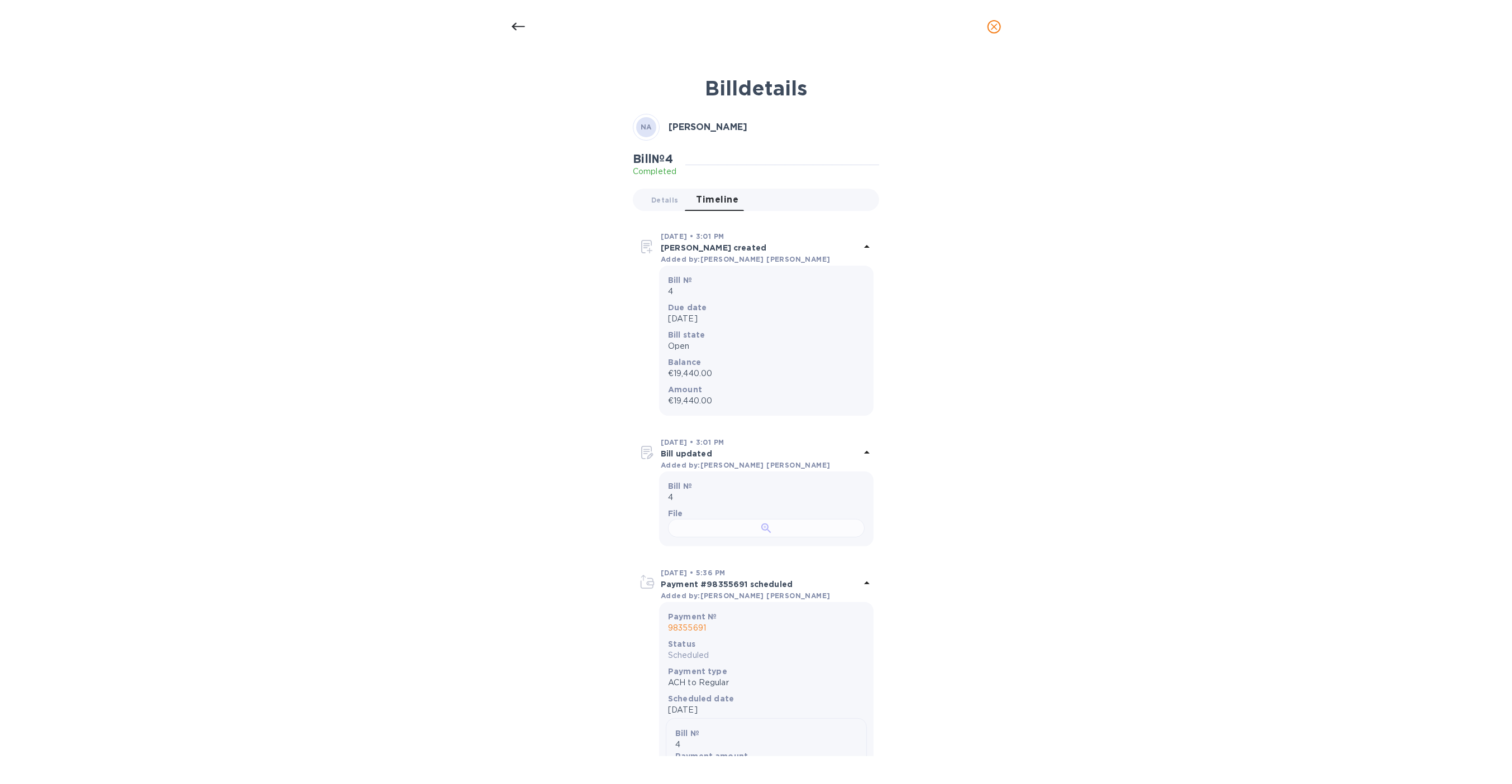
click at [777, 538] on div at bounding box center [766, 528] width 197 height 18
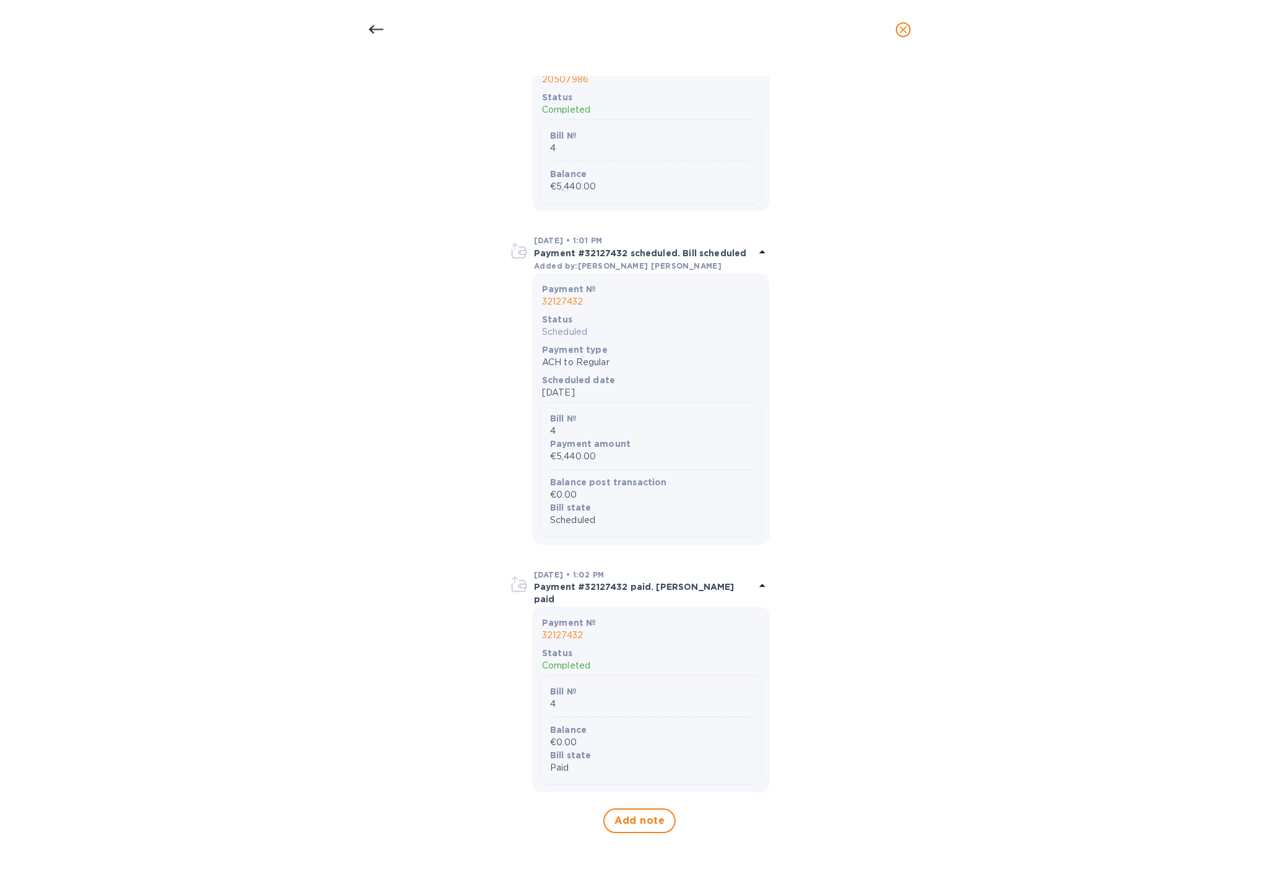
scroll to position [1836, 0]
click at [384, 35] on div at bounding box center [376, 30] width 30 height 30
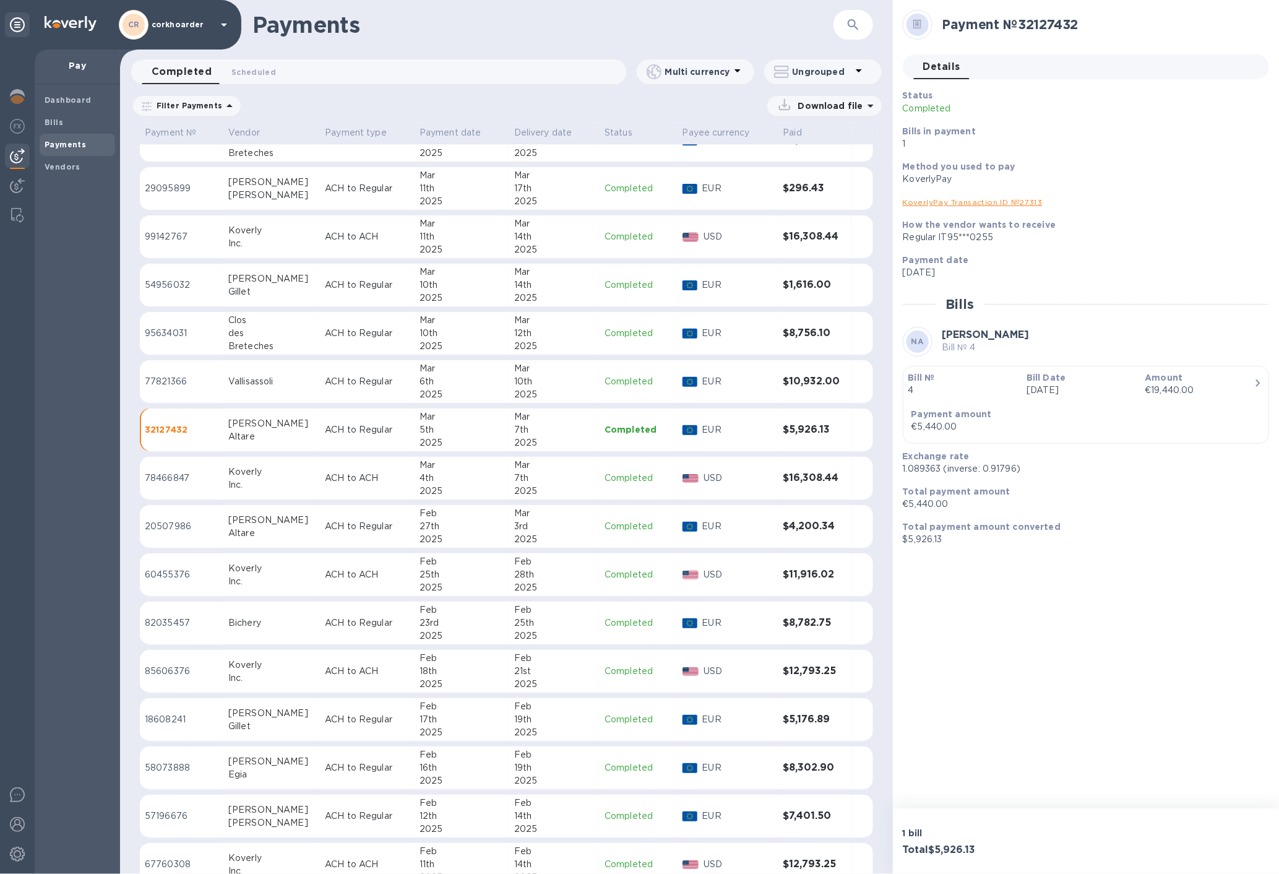
scroll to position [4407, 0]
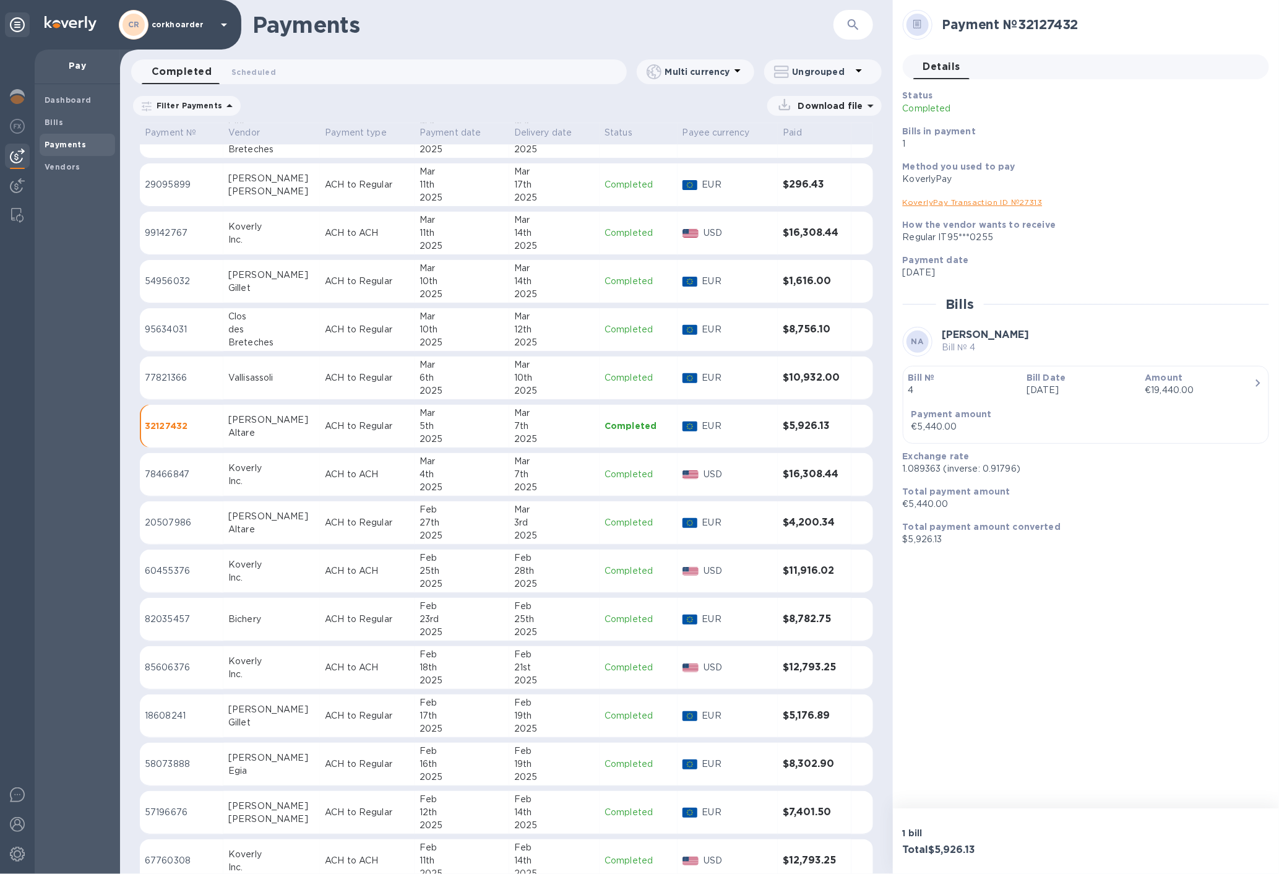
click at [347, 709] on p "ACH to Regular" at bounding box center [367, 715] width 85 height 13
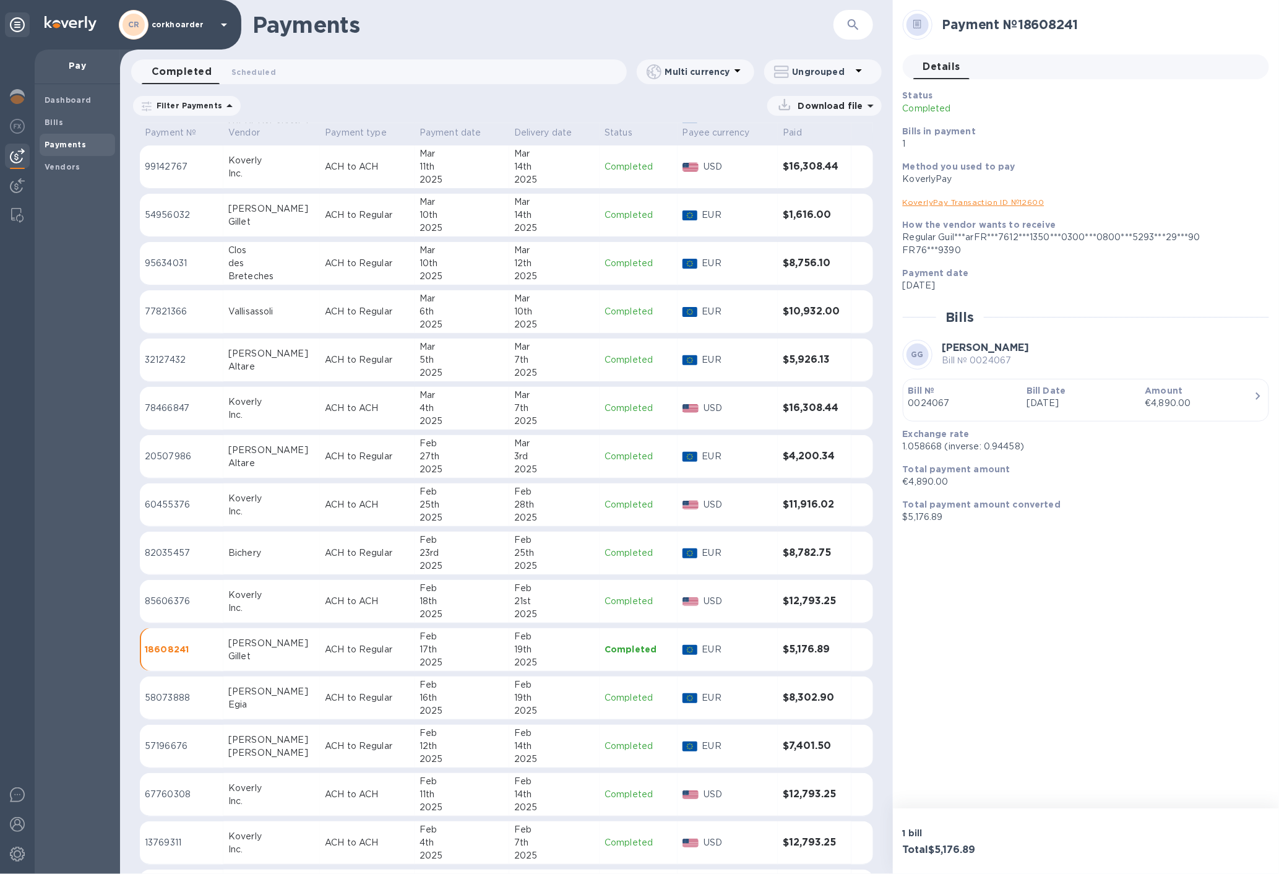
scroll to position [4477, 0]
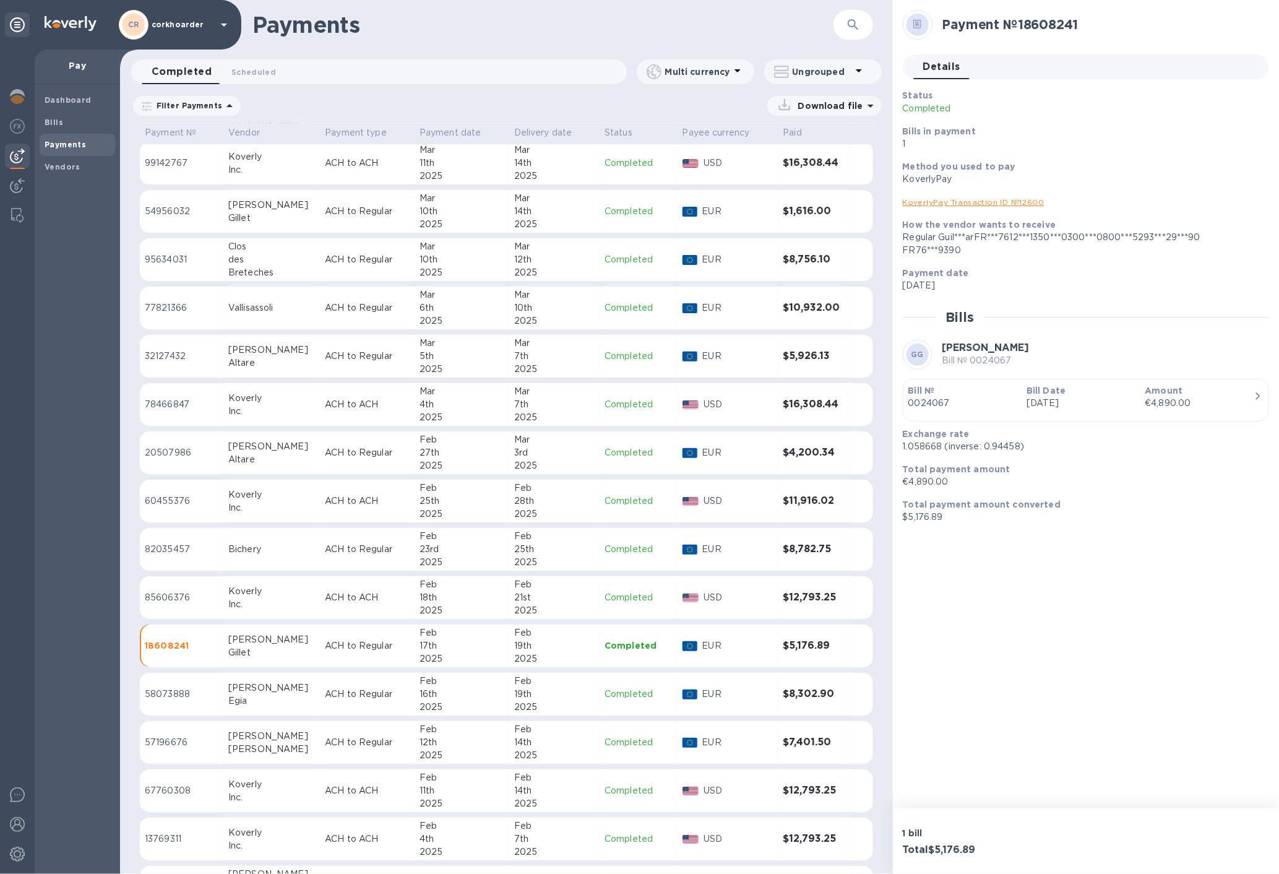
click at [332, 687] on p "ACH to Regular" at bounding box center [367, 693] width 85 height 13
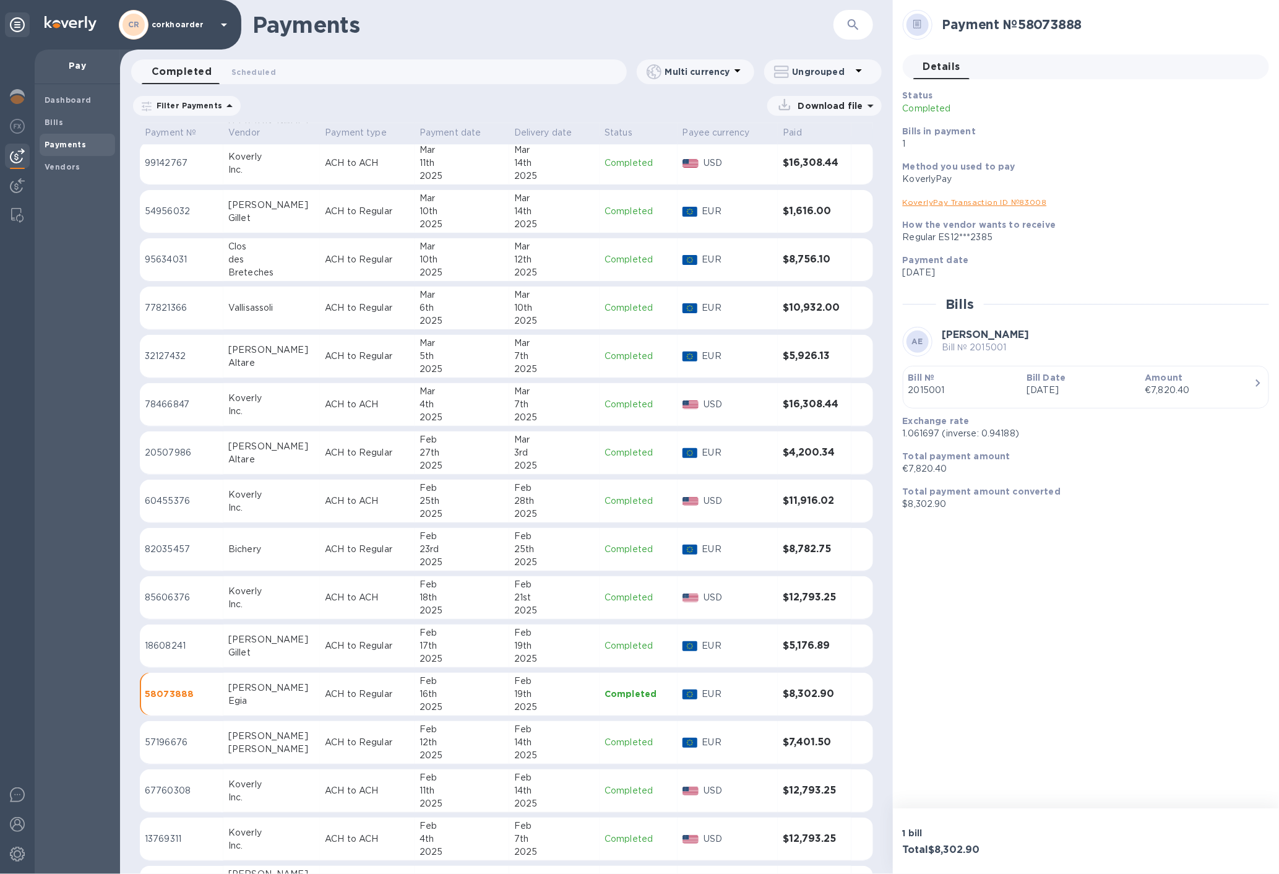
scroll to position [4505, 0]
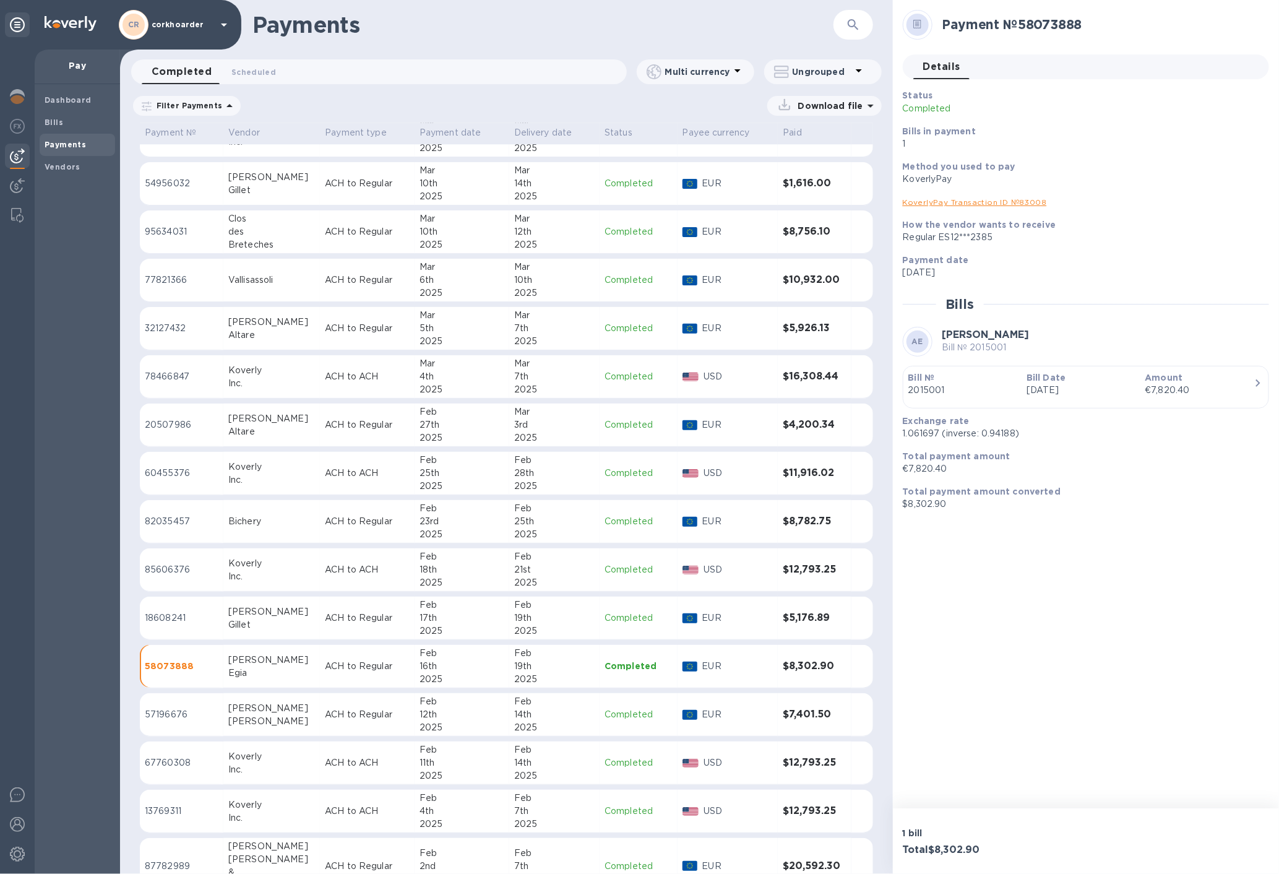
click at [325, 698] on td "ACH to Regular" at bounding box center [367, 714] width 95 height 43
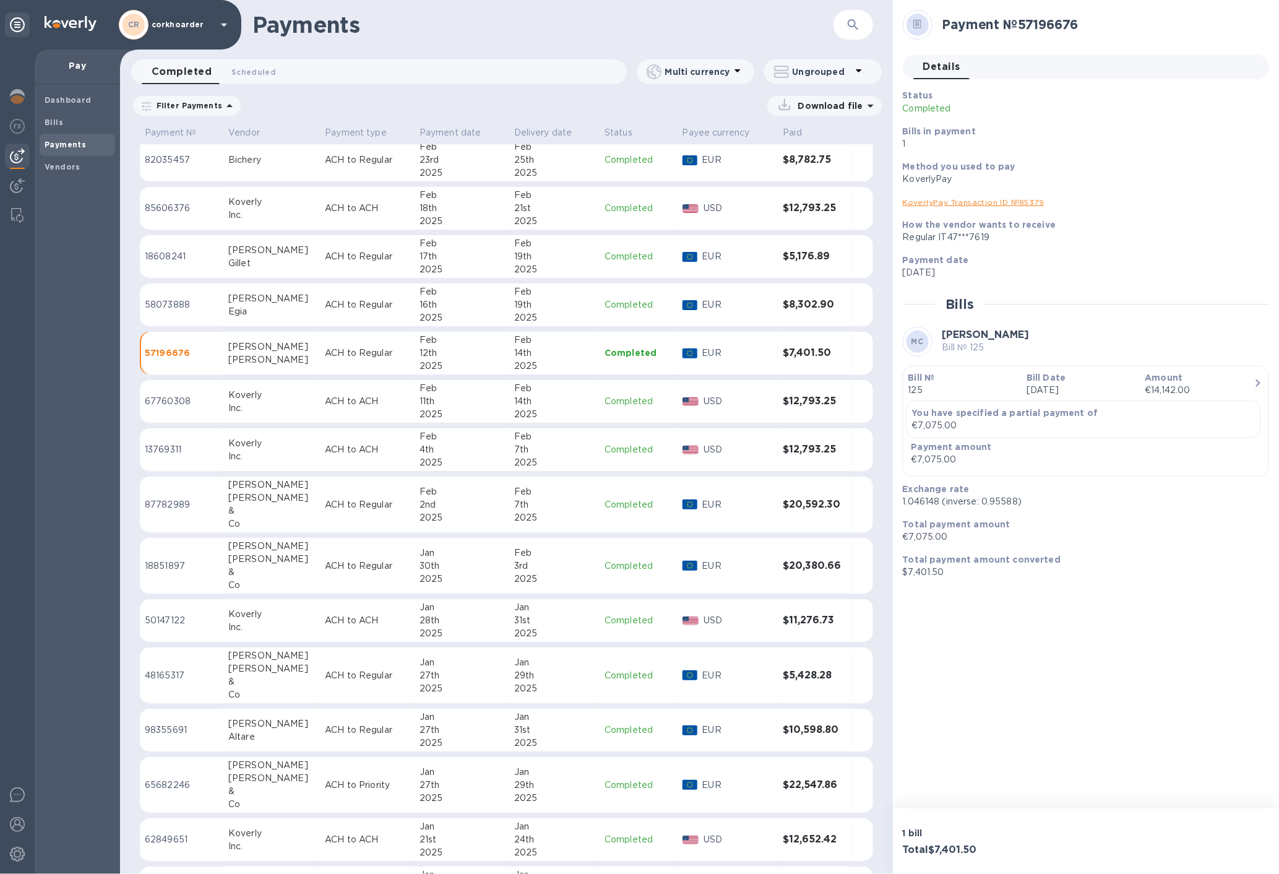
scroll to position [4870, 0]
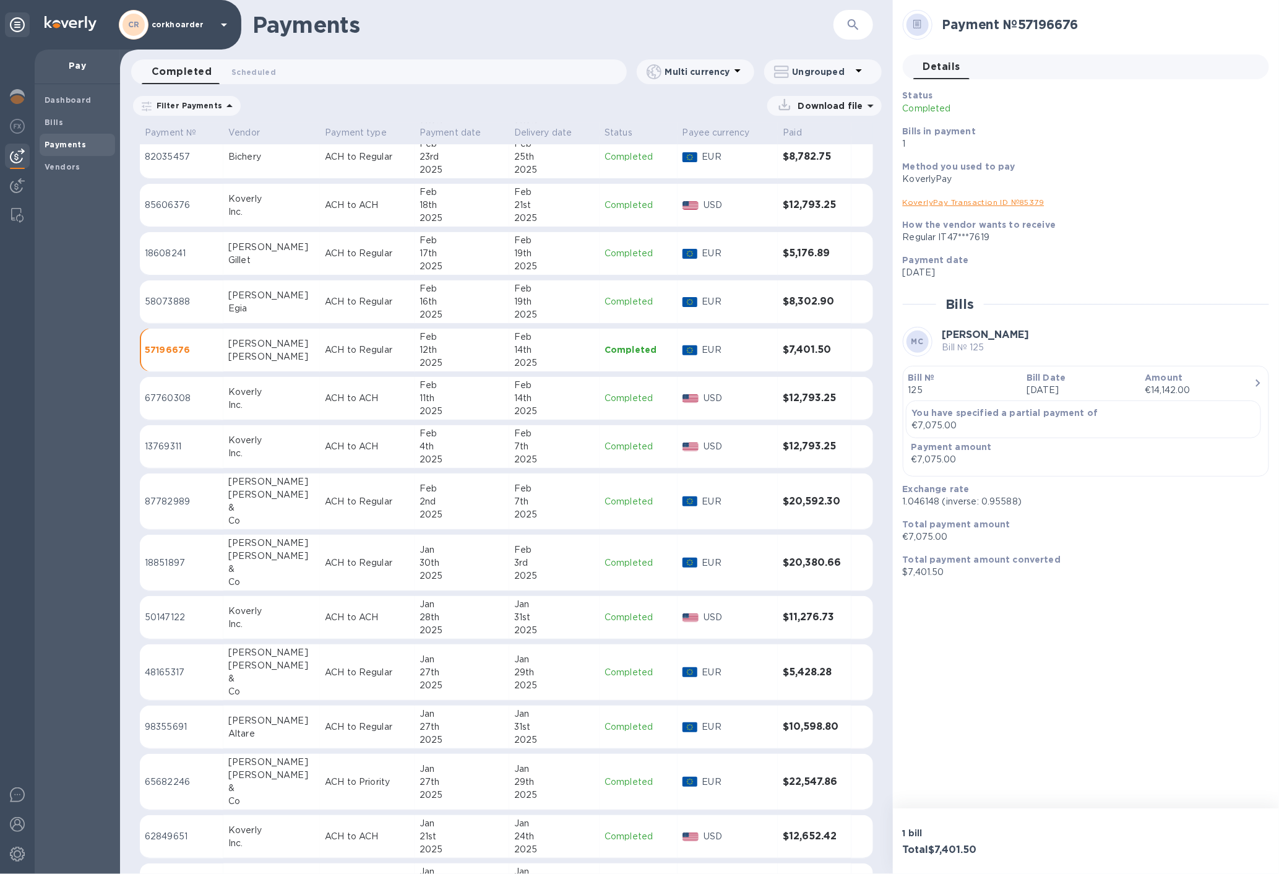
click at [387, 720] on p "ACH to Regular" at bounding box center [367, 726] width 85 height 13
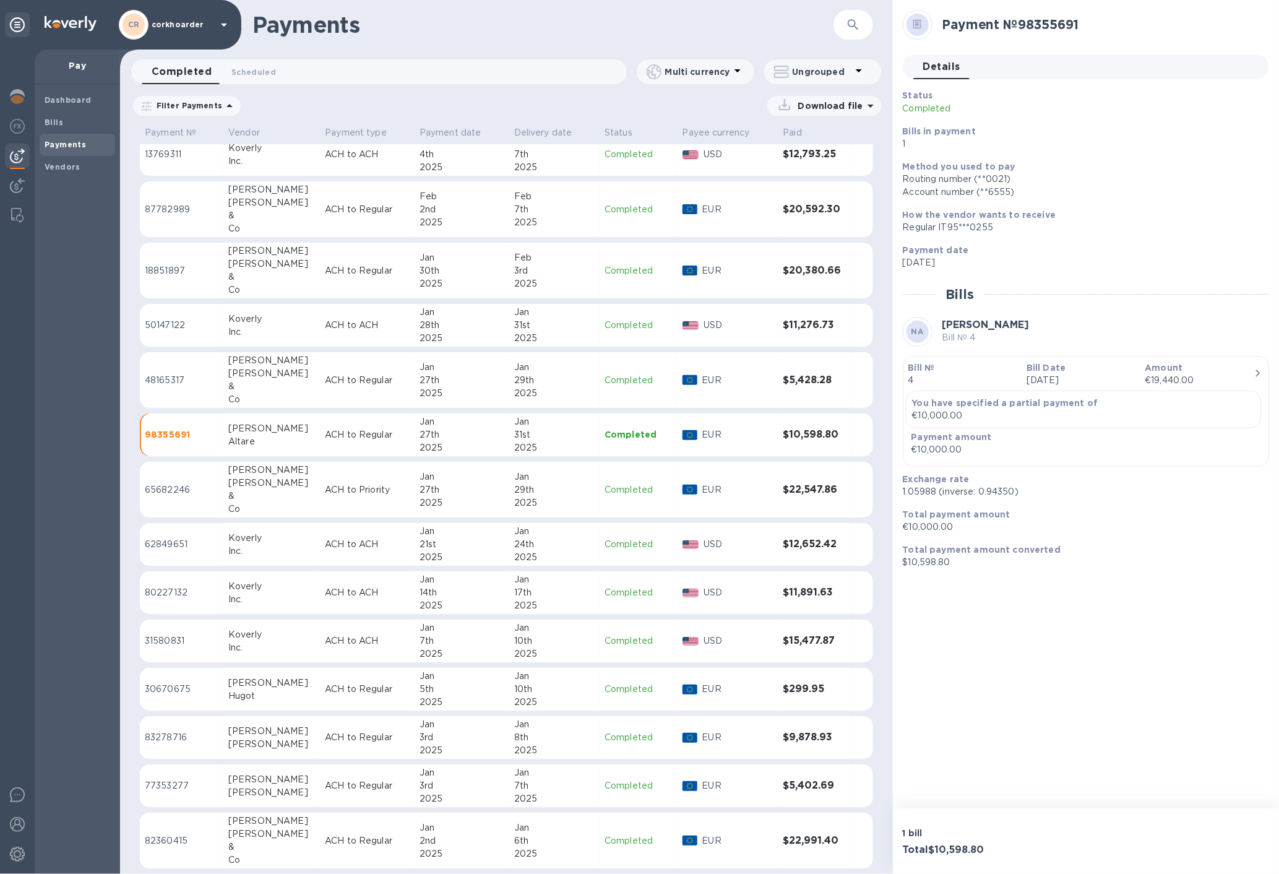
scroll to position [5163, 0]
click at [419, 733] on div "[DATE]" at bounding box center [461, 735] width 85 height 39
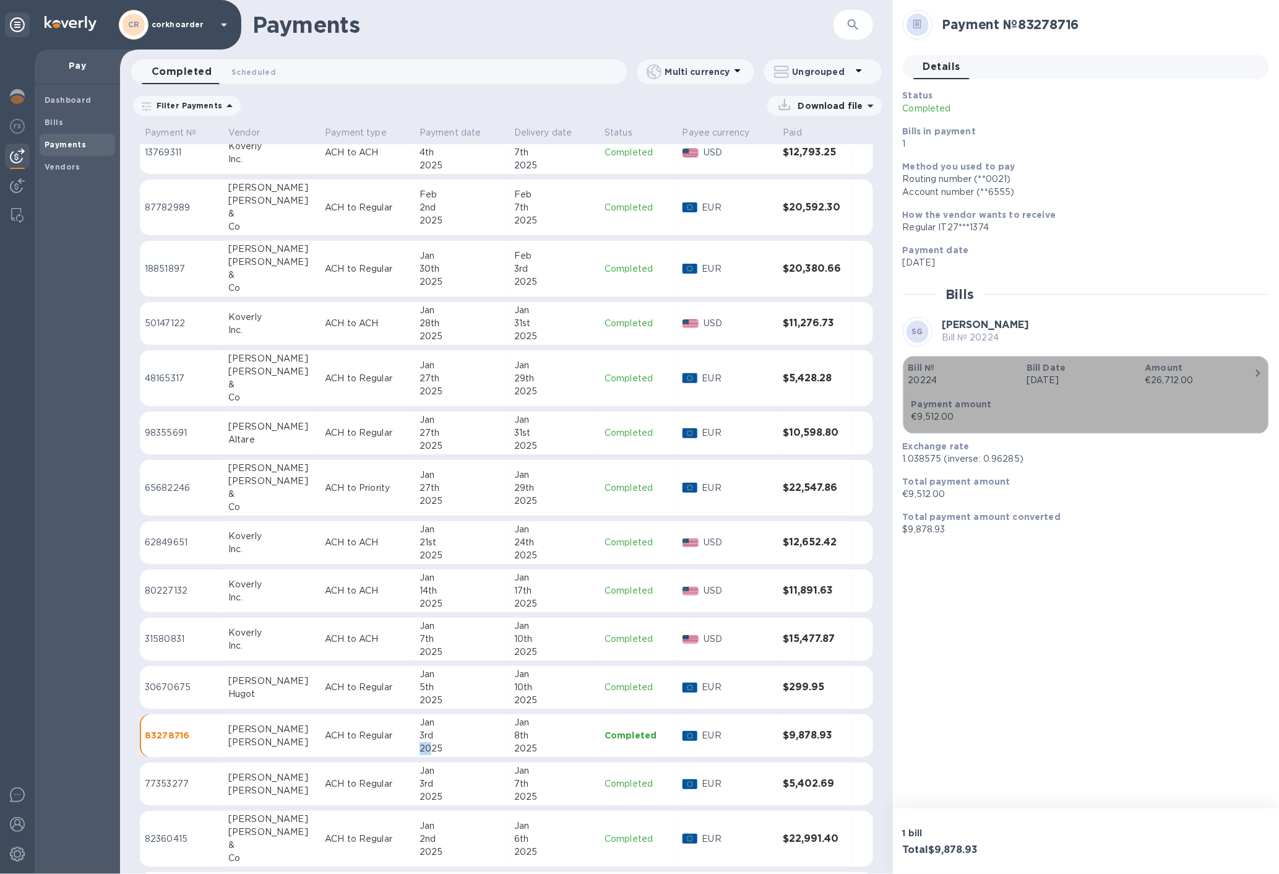
click at [1020, 372] on div "Bill № 20224" at bounding box center [962, 373] width 118 height 35
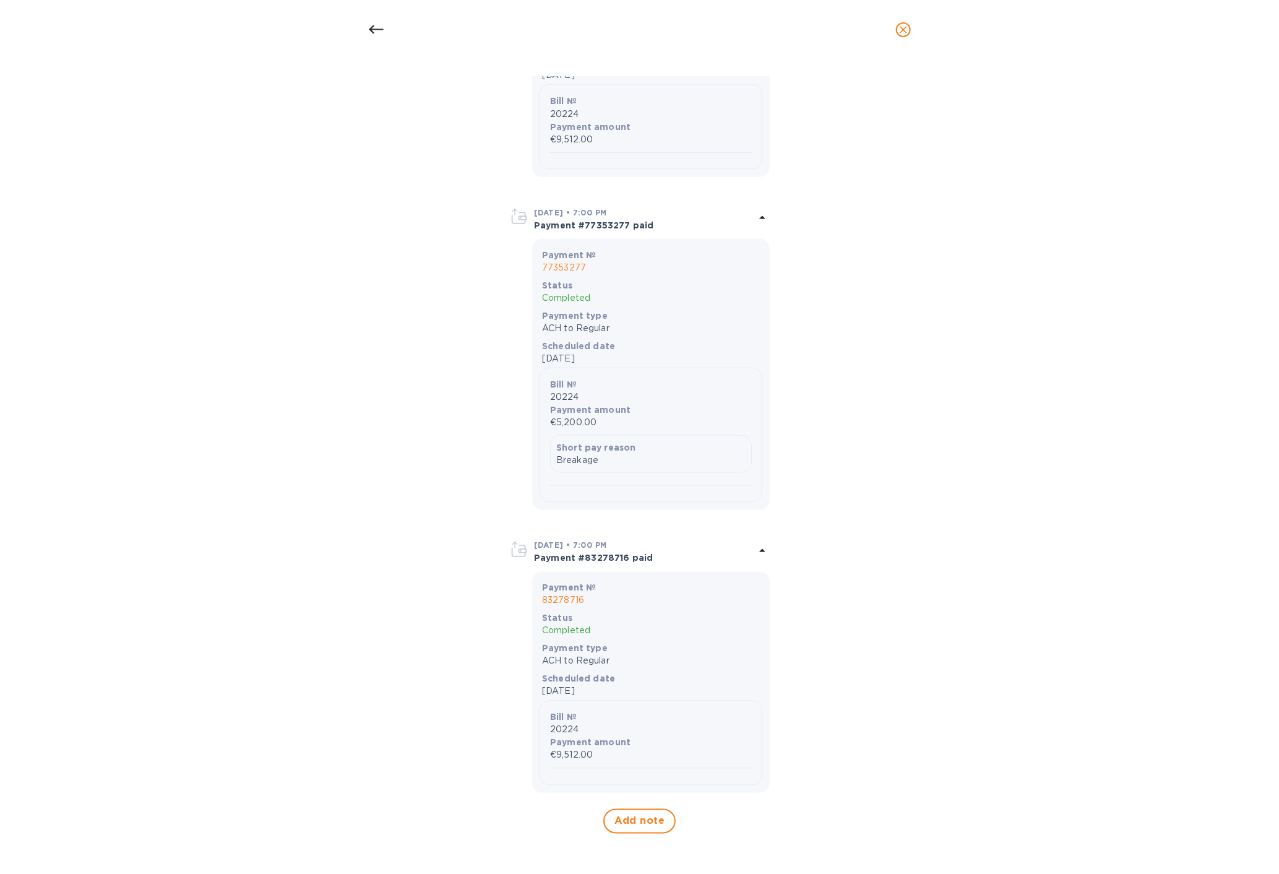
scroll to position [3674, 0]
click at [372, 30] on icon at bounding box center [376, 29] width 15 height 15
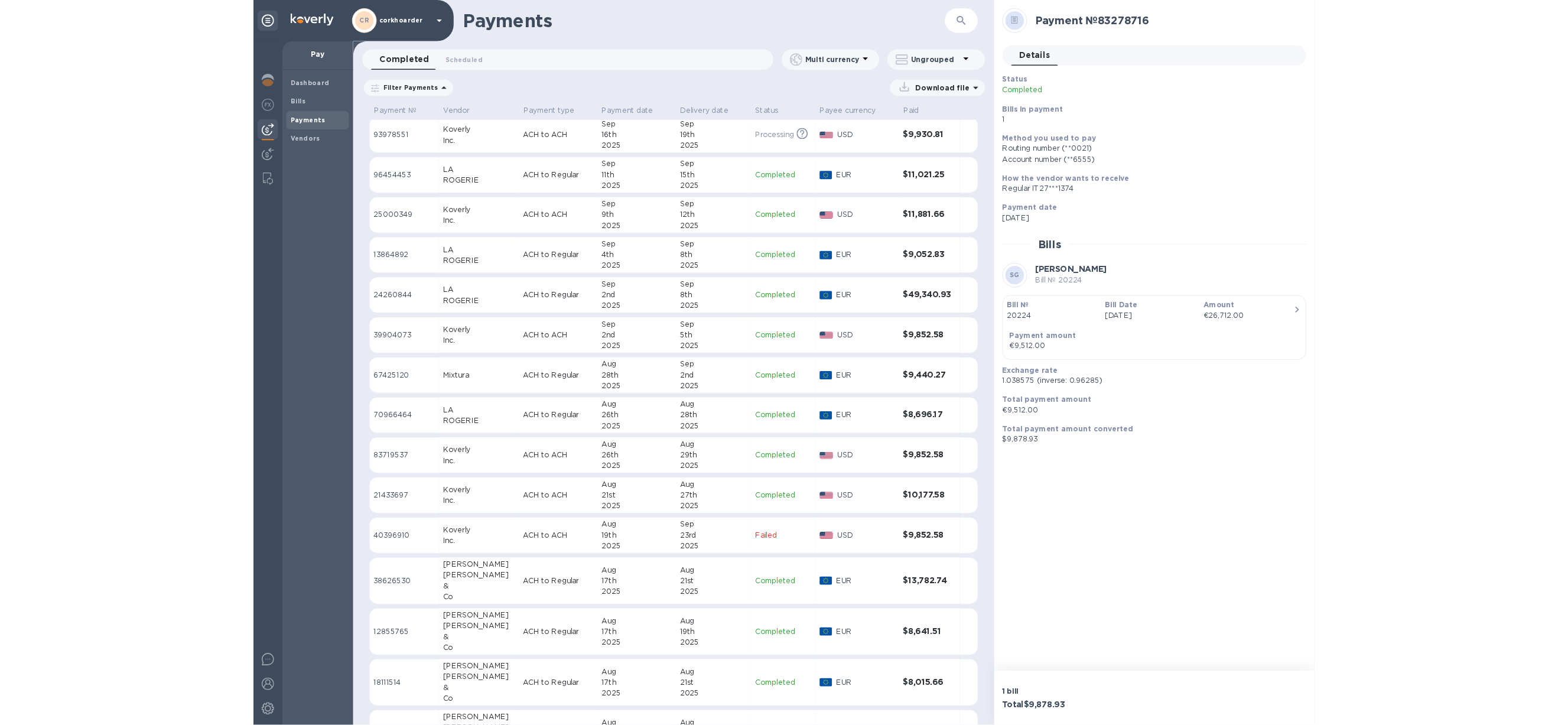
scroll to position [0, 0]
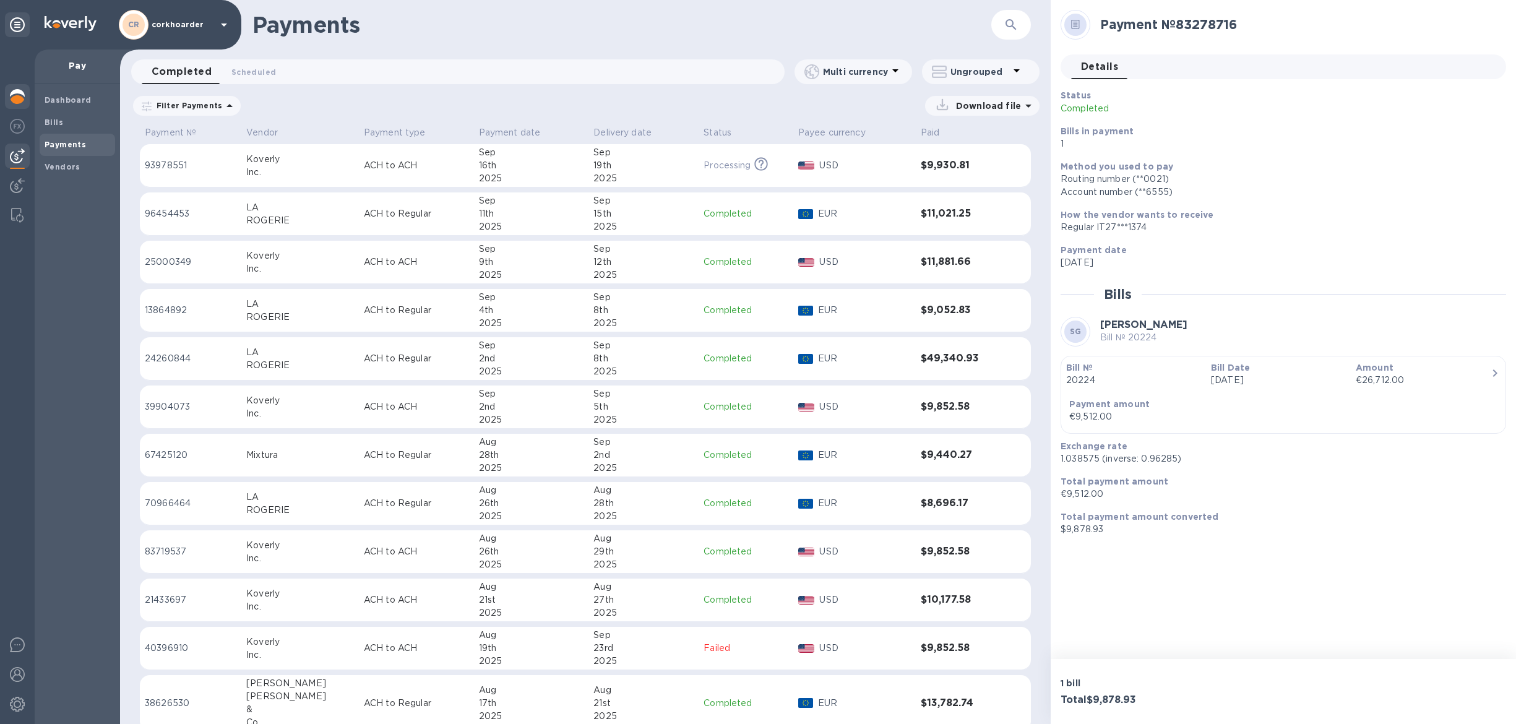
click at [19, 102] on img at bounding box center [17, 96] width 15 height 15
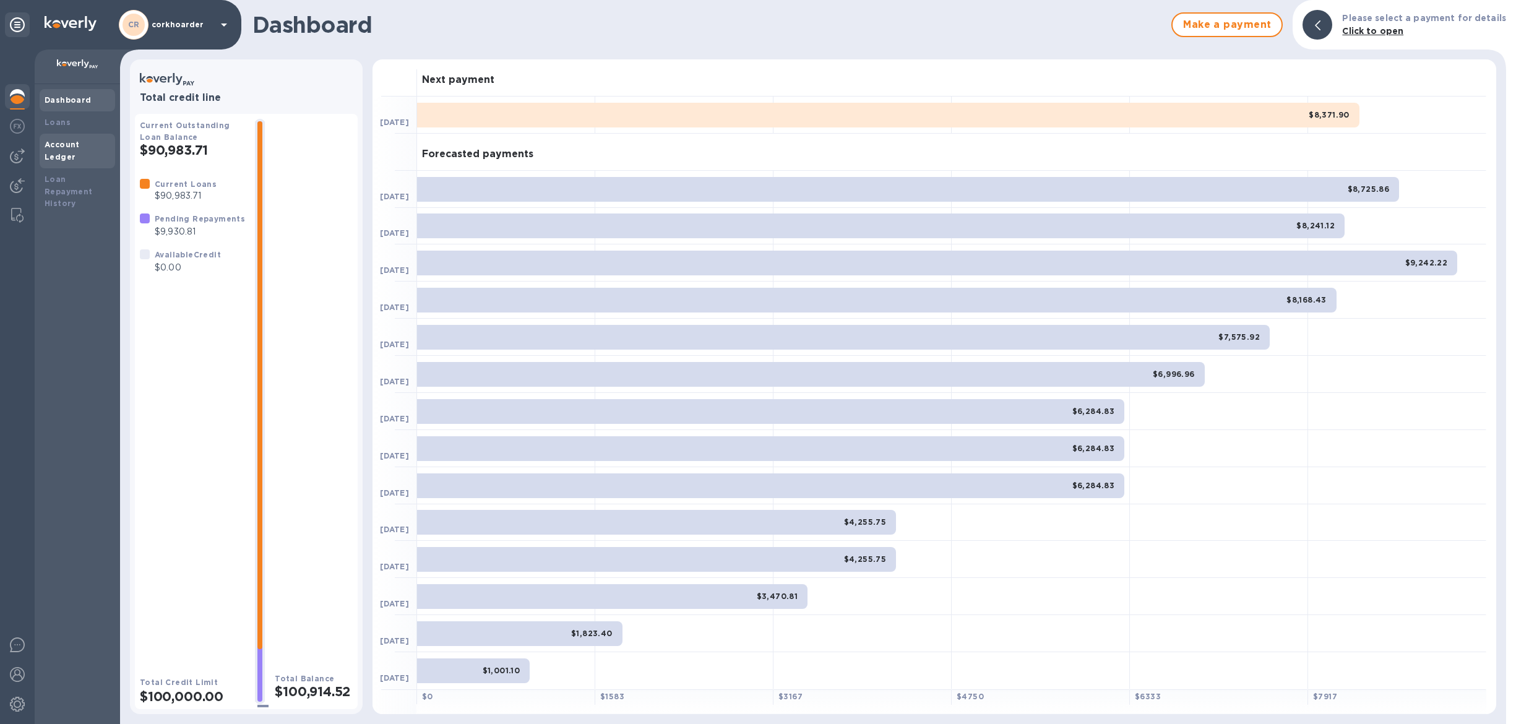
click at [79, 147] on b "Account Ledger" at bounding box center [62, 151] width 35 height 22
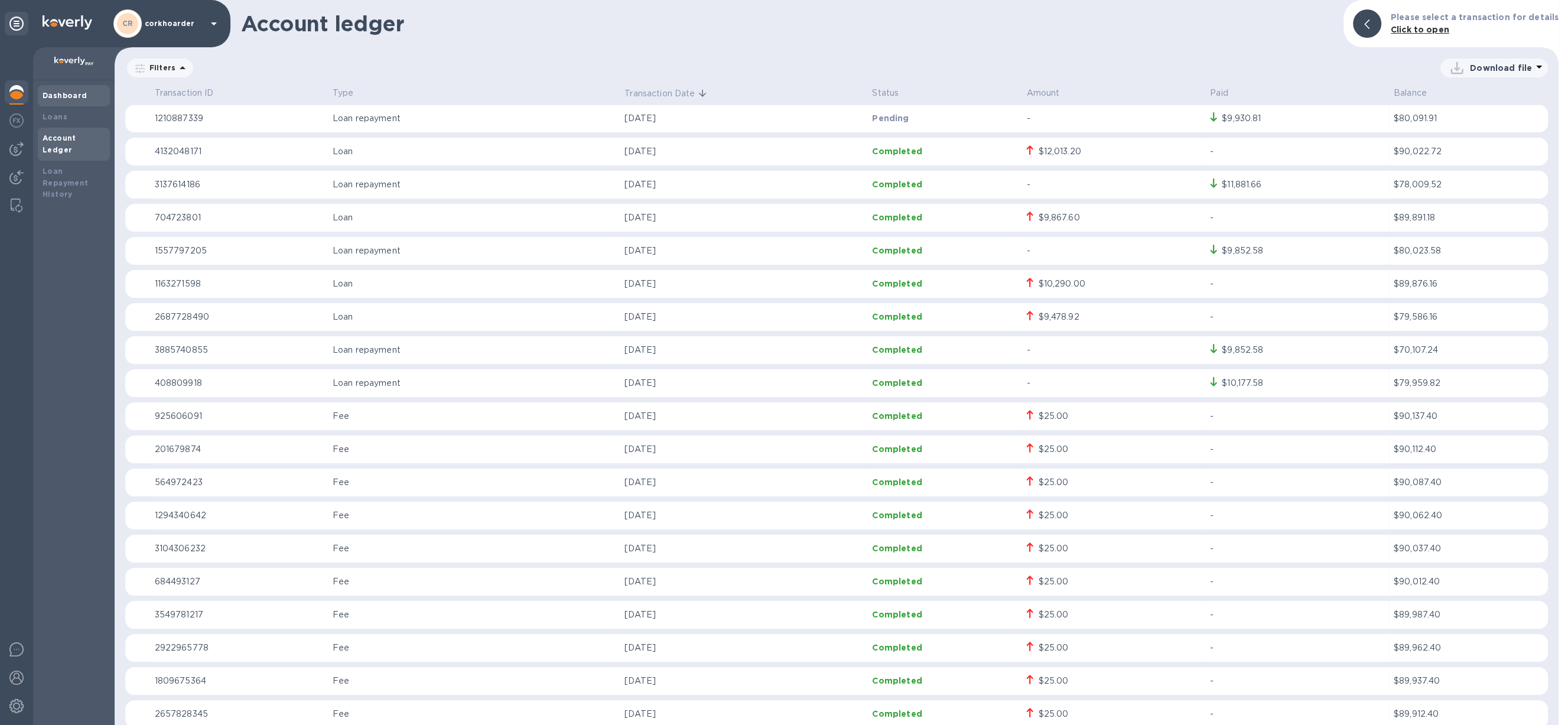
click at [53, 86] on div "Dashboard" at bounding box center [74, 96] width 72 height 21
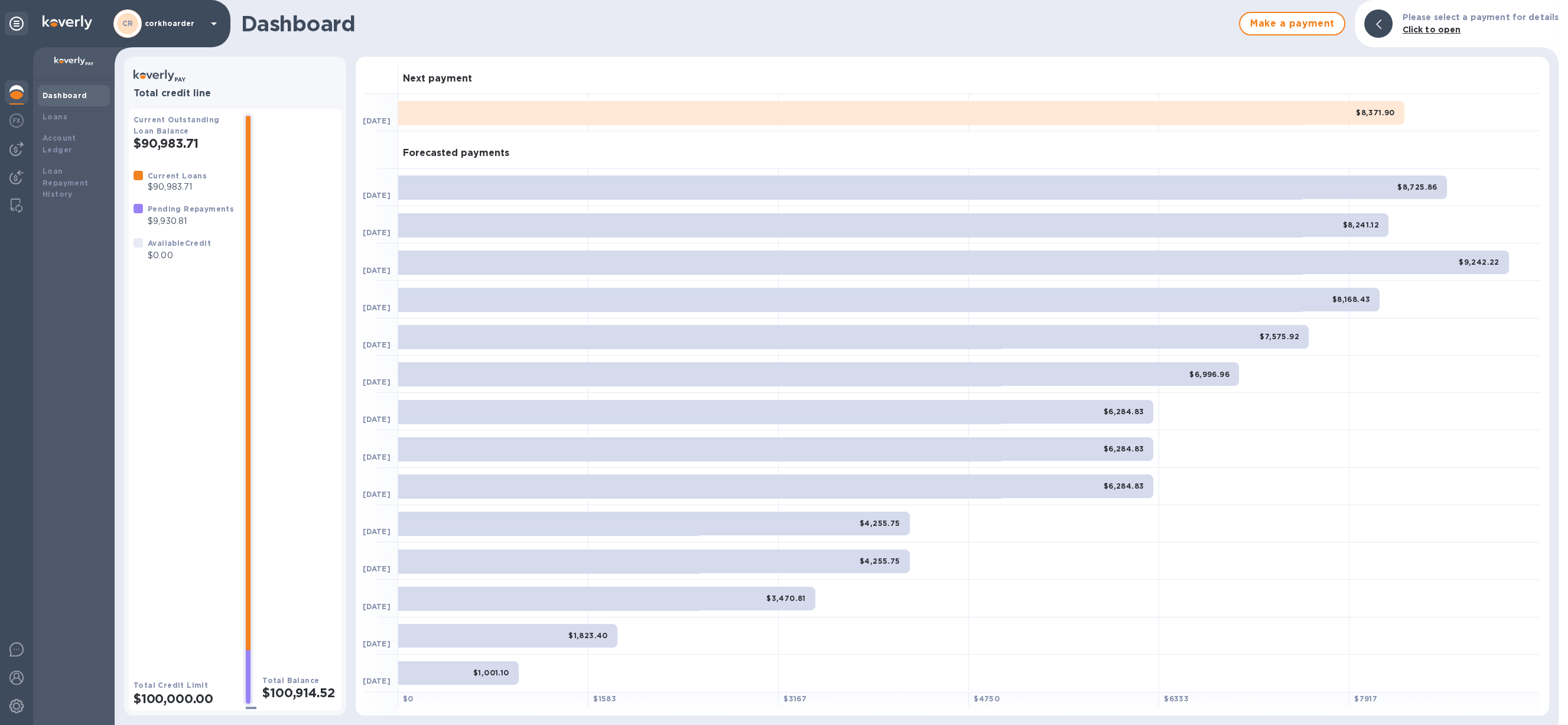
click at [9, 98] on div at bounding box center [16, 93] width 24 height 26
click at [33, 92] on div "Dashboard Loans Account Ledger Loan Repayment History" at bounding box center [74, 402] width 81 height 645
click at [53, 92] on b "Dashboard" at bounding box center [65, 95] width 45 height 9
